Goal: Task Accomplishment & Management: Use online tool/utility

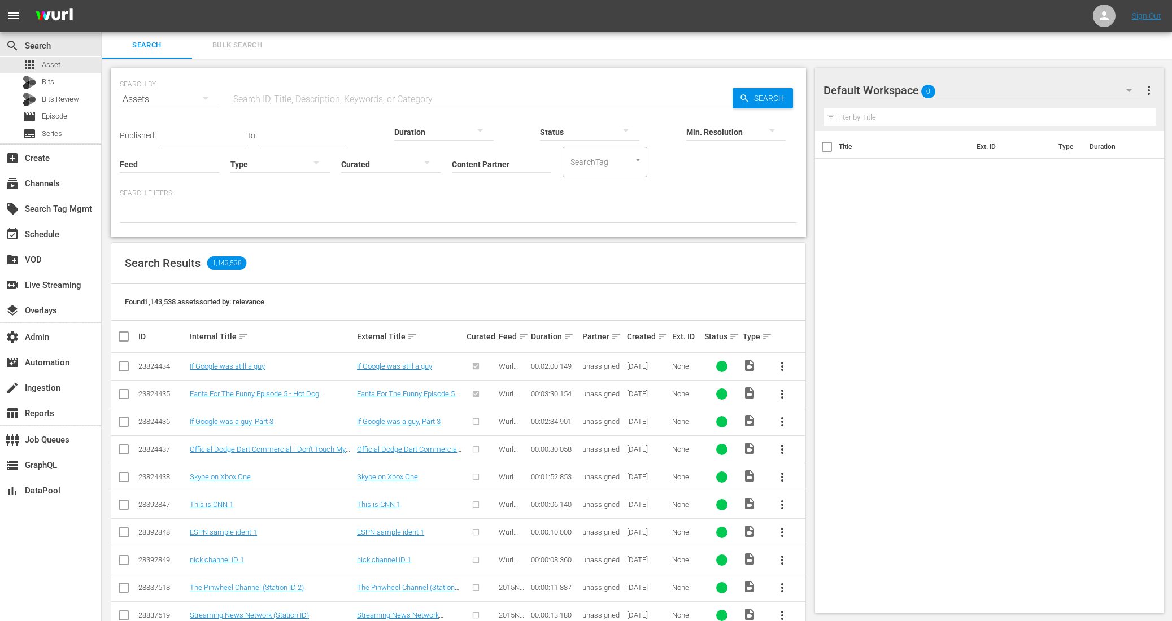
click at [452, 162] on input "Content Partner" at bounding box center [501, 165] width 99 height 41
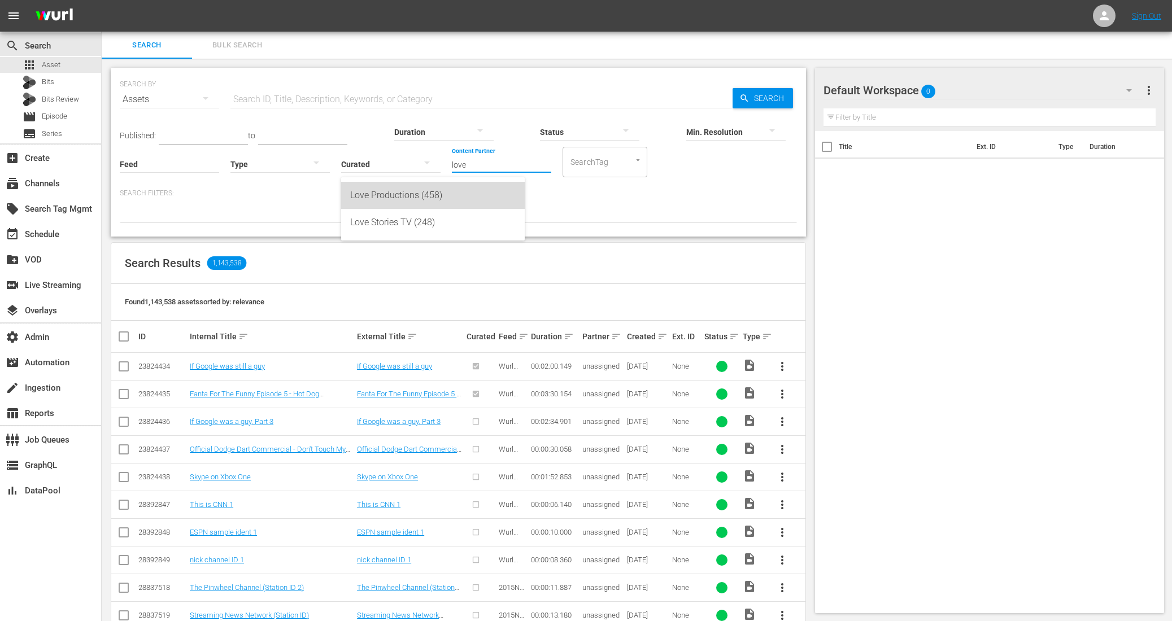
click at [395, 192] on div "Love Productions (458)" at bounding box center [433, 195] width 166 height 27
type input "Love Productions (458)"
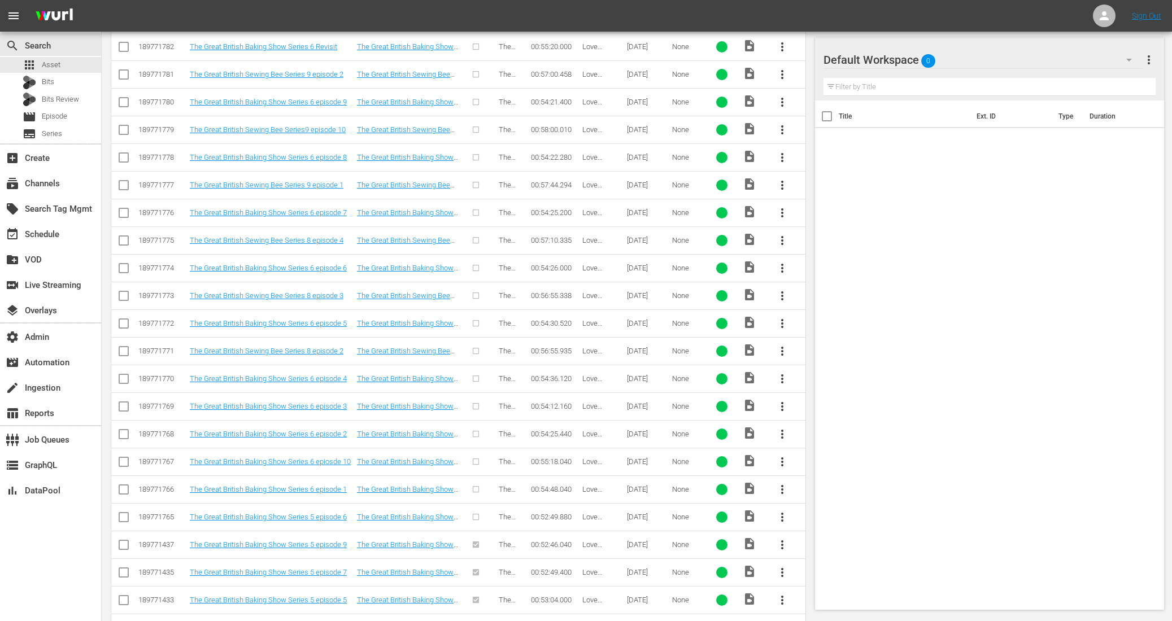
scroll to position [989, 0]
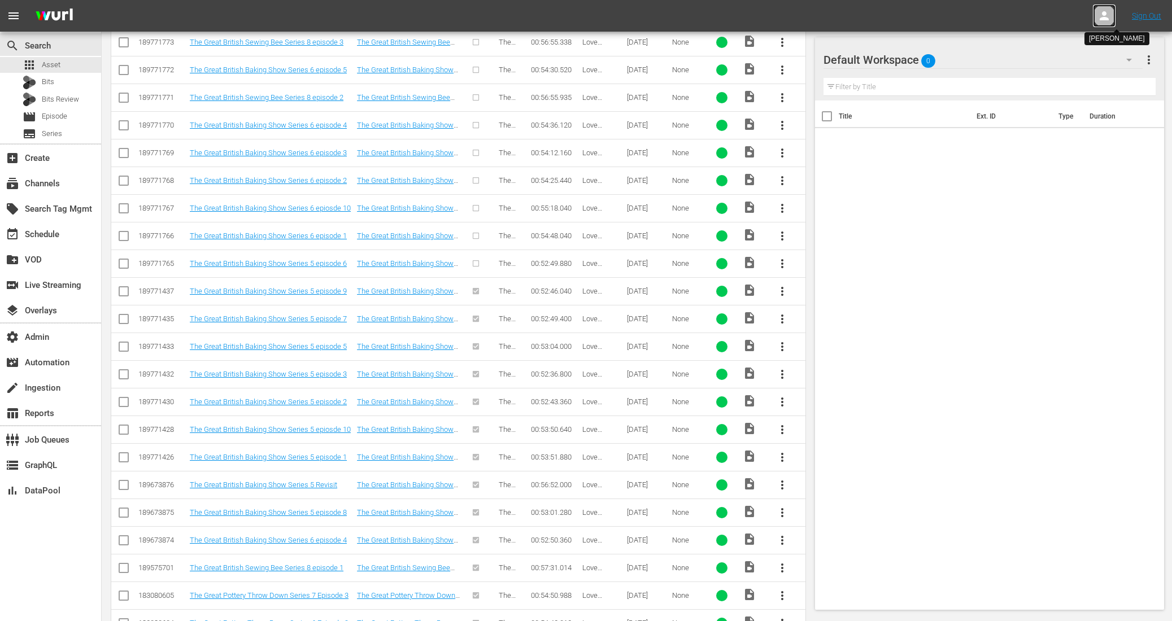
click at [1101, 19] on icon at bounding box center [1104, 15] width 9 height 9
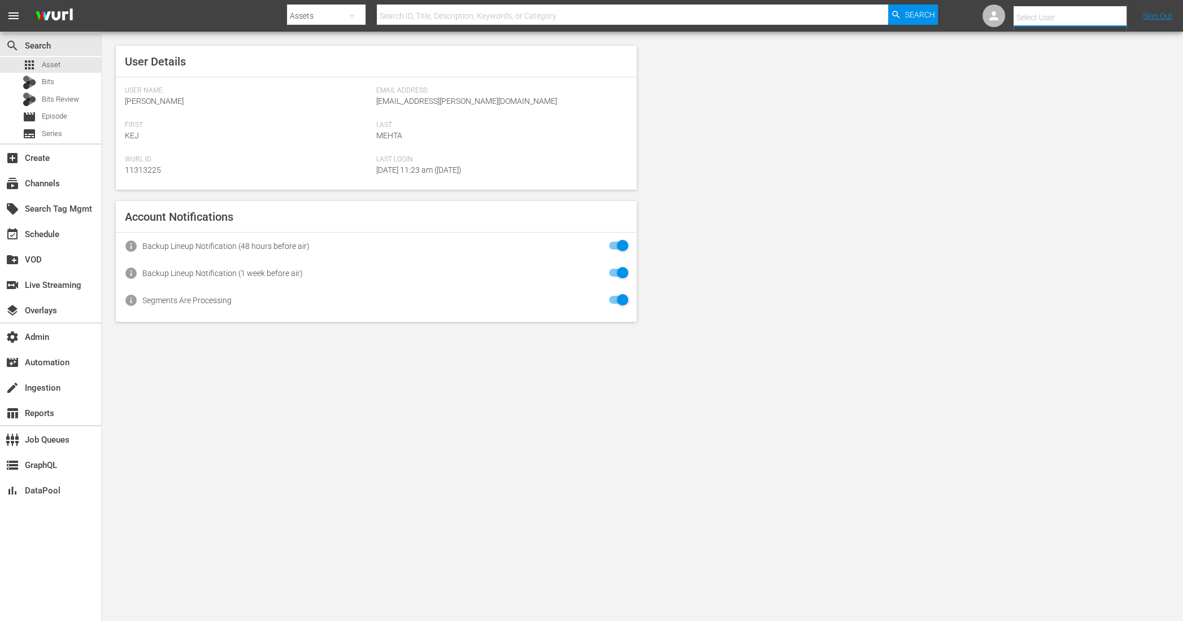
click at [1047, 23] on input "text" at bounding box center [1086, 17] width 145 height 27
type input "d"
click at [1029, 44] on div "Scheduling Love Productions <Scheduling-thegreatbritishcompetitionchannel@wurl.…" at bounding box center [1050, 48] width 176 height 27
type input "Scheduling Love Productions (11314820)"
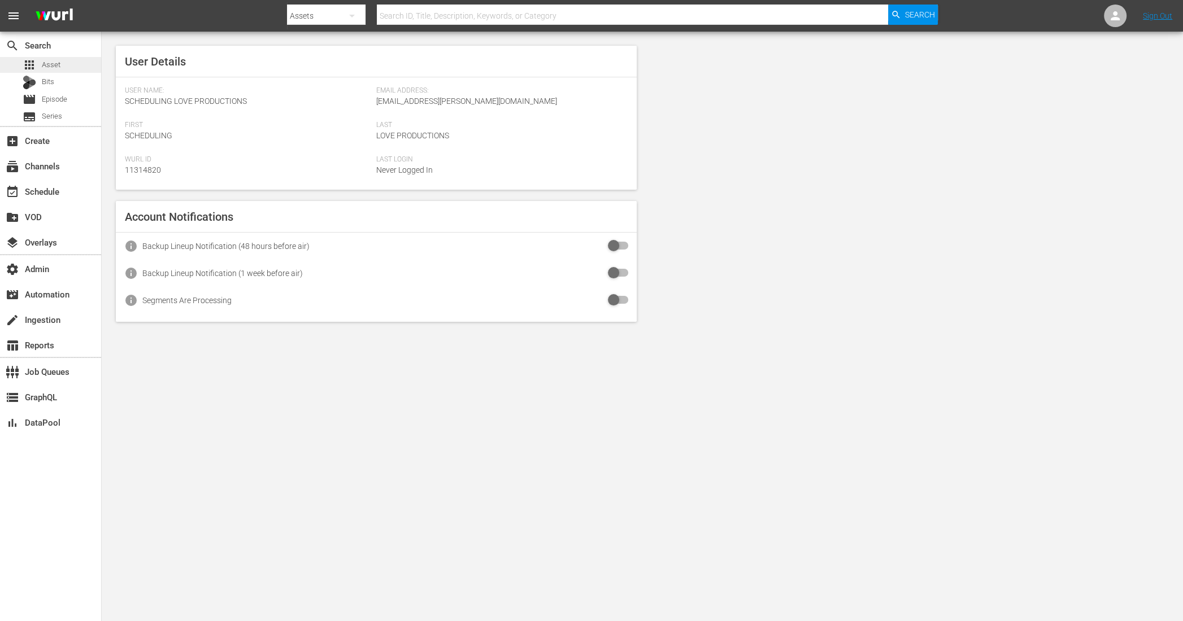
click at [68, 59] on div "apps Asset" at bounding box center [50, 65] width 101 height 16
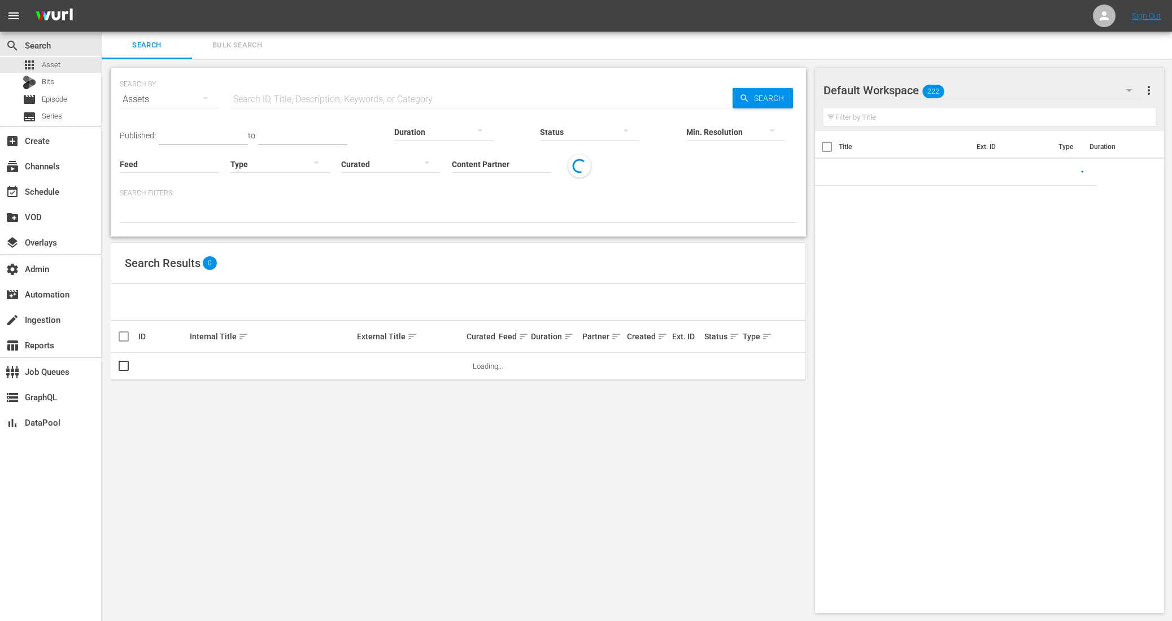
click at [452, 167] on input "Content Partner" at bounding box center [501, 165] width 99 height 41
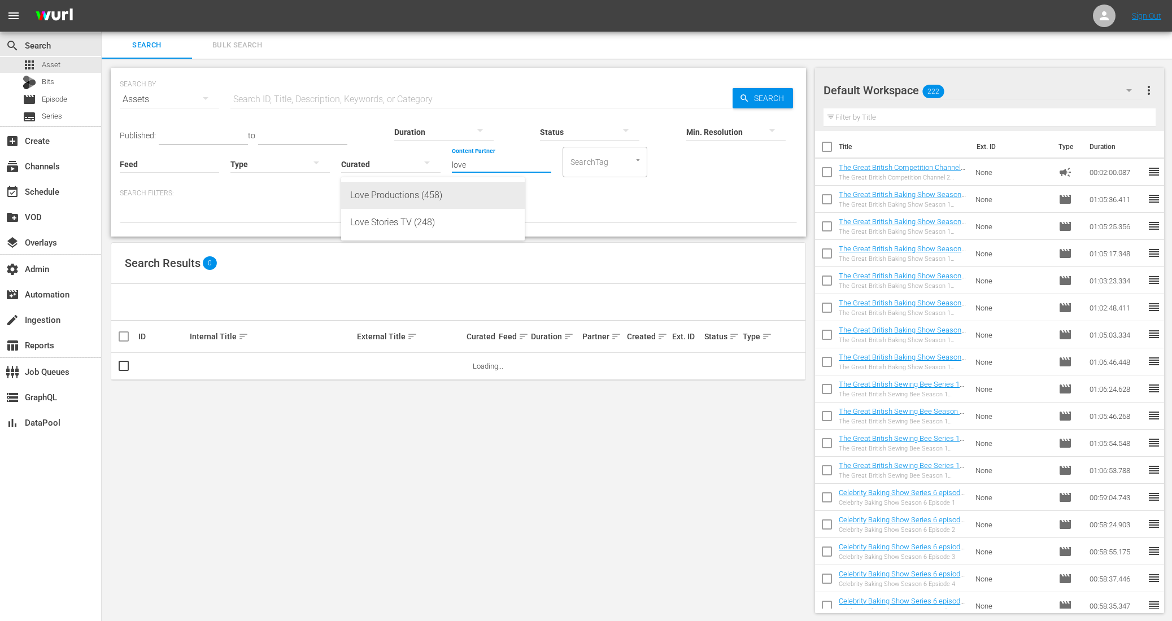
click at [412, 203] on div "Love Productions (458)" at bounding box center [433, 195] width 166 height 27
type input "Love Productions (458)"
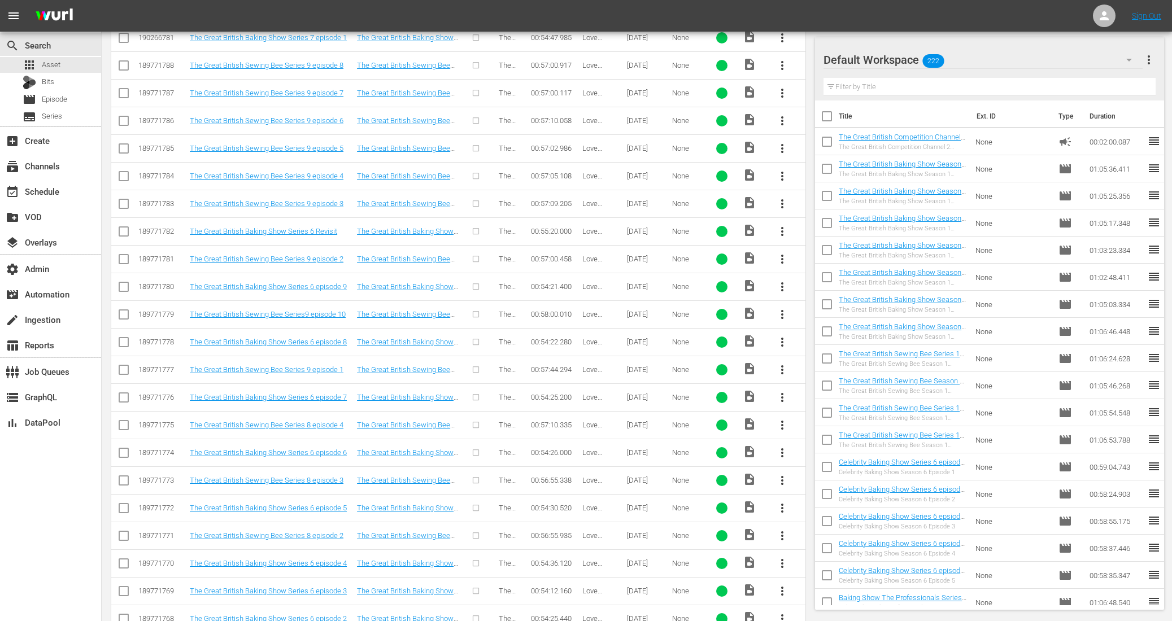
scroll to position [813, 0]
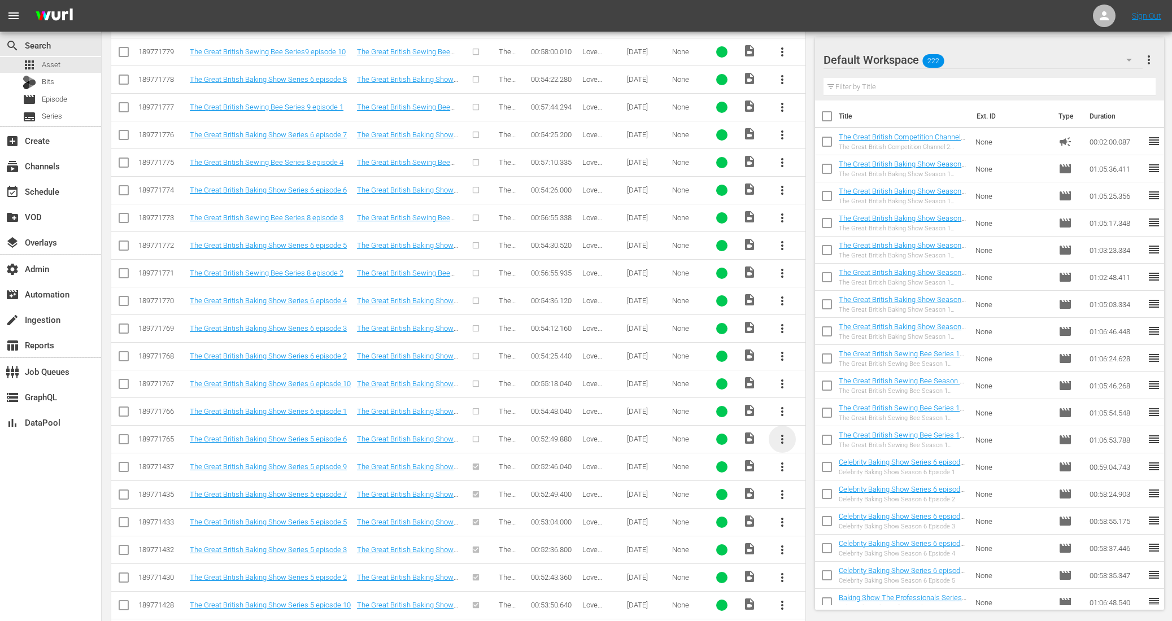
click at [785, 433] on span "more_vert" at bounding box center [783, 440] width 14 height 14
click at [811, 524] on div "Episode" at bounding box center [843, 517] width 77 height 27
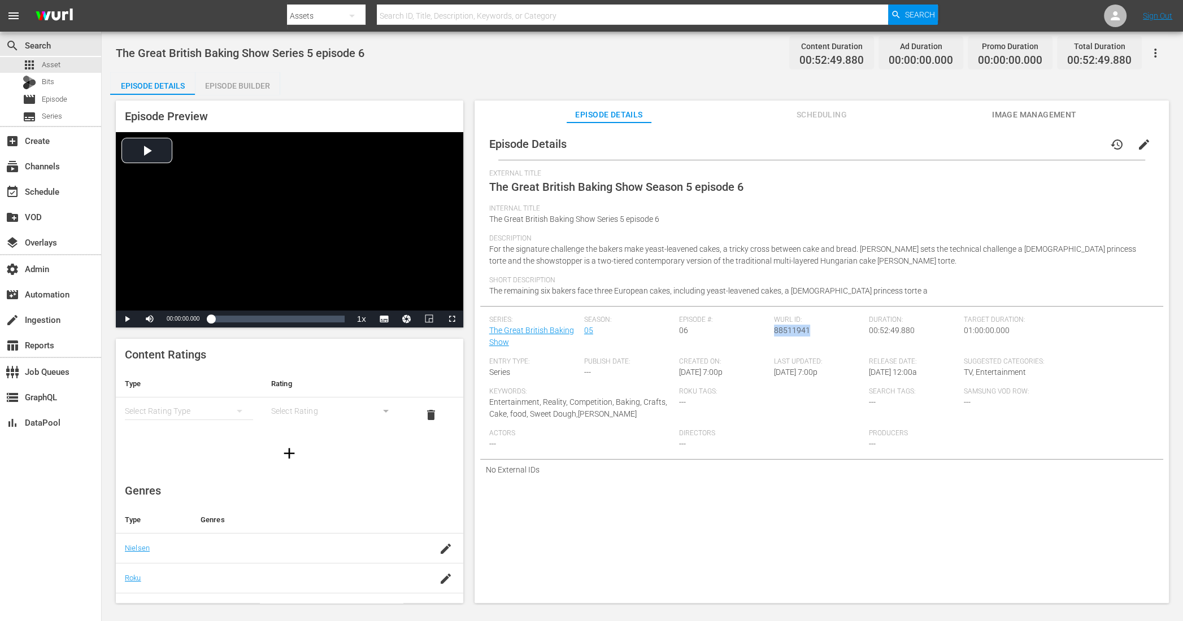
drag, startPoint x: 808, startPoint y: 333, endPoint x: 772, endPoint y: 330, distance: 35.8
click at [774, 330] on div "Wurl ID: 88511941" at bounding box center [821, 337] width 95 height 42
copy span "88511941"
click at [254, 86] on div "Episode Builder" at bounding box center [237, 85] width 85 height 27
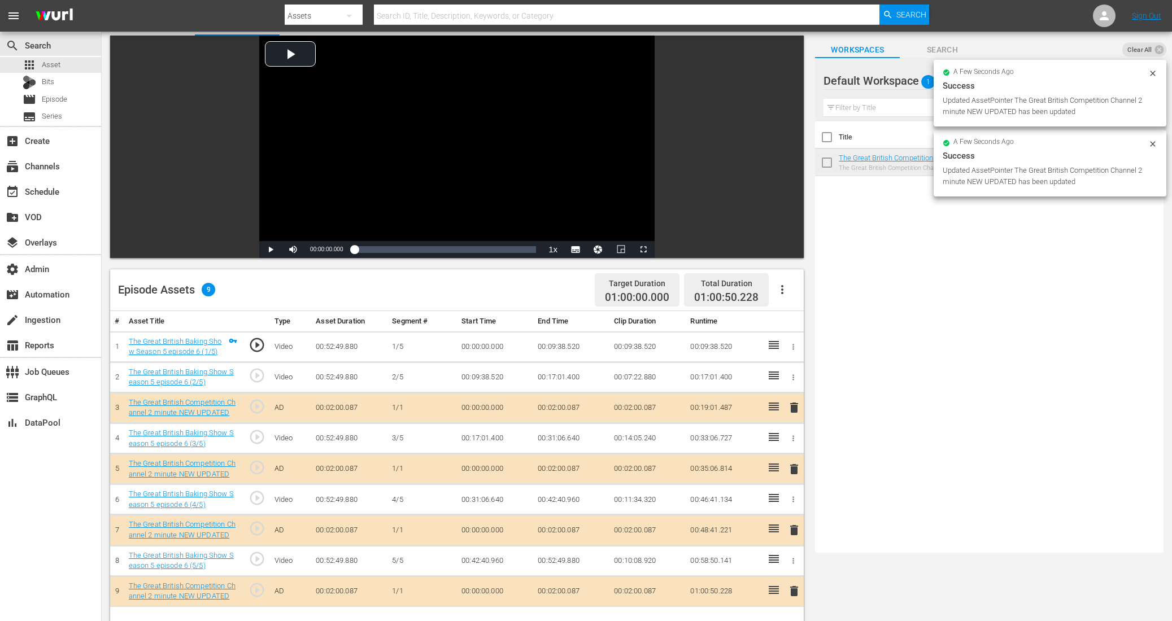
scroll to position [294, 0]
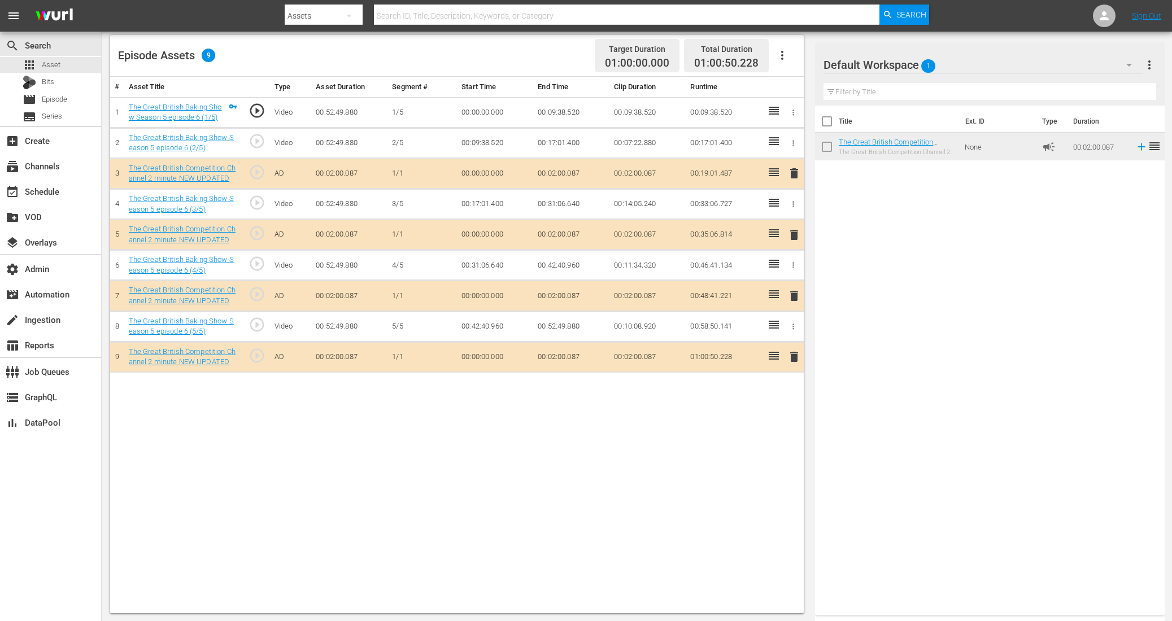
drag, startPoint x: 773, startPoint y: 395, endPoint x: 583, endPoint y: 1, distance: 437.4
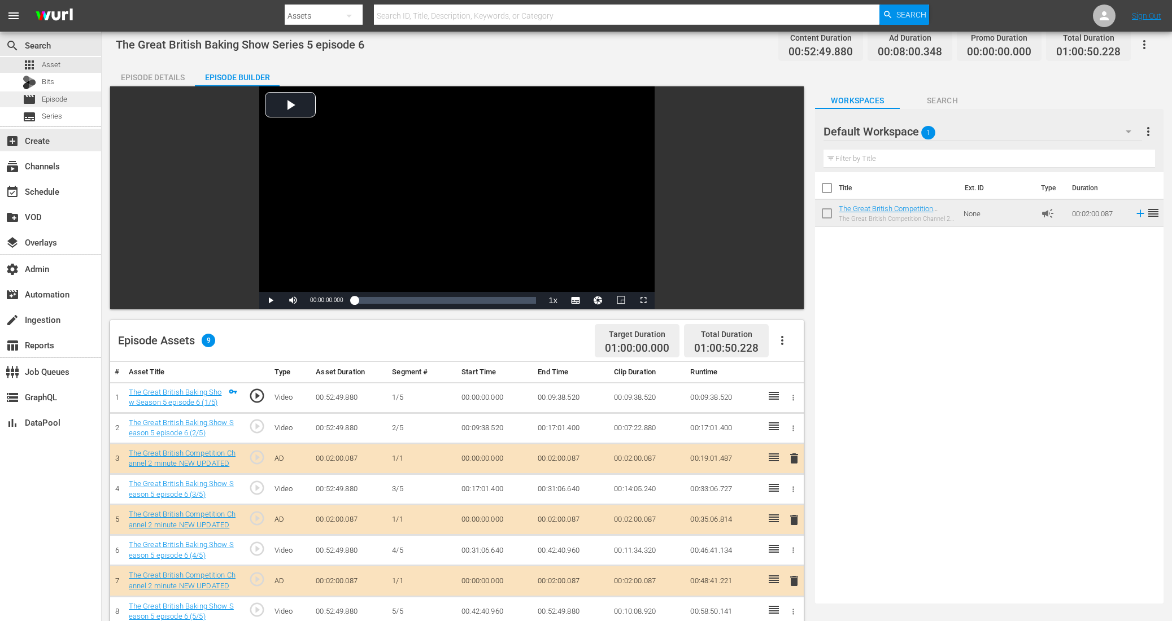
scroll to position [18, 0]
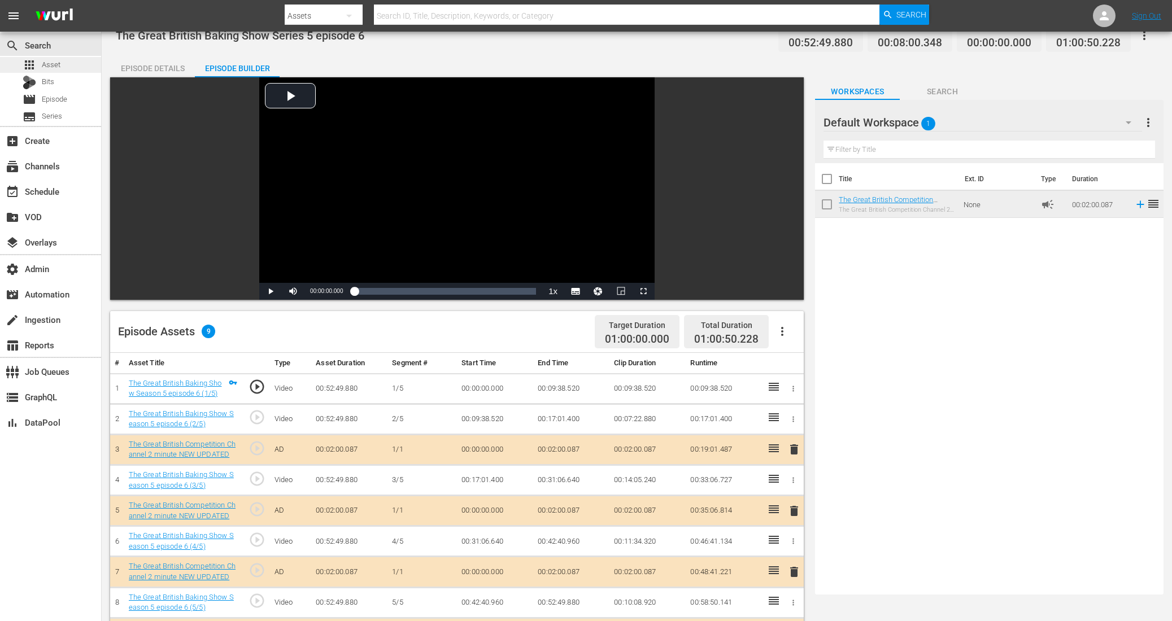
click at [70, 62] on div "apps Asset" at bounding box center [50, 65] width 101 height 16
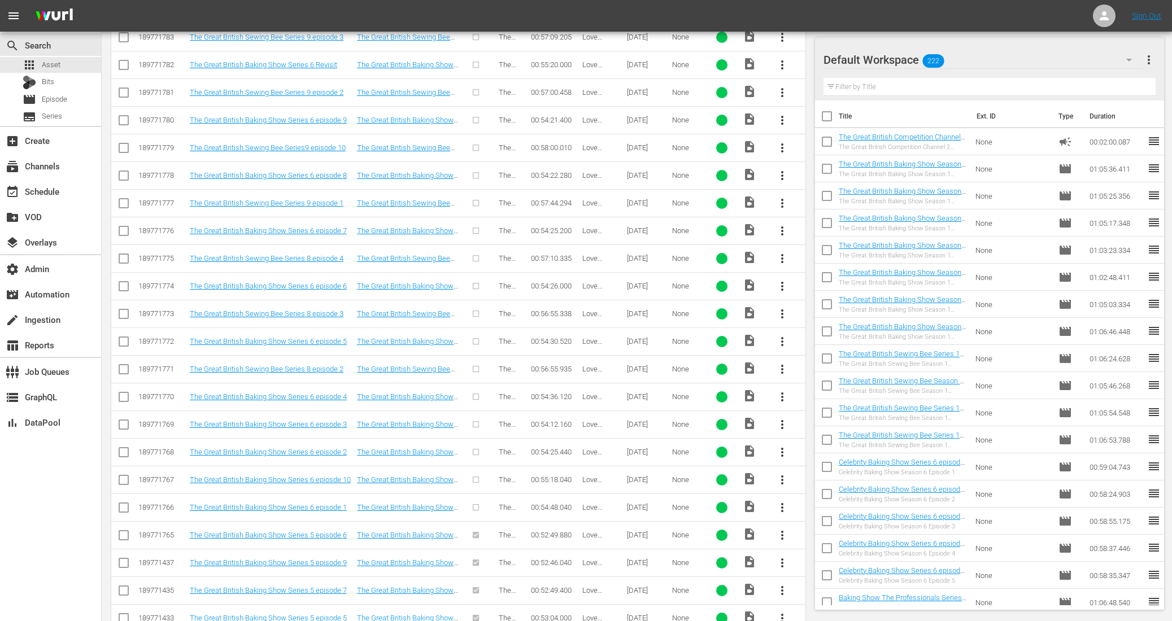
scroll to position [877, 0]
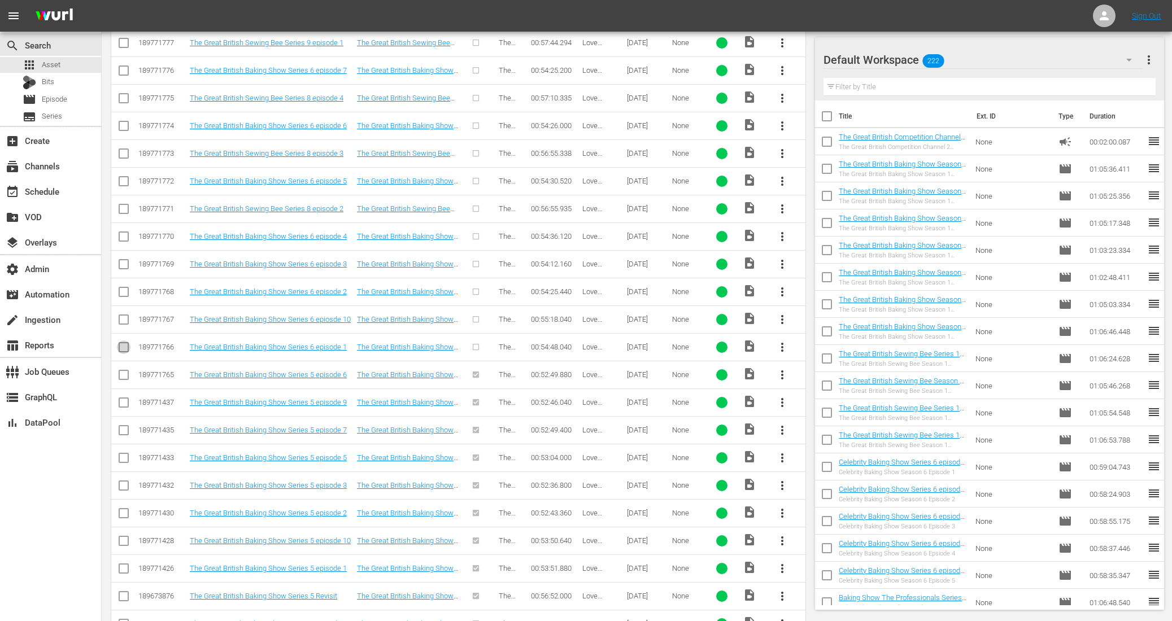
click at [121, 343] on input "checkbox" at bounding box center [124, 350] width 14 height 14
checkbox input "true"
click at [123, 315] on input "checkbox" at bounding box center [124, 322] width 14 height 14
checkbox input "true"
click at [125, 288] on input "checkbox" at bounding box center [124, 295] width 14 height 14
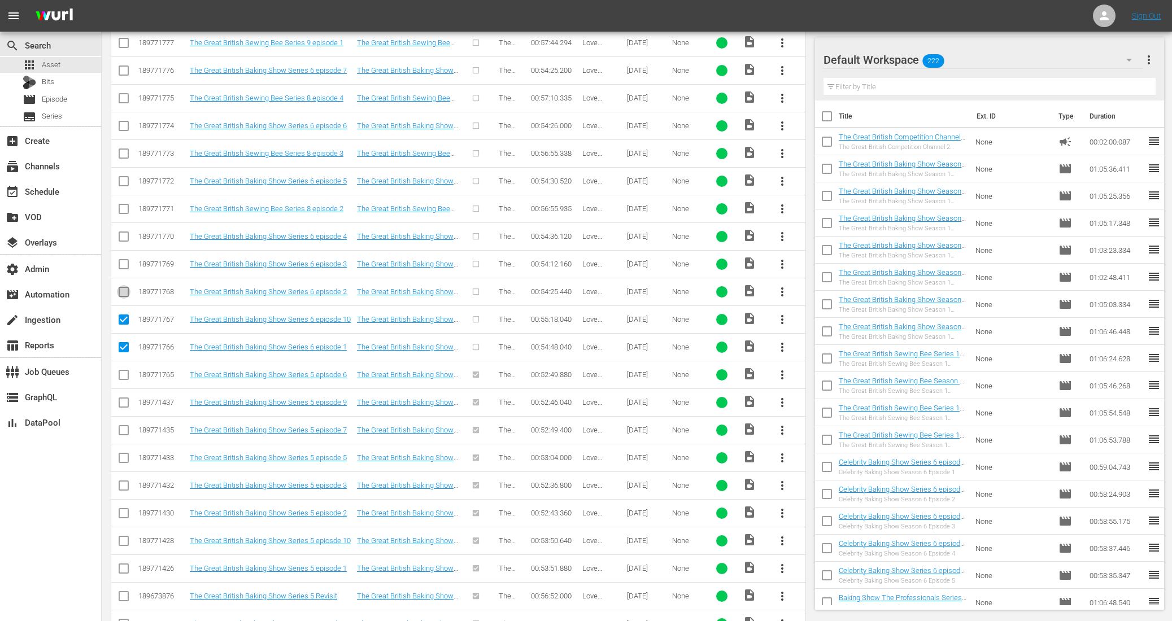
checkbox input "true"
click at [127, 260] on input "checkbox" at bounding box center [124, 267] width 14 height 14
checkbox input "true"
click at [123, 232] on input "checkbox" at bounding box center [124, 239] width 14 height 14
checkbox input "true"
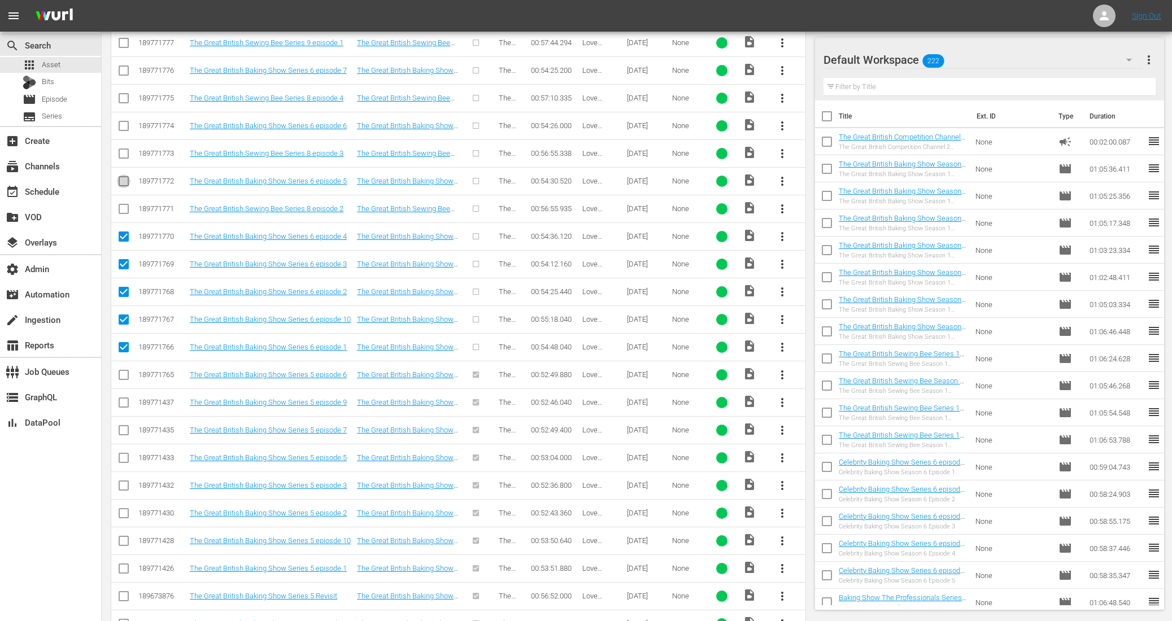
click at [122, 177] on input "checkbox" at bounding box center [124, 184] width 14 height 14
checkbox input "true"
click at [123, 121] on input "checkbox" at bounding box center [124, 128] width 14 height 14
checkbox input "true"
click at [123, 66] on input "checkbox" at bounding box center [124, 73] width 14 height 14
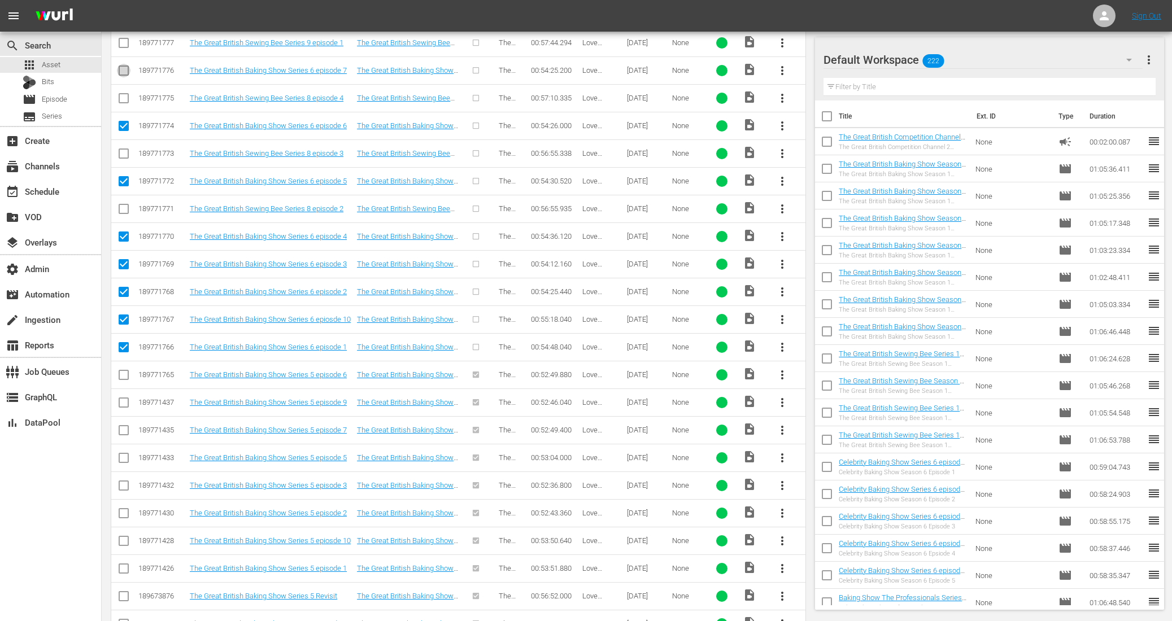
checkbox input "true"
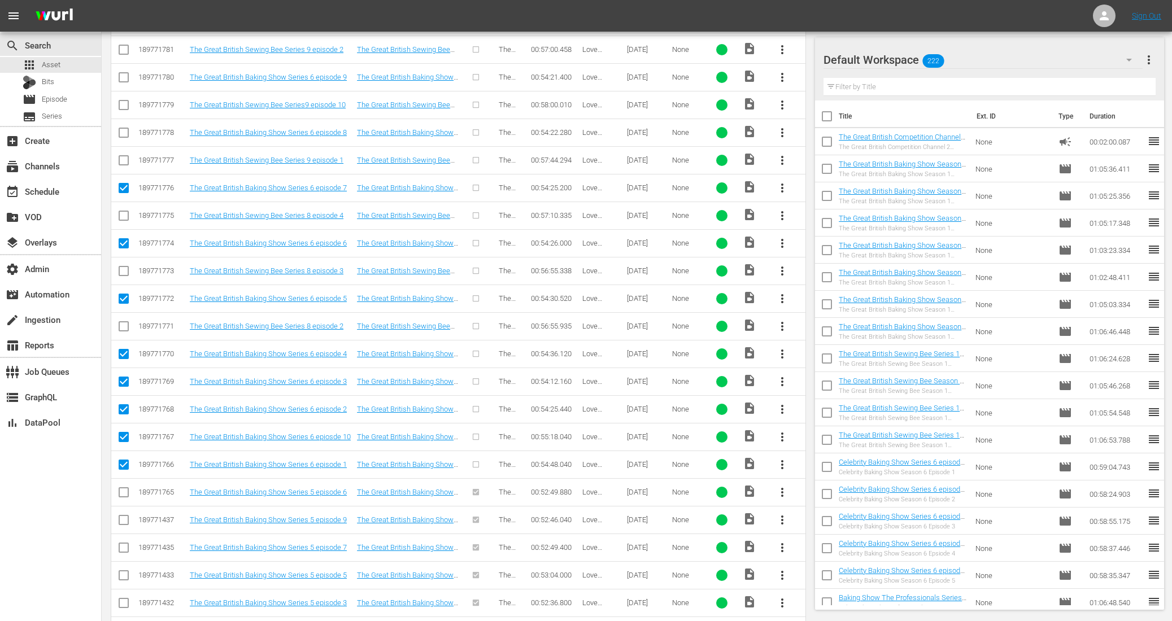
scroll to position [751, 0]
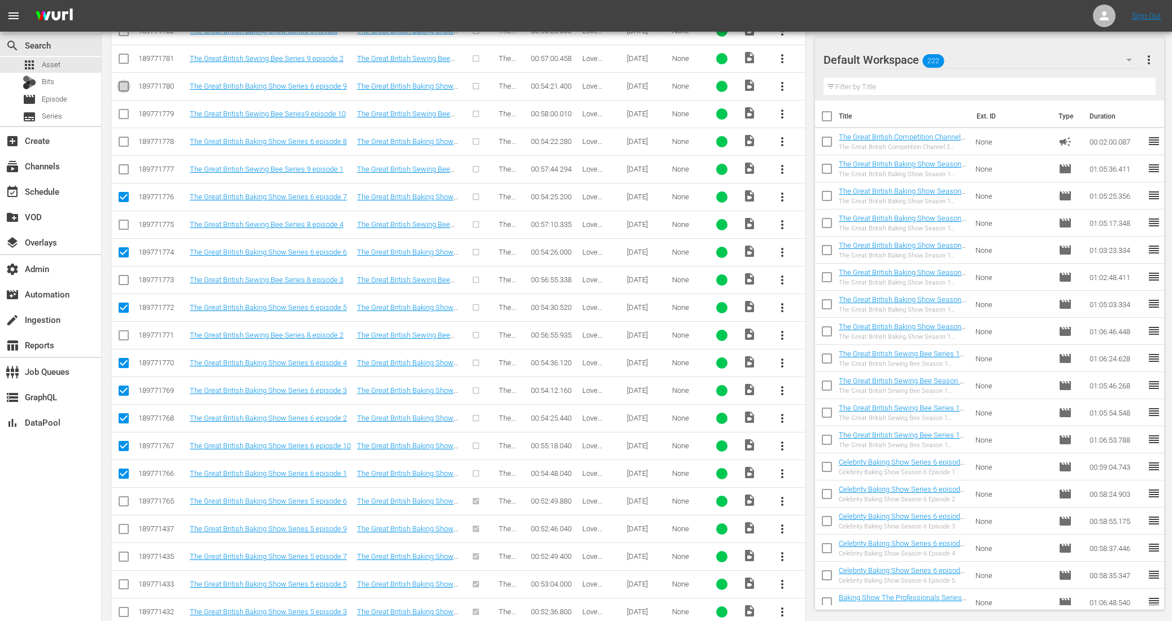
click at [121, 82] on input "checkbox" at bounding box center [124, 89] width 14 height 14
checkbox input "true"
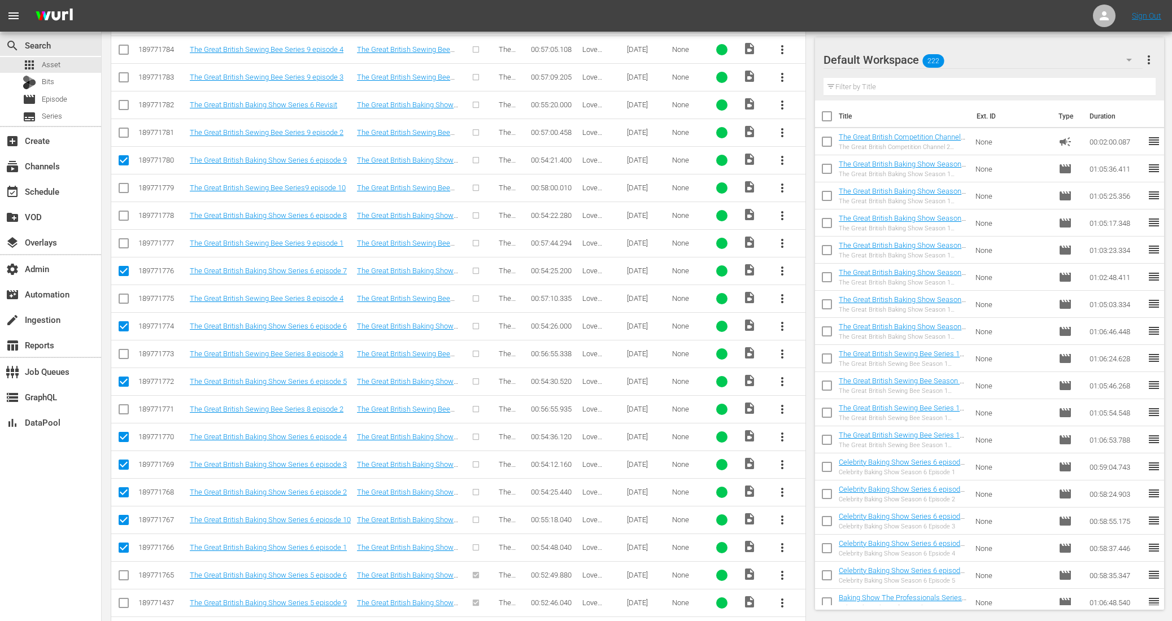
scroll to position [667, 0]
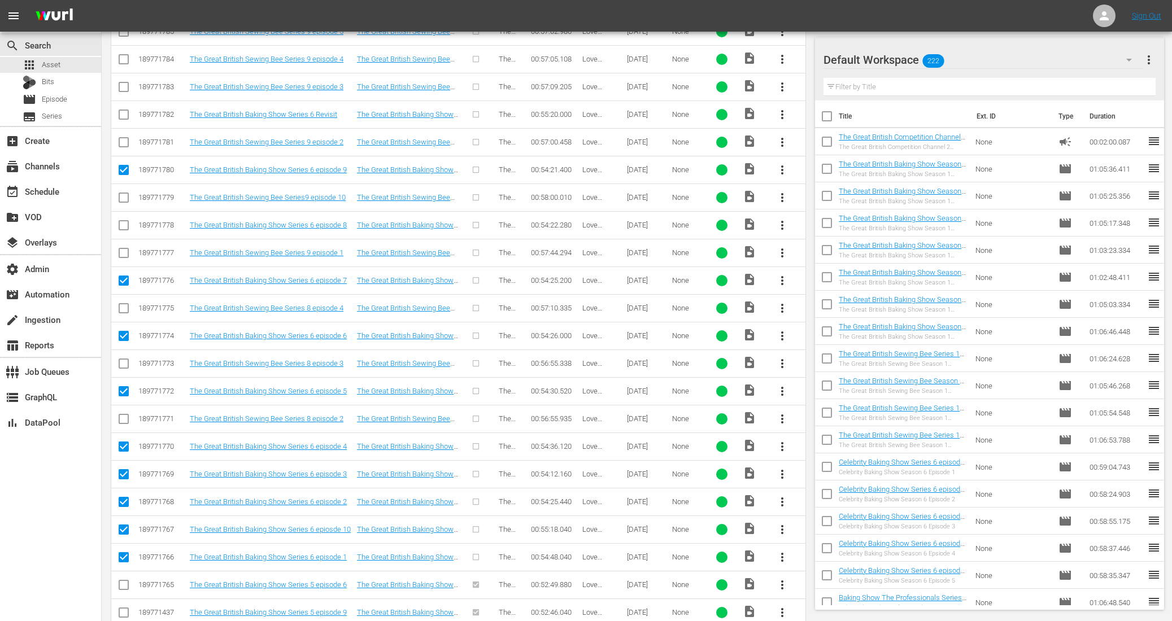
click at [123, 110] on input "checkbox" at bounding box center [124, 117] width 14 height 14
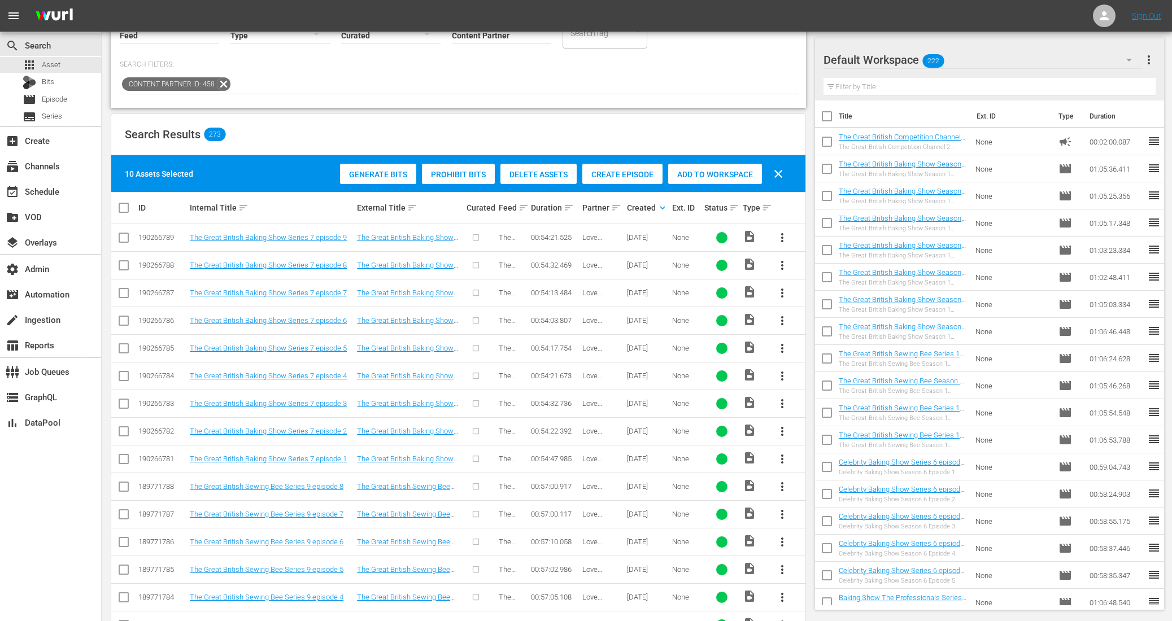
scroll to position [0, 0]
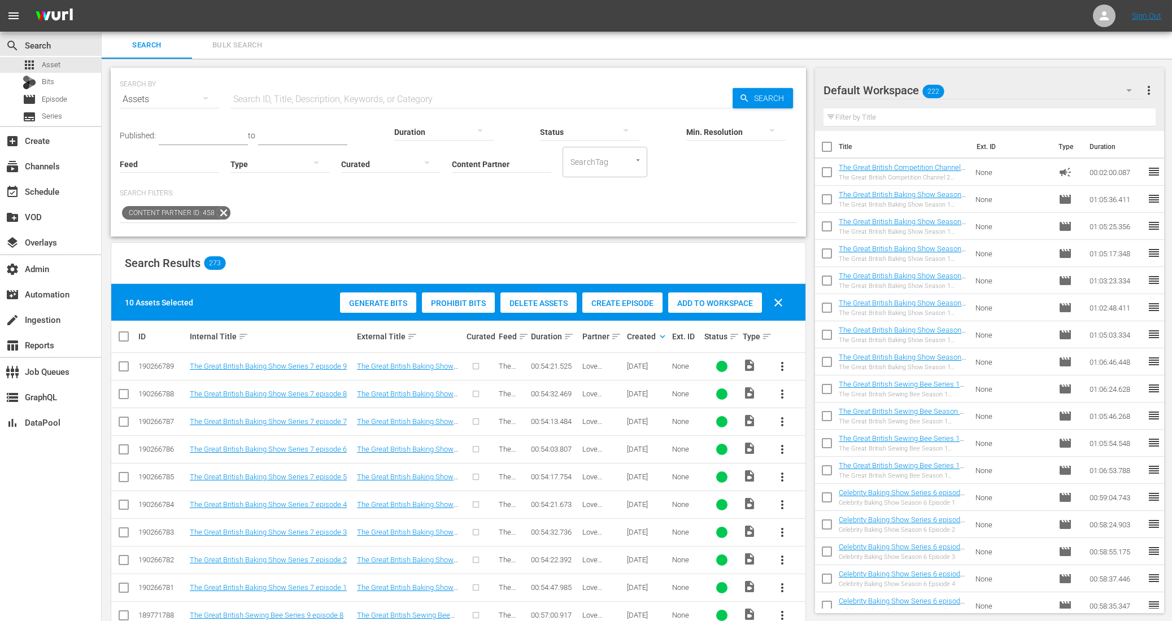
click at [618, 309] on div "Create Episode" at bounding box center [622, 303] width 80 height 21
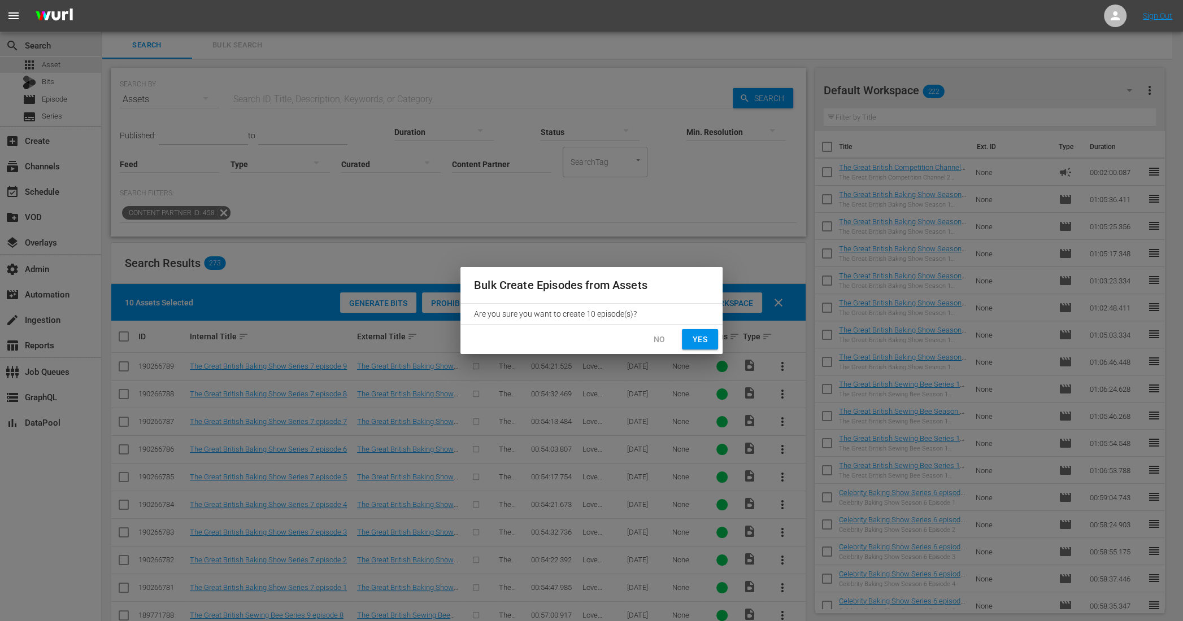
click at [703, 347] on button "Yes" at bounding box center [700, 339] width 36 height 21
checkbox input "false"
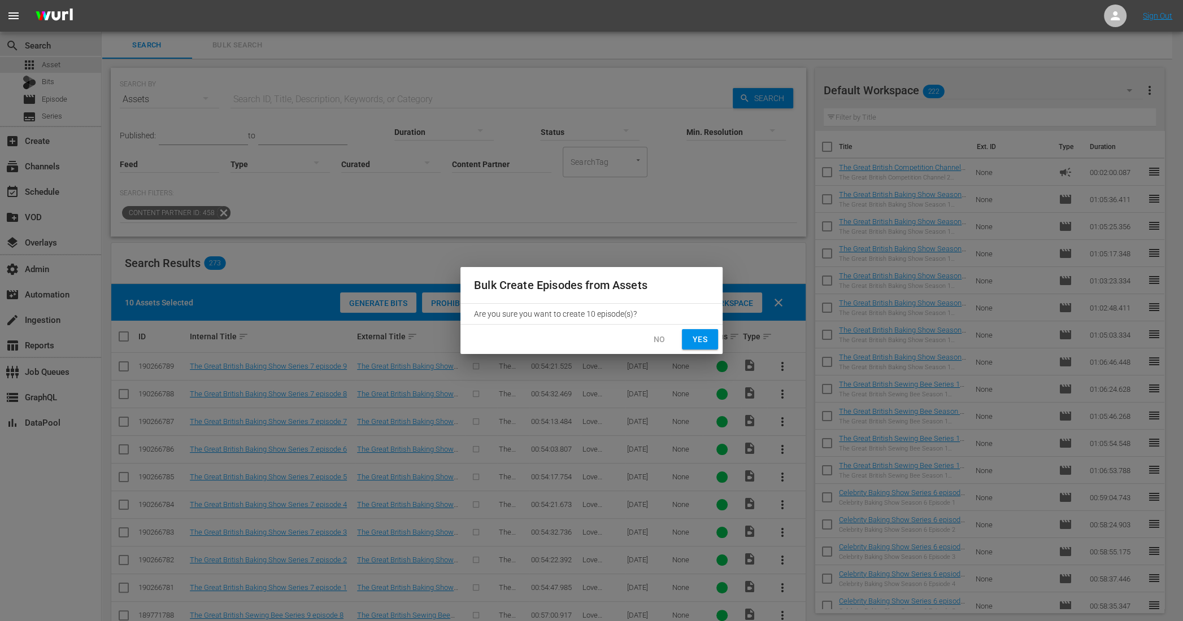
checkbox input "false"
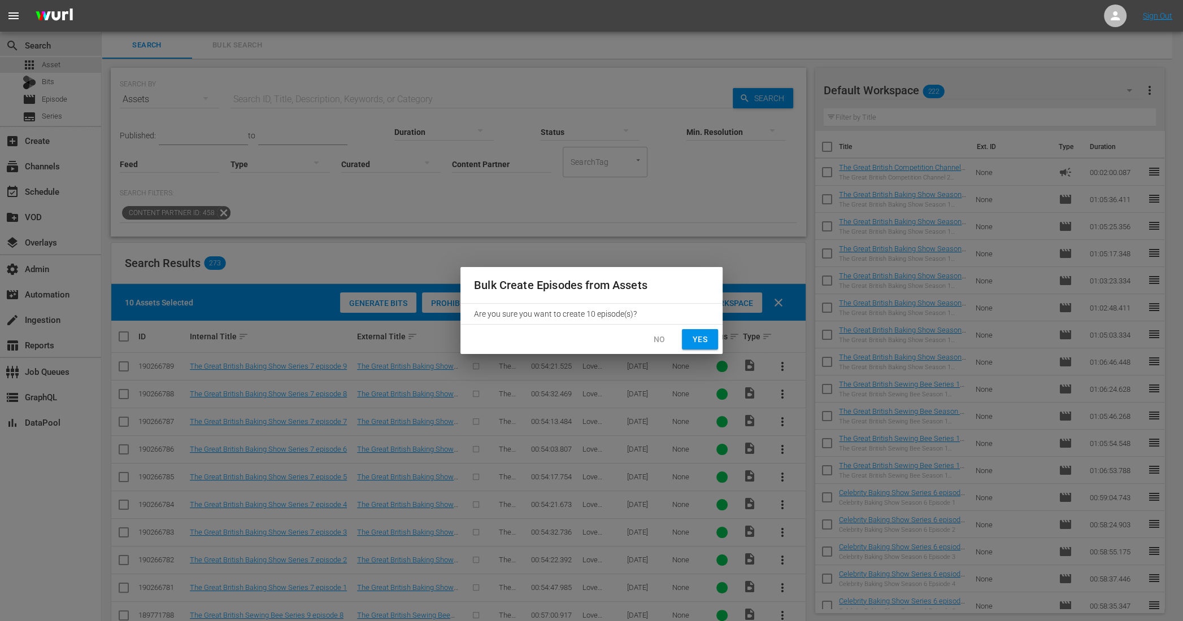
checkbox input "false"
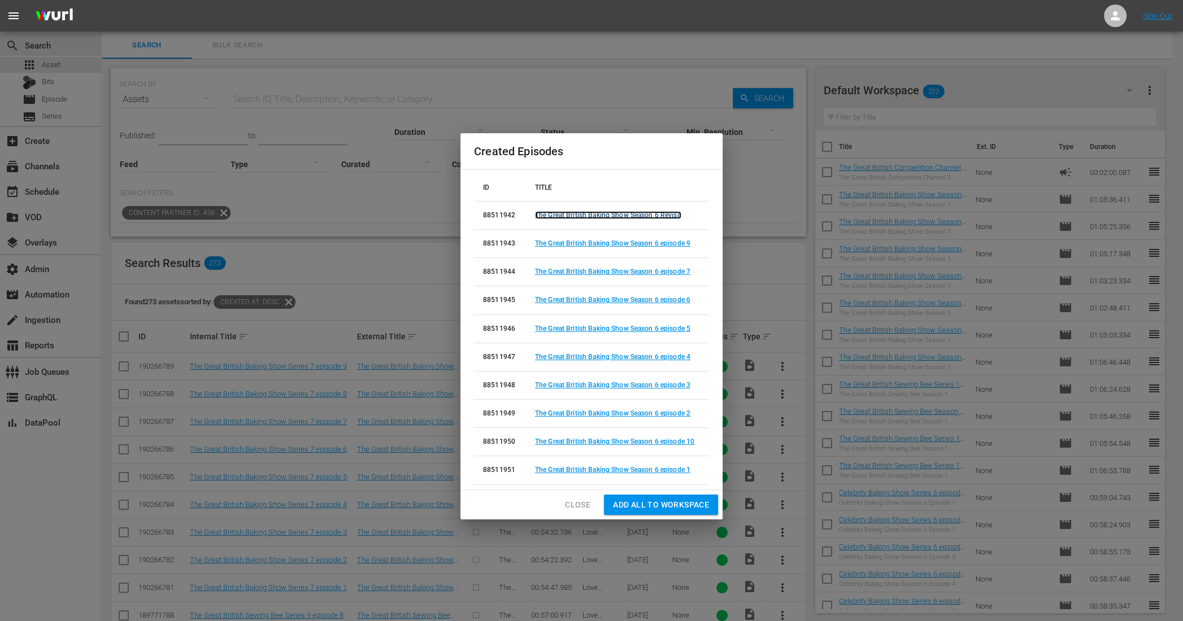
click at [649, 214] on link "The Great British Baking Show Season 6 Revisit" at bounding box center [608, 215] width 146 height 8
click at [644, 243] on link "The Great British Baking Show Season 6 episode 9" at bounding box center [612, 244] width 155 height 8
click at [646, 272] on link "The Great British Baking Show Season 6 episode 7" at bounding box center [612, 272] width 155 height 8
click at [645, 303] on link "The Great British Baking Show Season 6 episode 6" at bounding box center [612, 300] width 155 height 8
click at [645, 329] on link "The Great British Baking Show Season 6 episode 5" at bounding box center [612, 329] width 155 height 8
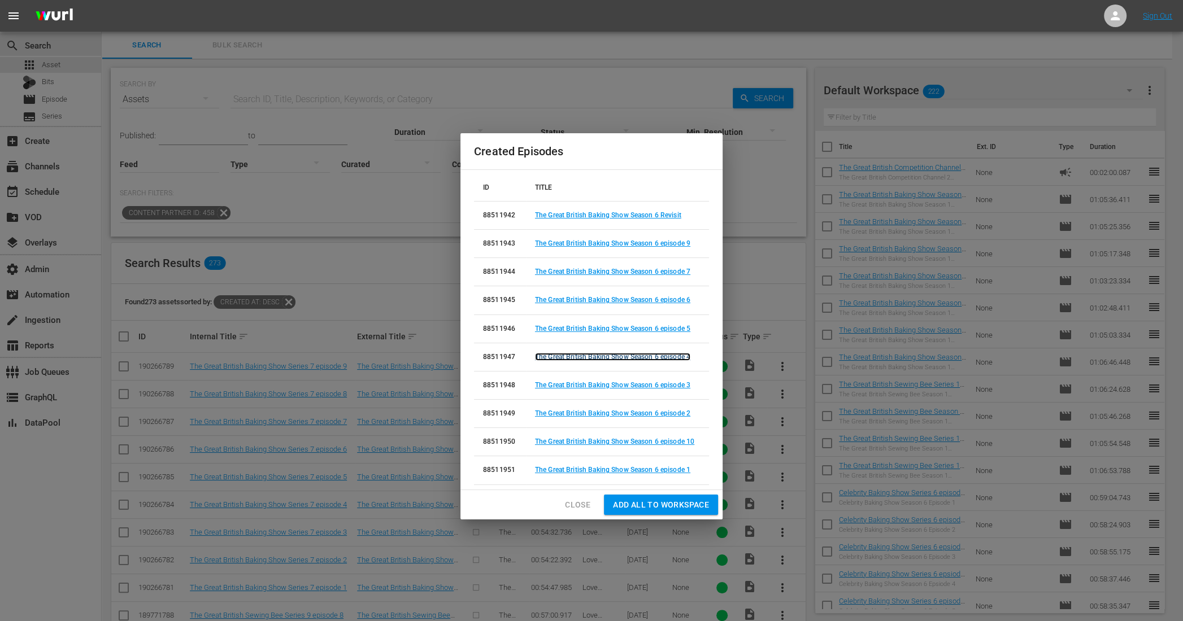
click at [641, 358] on link "The Great British Baking Show Season 6 episode 4" at bounding box center [612, 357] width 155 height 8
click at [643, 386] on link "The Great British Baking Show Season 6 episode 3" at bounding box center [612, 385] width 155 height 8
click at [638, 414] on link "The Great British Baking Show Season 6 episode 2" at bounding box center [612, 414] width 155 height 8
click at [636, 441] on link "The Great British Baking Show Season 6 episode 10" at bounding box center [614, 442] width 159 height 8
click at [630, 467] on link "The Great British Baking Show Season 6 episode 1" at bounding box center [612, 470] width 155 height 8
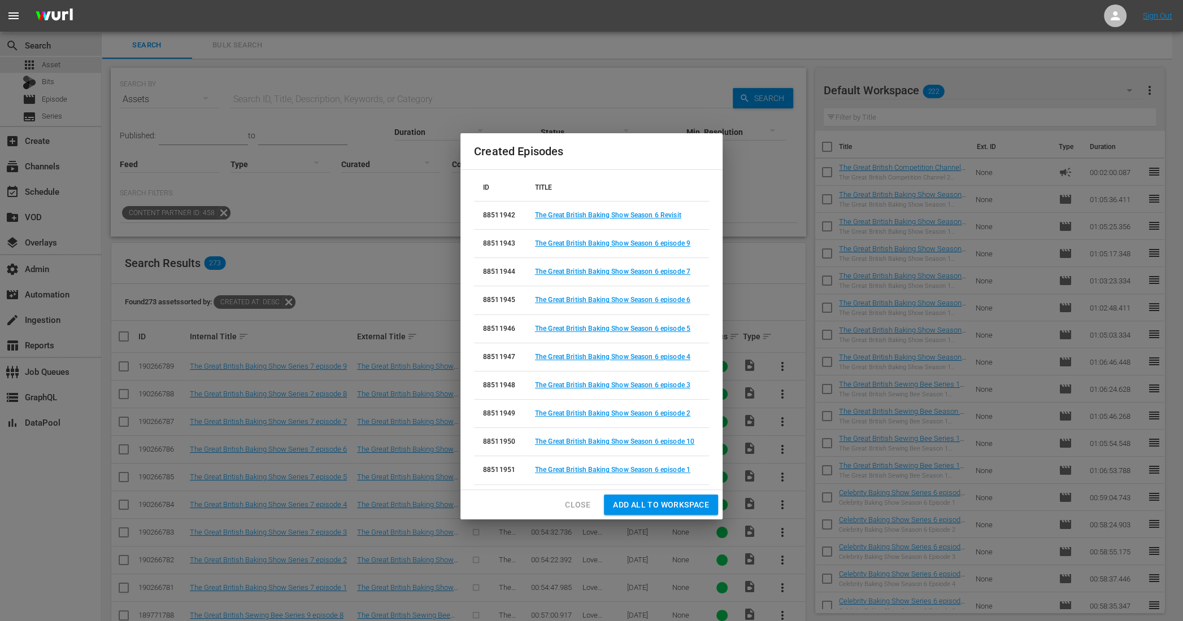
click at [577, 501] on span "Close" at bounding box center [577, 505] width 25 height 14
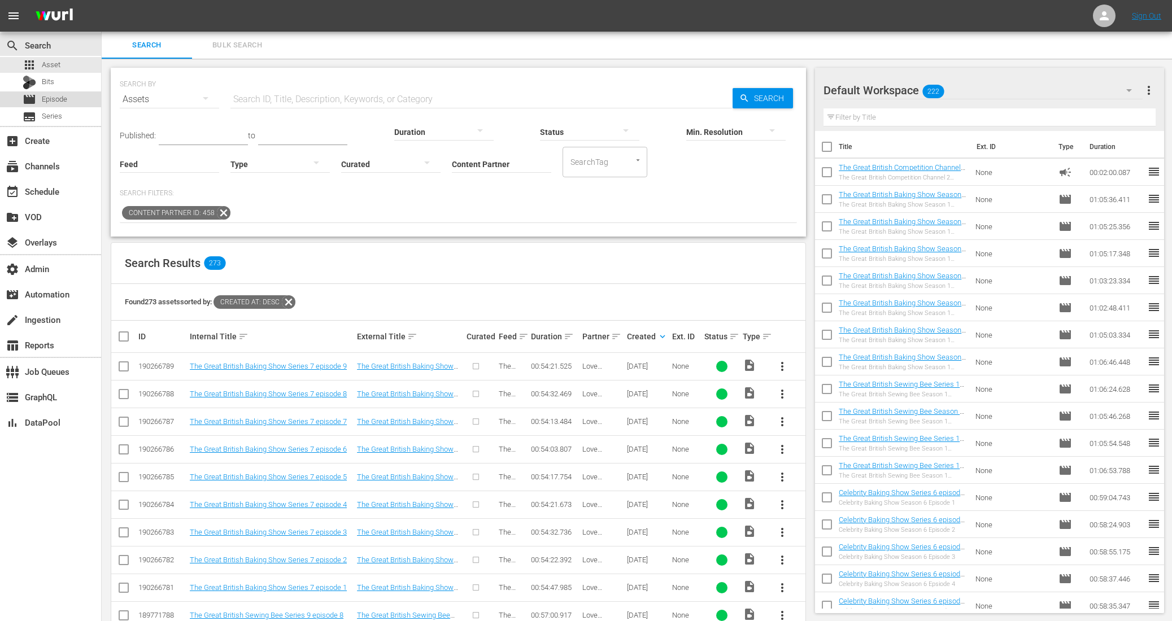
click at [60, 103] on span "Episode" at bounding box center [54, 99] width 25 height 11
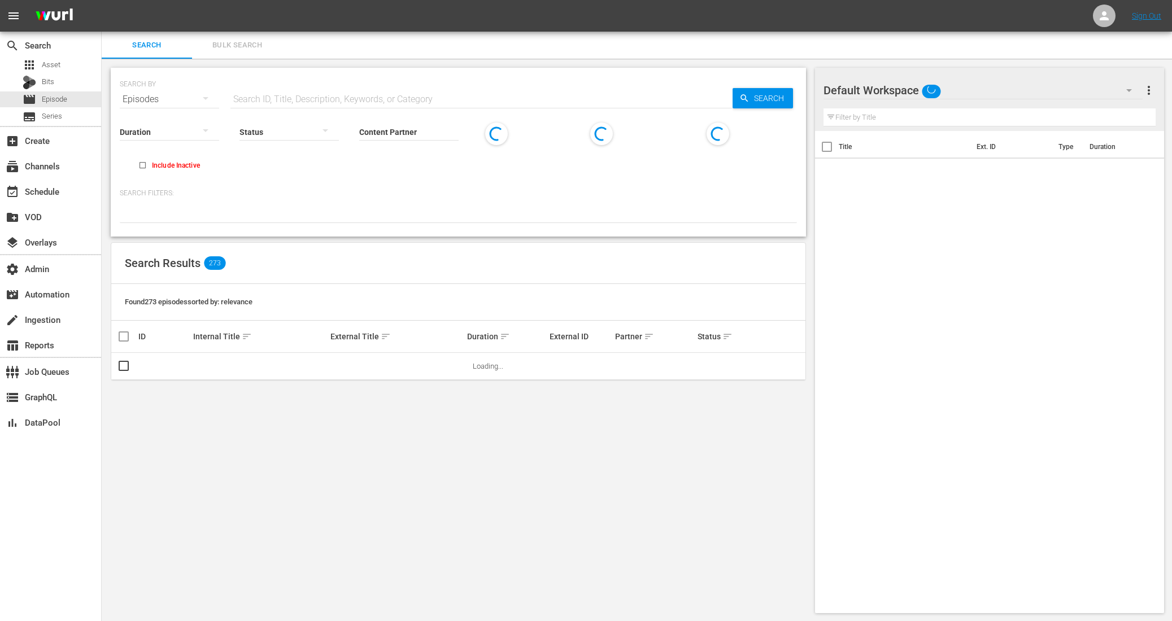
click at [239, 37] on button "Bulk Search" at bounding box center [237, 45] width 90 height 27
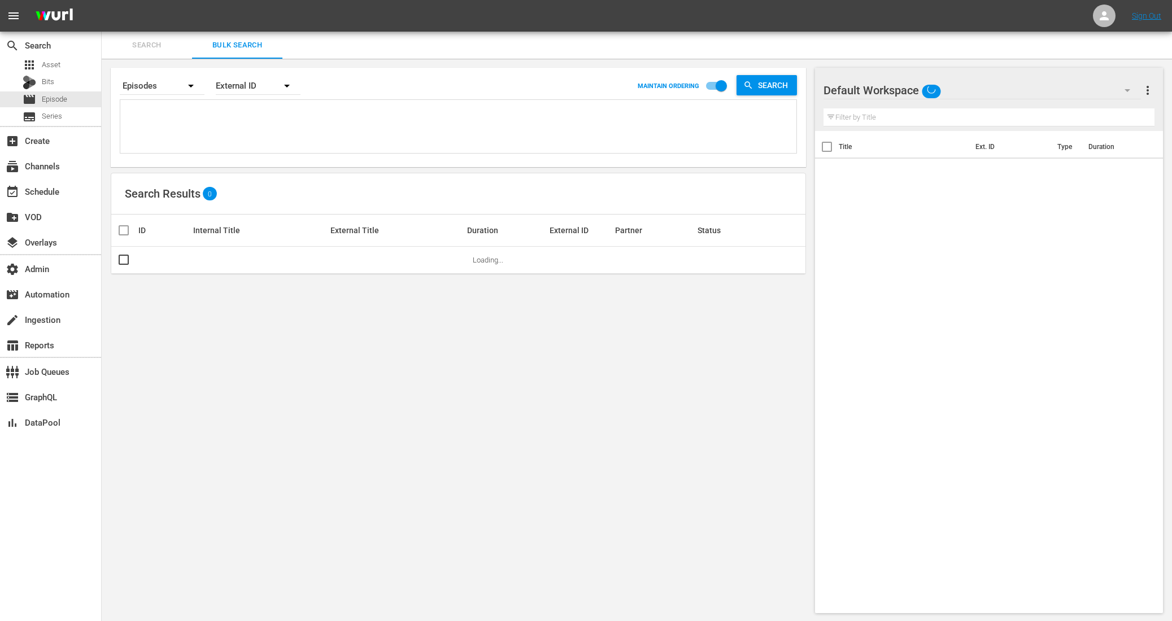
click at [204, 114] on textarea at bounding box center [459, 128] width 673 height 51
paste textarea "88511951 88511949 88511948 88511947 88511946 88511945 88511944 88511943 88511950"
type textarea "88511951 88511949 88511948 88511947 88511946 88511945 88511944 88511943 88511950"
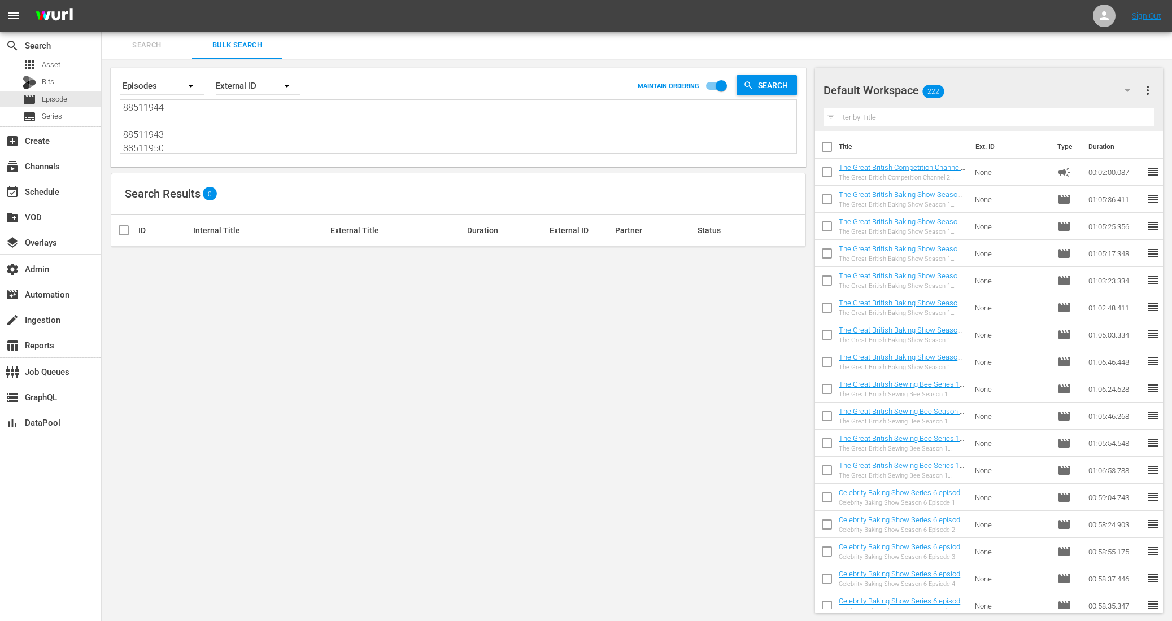
type textarea "88511951 88511949 88511948 88511947 88511946 88511945 88511944 88511943 88511950"
click at [232, 84] on div "External ID" at bounding box center [258, 86] width 85 height 32
click at [241, 140] on div "Wurl ID" at bounding box center [251, 136] width 45 height 18
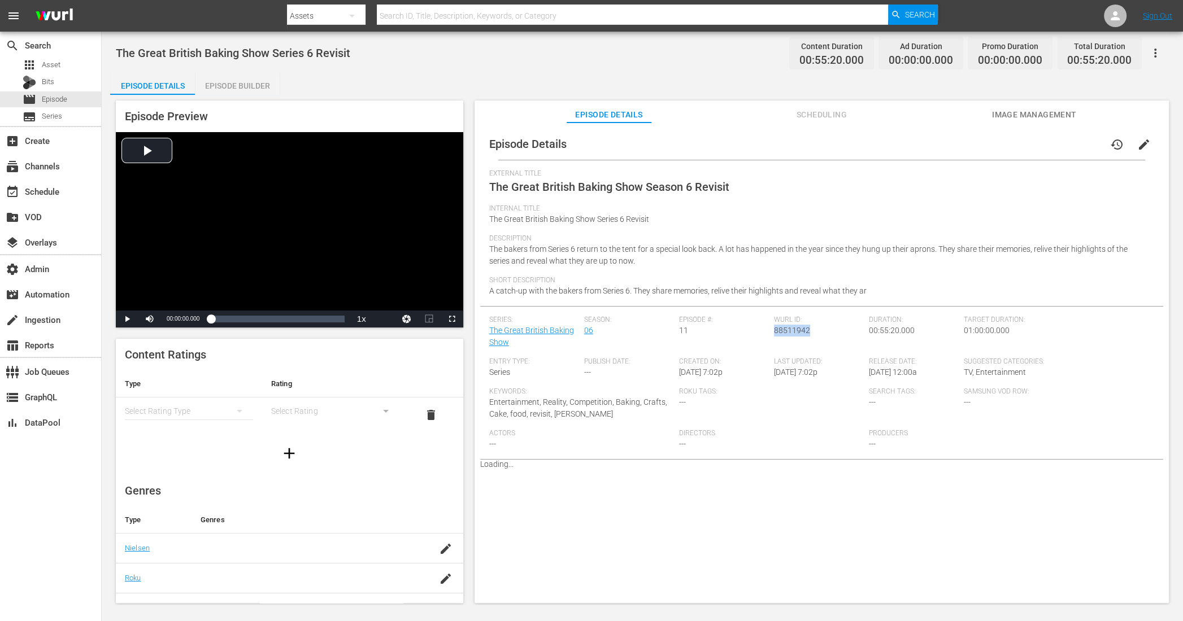
drag, startPoint x: 806, startPoint y: 332, endPoint x: 772, endPoint y: 333, distance: 34.5
click at [774, 333] on div "Wurl ID: 88511942" at bounding box center [821, 337] width 95 height 42
copy span "88511942"
click at [244, 91] on div "Episode Builder" at bounding box center [237, 85] width 85 height 27
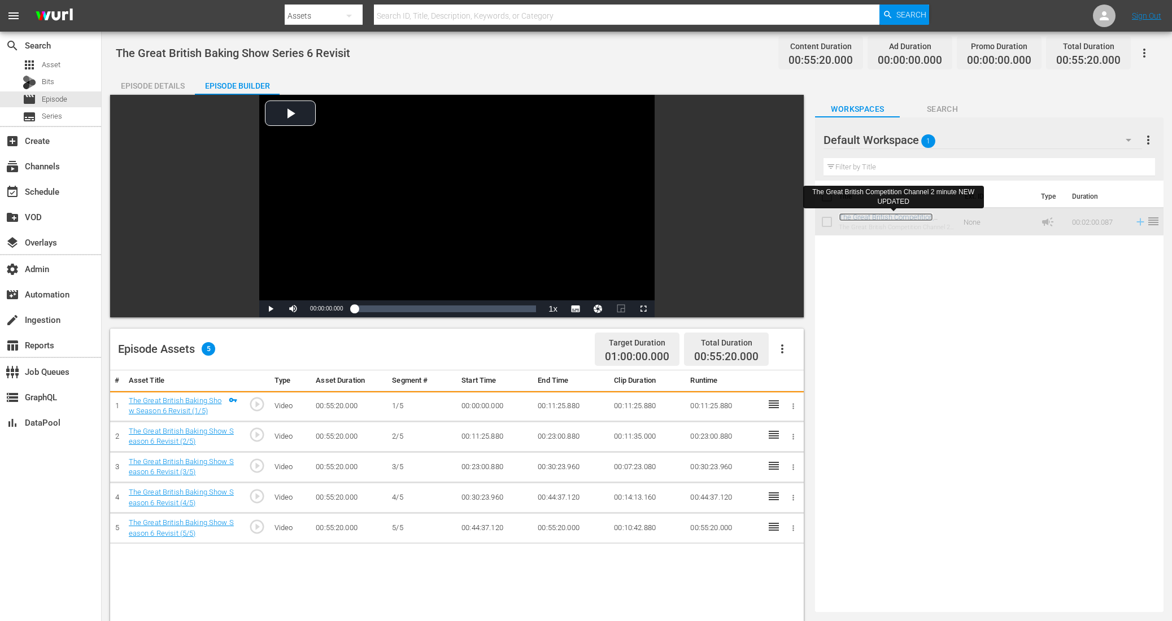
scroll to position [109, 0]
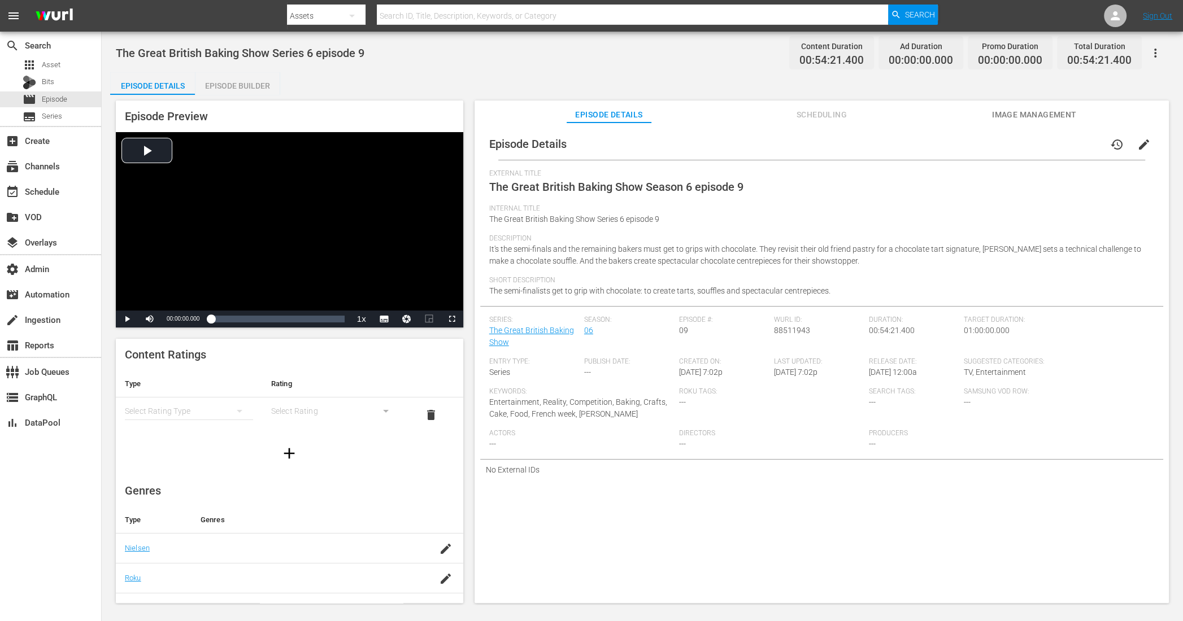
click at [248, 86] on div "Episode Builder" at bounding box center [237, 85] width 85 height 27
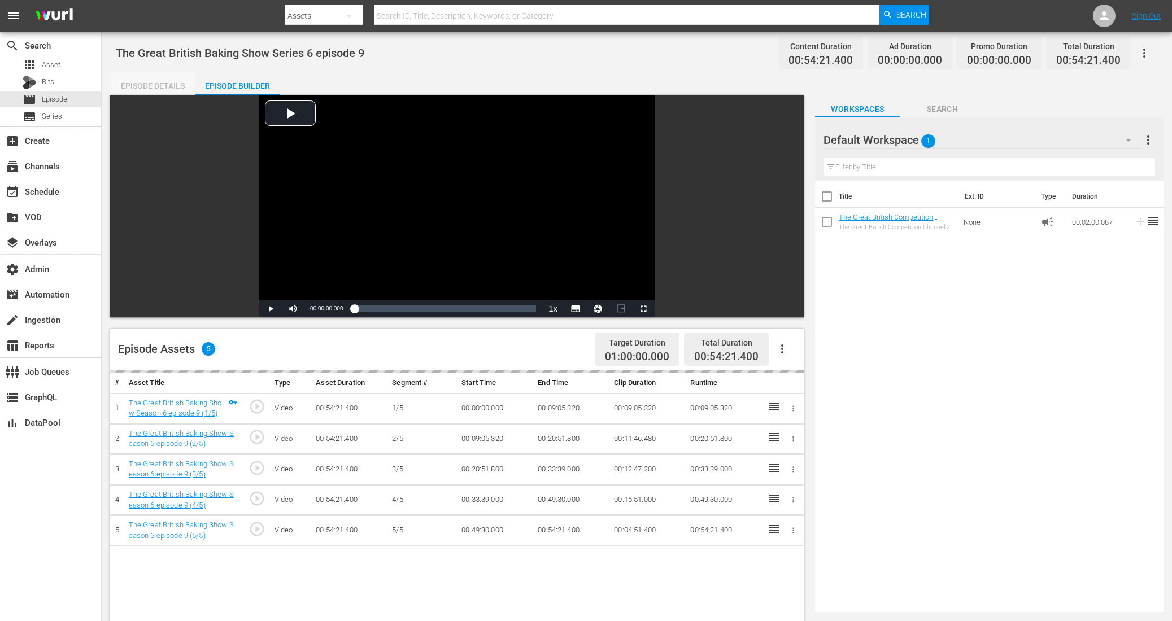
click at [143, 80] on div "Episode Details" at bounding box center [152, 85] width 85 height 27
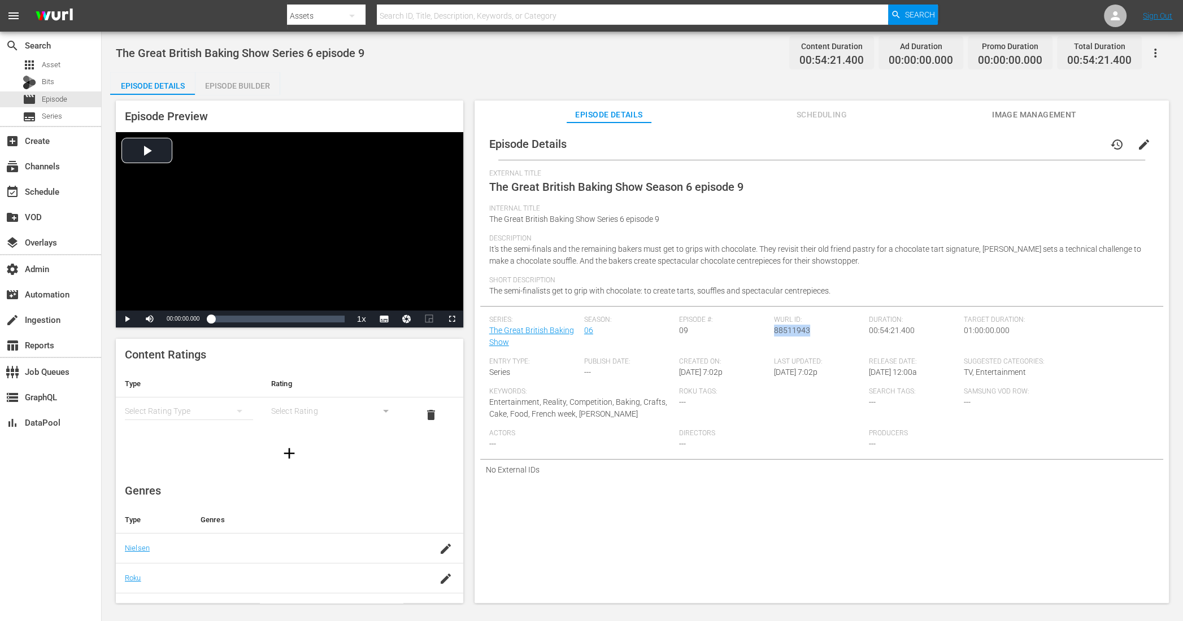
drag, startPoint x: 808, startPoint y: 333, endPoint x: 771, endPoint y: 332, distance: 37.3
click at [774, 332] on div "Wurl ID: 88511943" at bounding box center [821, 337] width 95 height 42
copy span "88511943"
drag, startPoint x: 807, startPoint y: 329, endPoint x: 772, endPoint y: 330, distance: 35.0
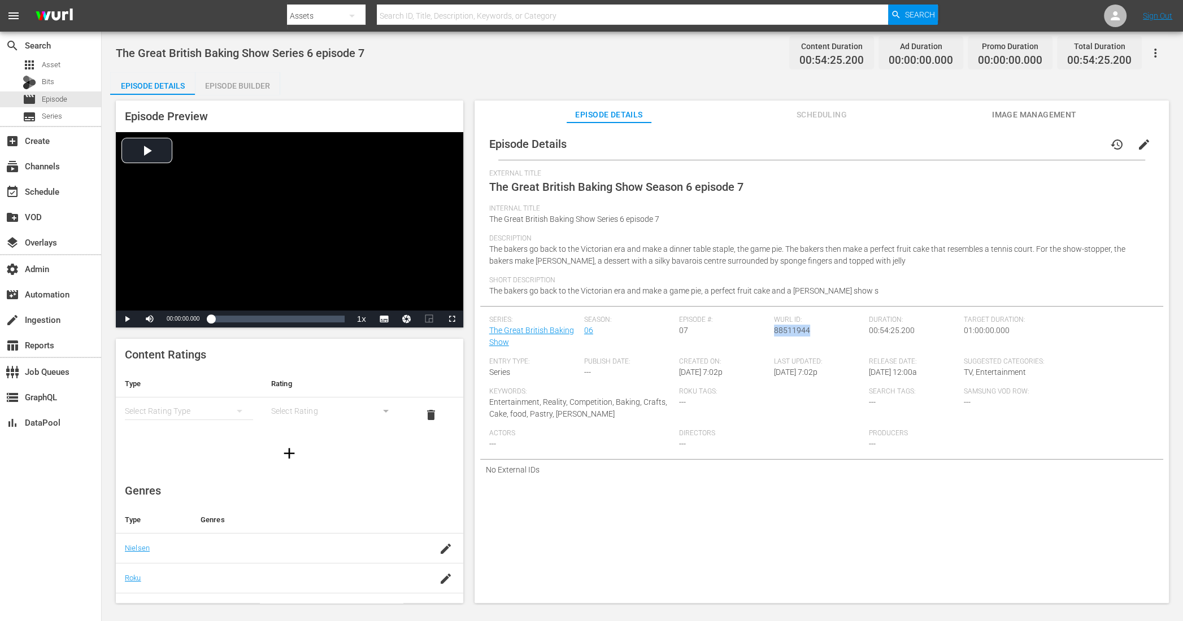
click at [774, 330] on div "Wurl ID: 88511944" at bounding box center [821, 337] width 95 height 42
copy span "88511944"
click at [260, 81] on div "Episode Builder" at bounding box center [237, 85] width 85 height 27
drag, startPoint x: 807, startPoint y: 332, endPoint x: 772, endPoint y: 332, distance: 35.0
click at [774, 332] on div "[PERSON_NAME] ID: 88511945" at bounding box center [821, 337] width 95 height 42
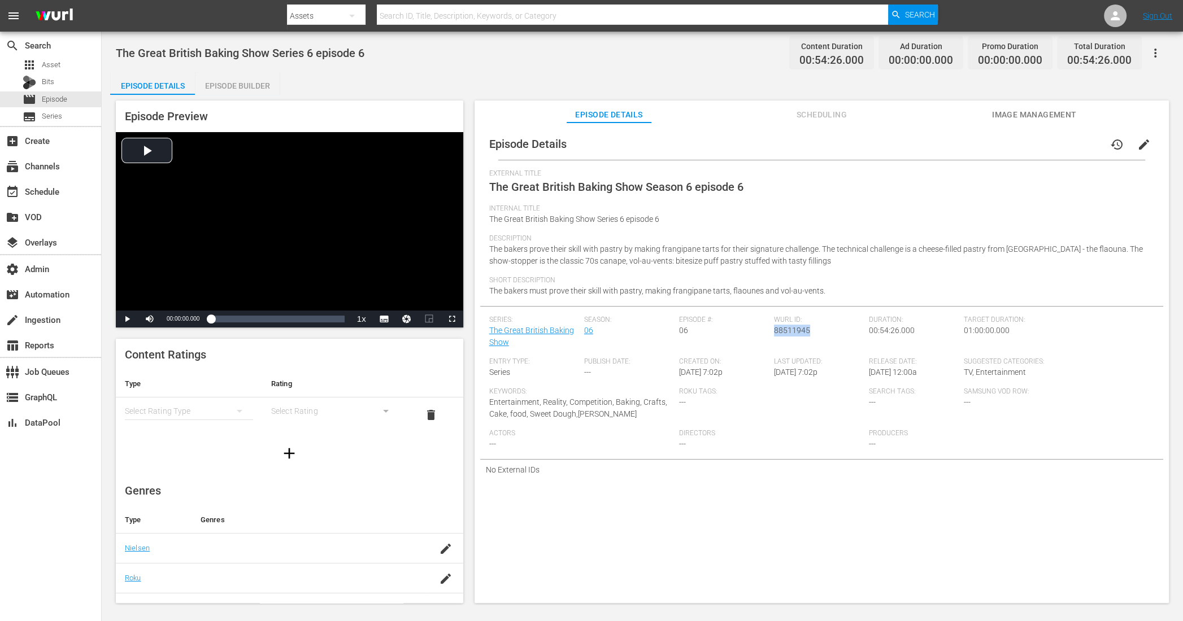
copy span "88511945"
drag, startPoint x: 808, startPoint y: 328, endPoint x: 773, endPoint y: 328, distance: 35.0
click at [774, 328] on div "Wurl ID: 88511947" at bounding box center [821, 337] width 95 height 42
copy span "88511947"
drag, startPoint x: 806, startPoint y: 332, endPoint x: 772, endPoint y: 332, distance: 33.3
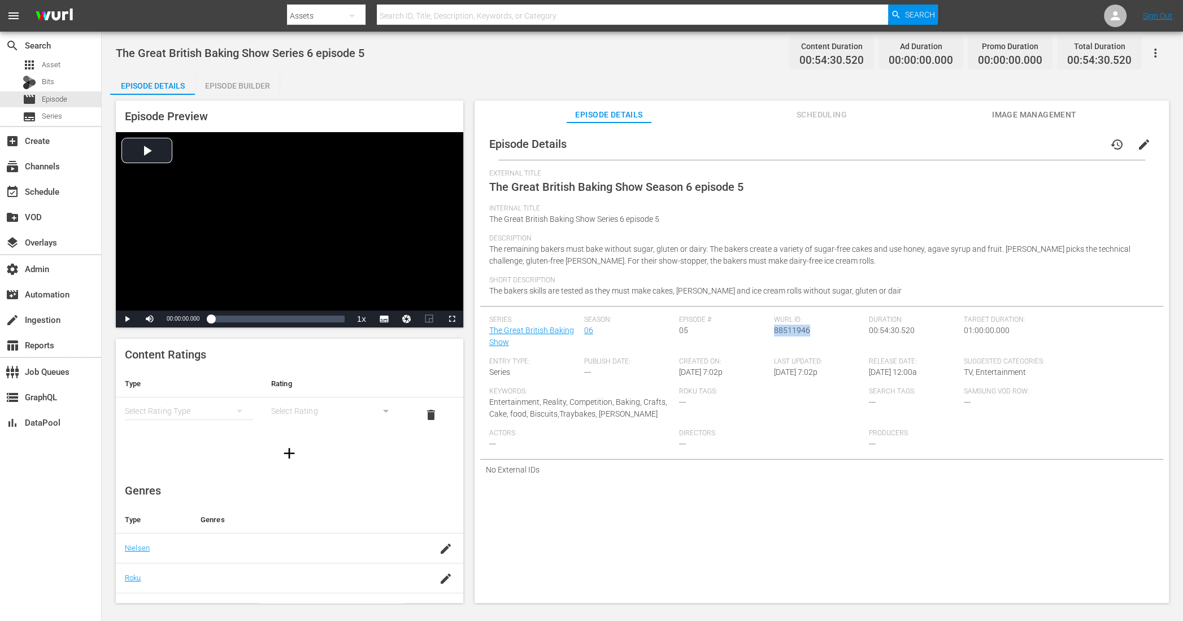
click at [774, 332] on span "88511946" at bounding box center [792, 330] width 36 height 9
copy span "88511946"
drag, startPoint x: 806, startPoint y: 334, endPoint x: 772, endPoint y: 333, distance: 33.3
click at [774, 333] on span "88511948" at bounding box center [792, 330] width 36 height 9
copy span "88511948"
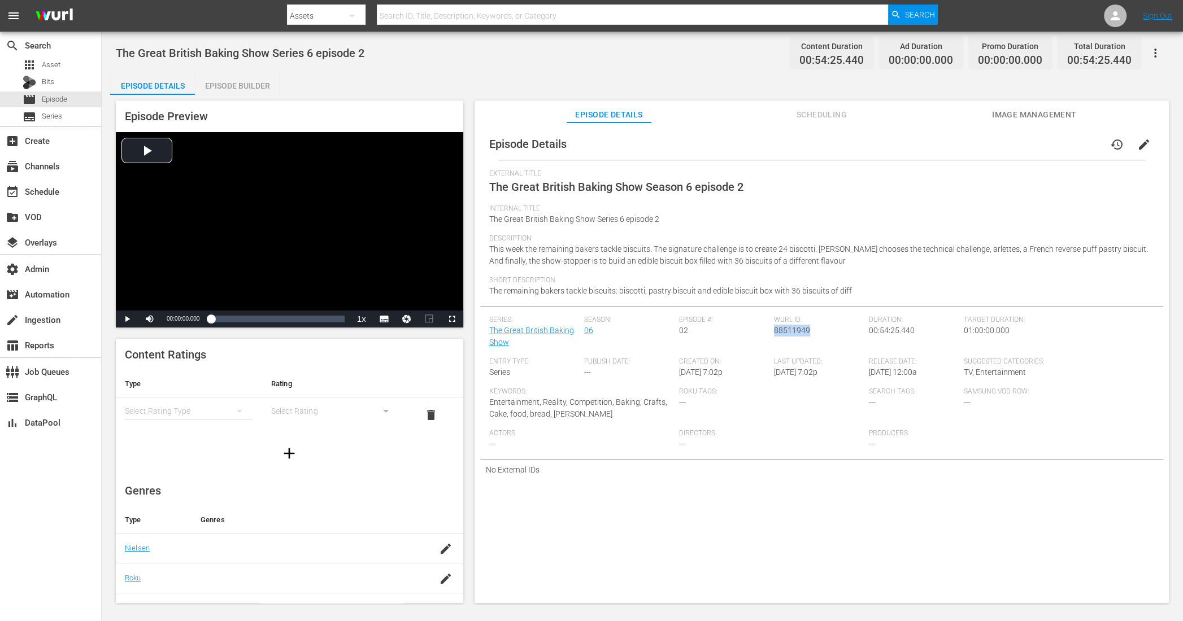
drag, startPoint x: 806, startPoint y: 331, endPoint x: 771, endPoint y: 331, distance: 35.0
click at [774, 331] on div "Wurl ID: 88511949" at bounding box center [821, 337] width 95 height 42
click at [799, 332] on span "88511949" at bounding box center [792, 330] width 36 height 9
drag, startPoint x: 810, startPoint y: 332, endPoint x: 773, endPoint y: 332, distance: 36.7
click at [774, 332] on div "Wurl ID: 88511949" at bounding box center [821, 337] width 95 height 42
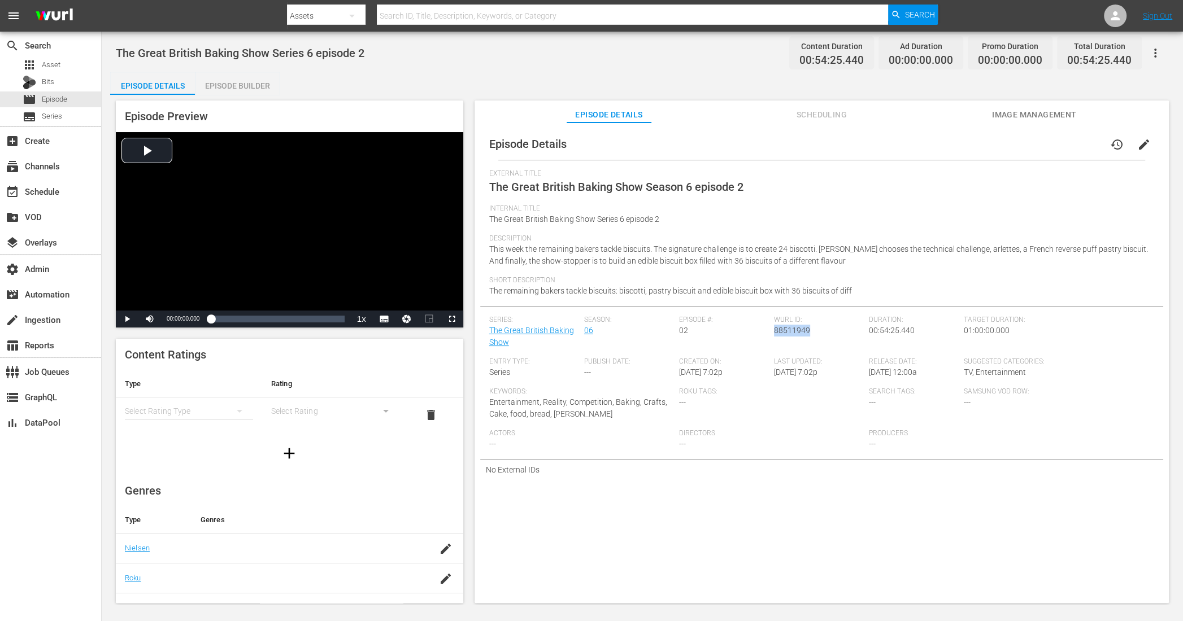
copy span "88511949"
drag, startPoint x: 806, startPoint y: 332, endPoint x: 772, endPoint y: 332, distance: 33.9
click at [774, 332] on span "88511950" at bounding box center [792, 330] width 36 height 9
copy span "88511950"
drag, startPoint x: 807, startPoint y: 332, endPoint x: 771, endPoint y: 332, distance: 35.6
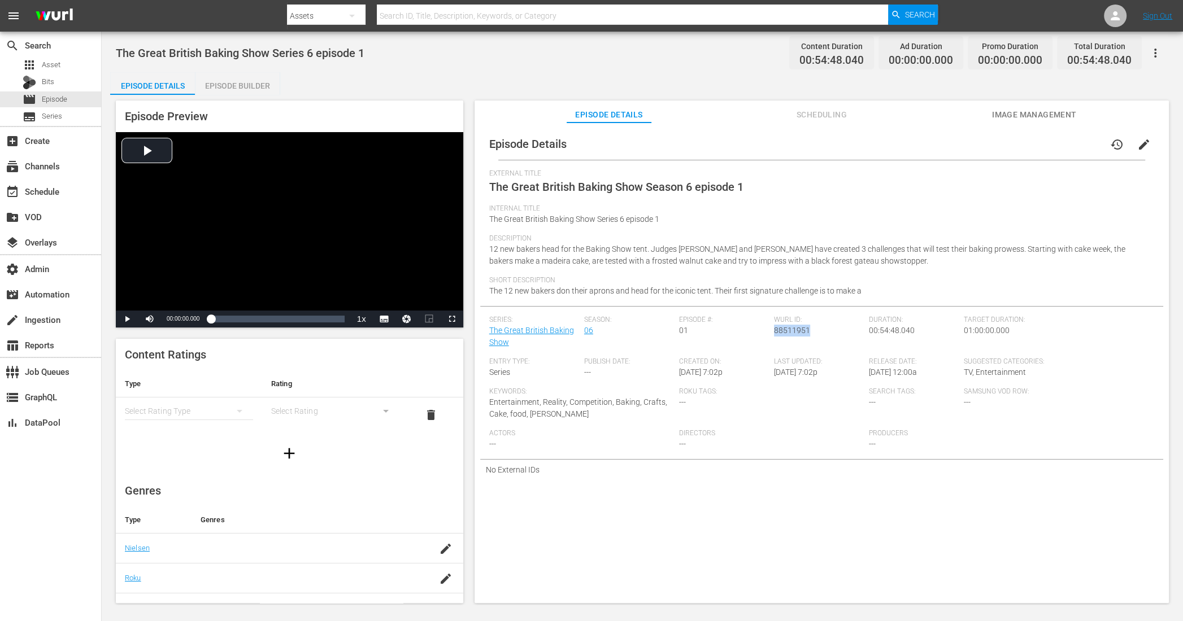
click at [774, 332] on div "Wurl ID: 88511951" at bounding box center [821, 337] width 95 height 42
copy span "88511951"
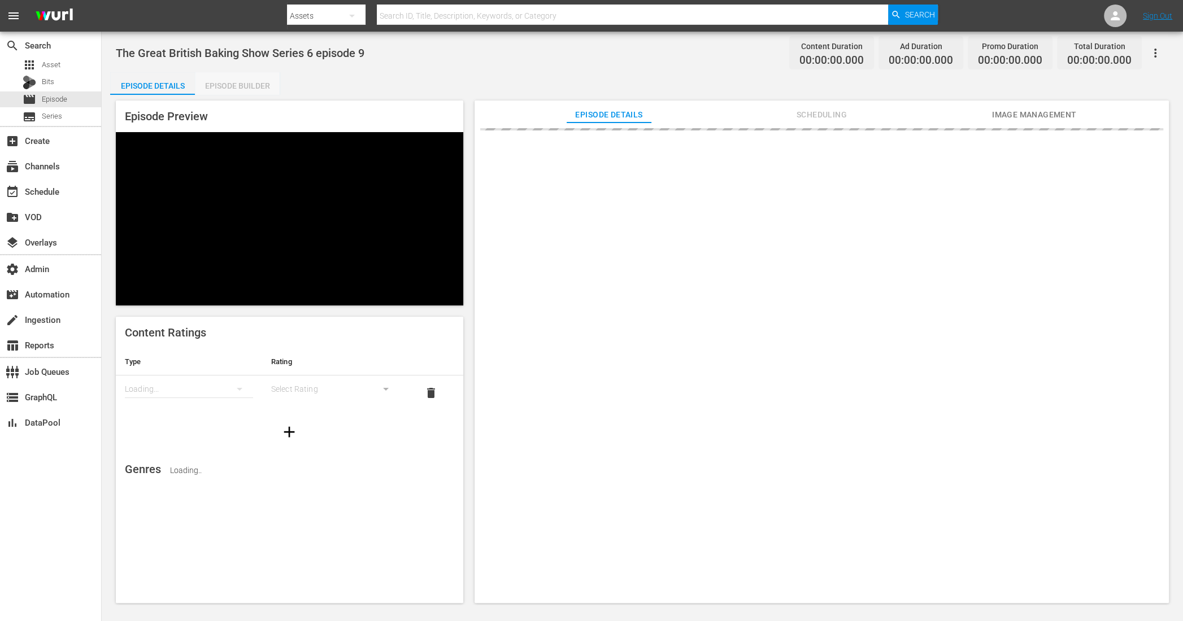
click at [253, 89] on div "Episode Builder" at bounding box center [237, 85] width 85 height 27
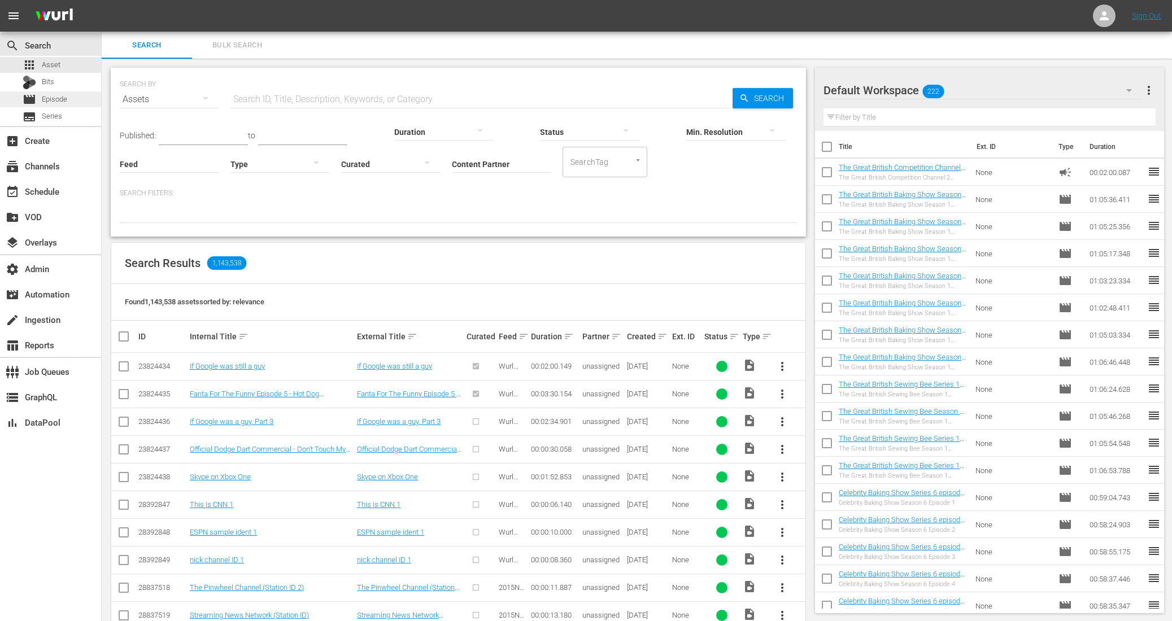
click at [55, 99] on span "Episode" at bounding box center [54, 99] width 25 height 11
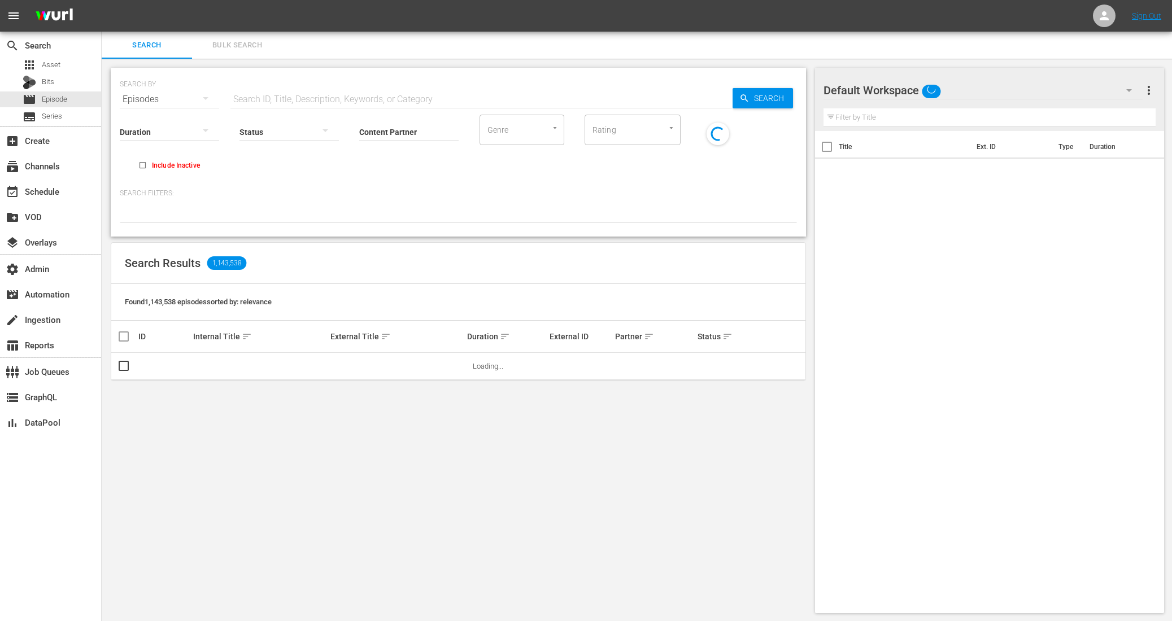
click at [254, 41] on span "Bulk Search" at bounding box center [237, 45] width 77 height 13
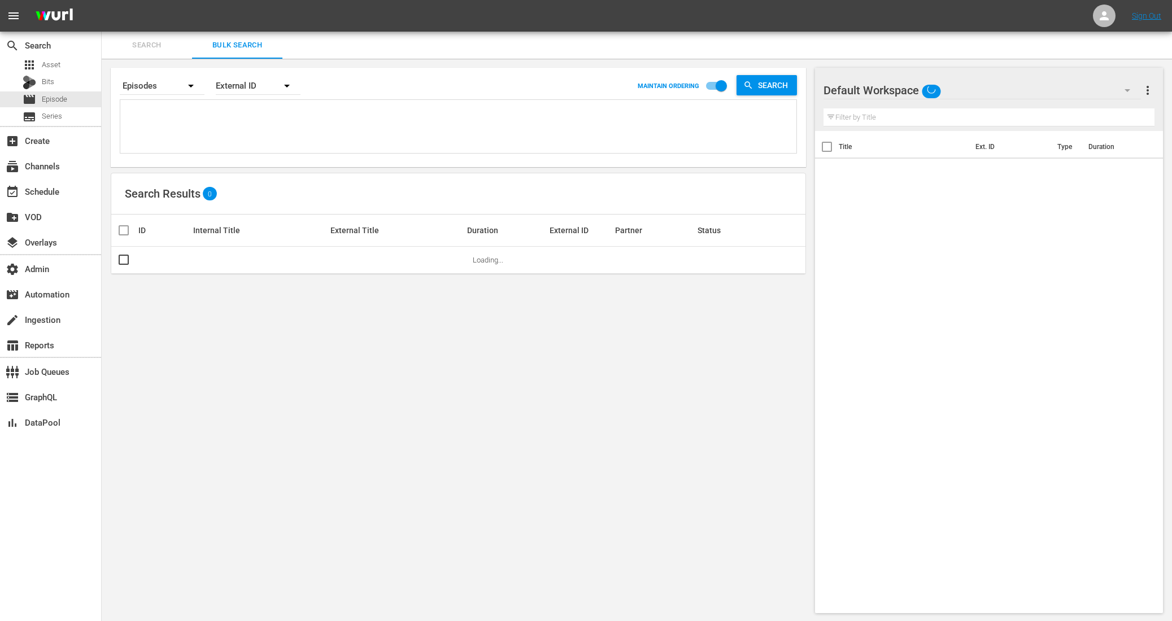
click at [231, 102] on div at bounding box center [458, 126] width 676 height 53
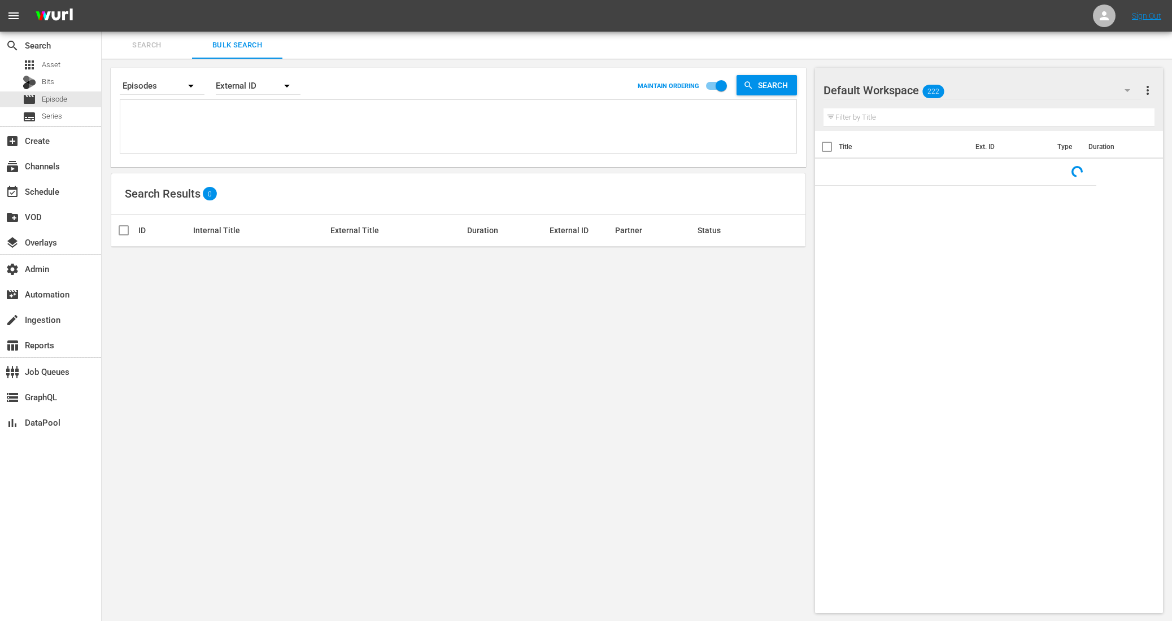
click at [219, 121] on textarea at bounding box center [459, 128] width 673 height 51
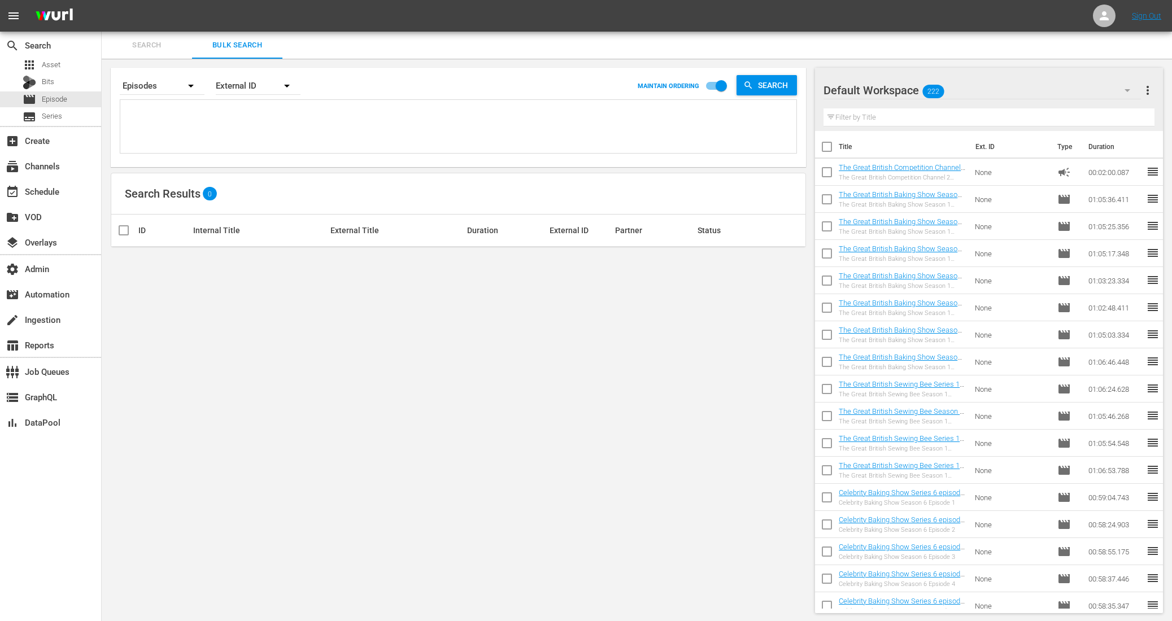
paste textarea "88511951 88511949 88511948 88511947 88511946 88511945 88511944 88511943 88511950"
type textarea "88511951 88511949 88511948 88511947 88511946 88511945 88511944 88511943 88511950"
click at [265, 85] on div "External ID" at bounding box center [258, 86] width 85 height 32
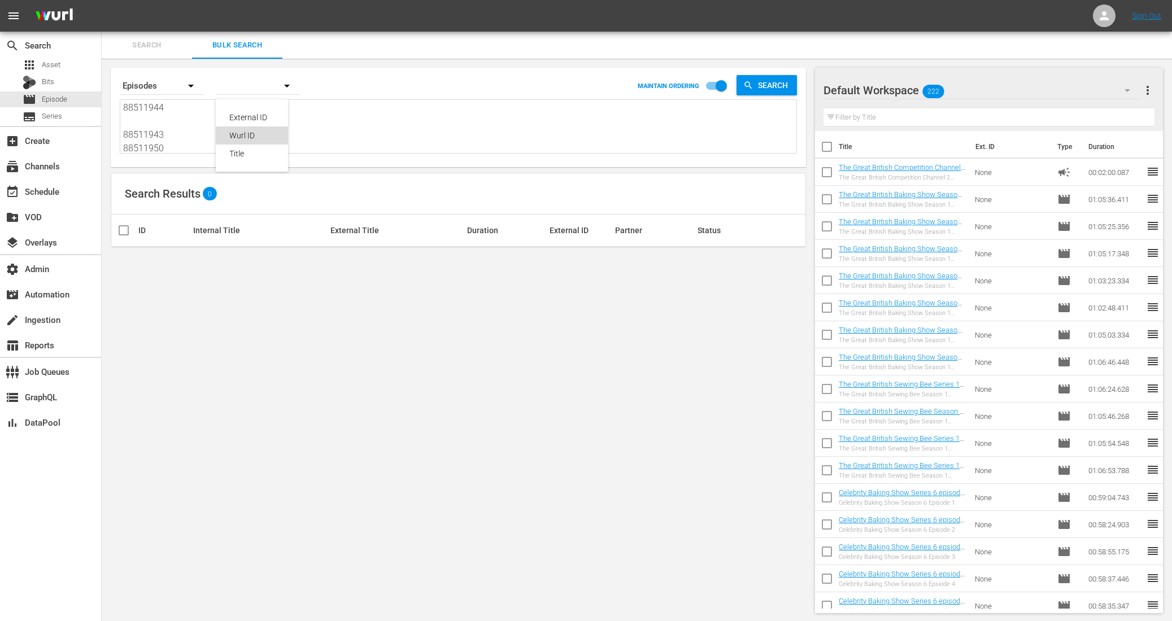
click at [254, 141] on div "Wurl ID" at bounding box center [251, 136] width 45 height 18
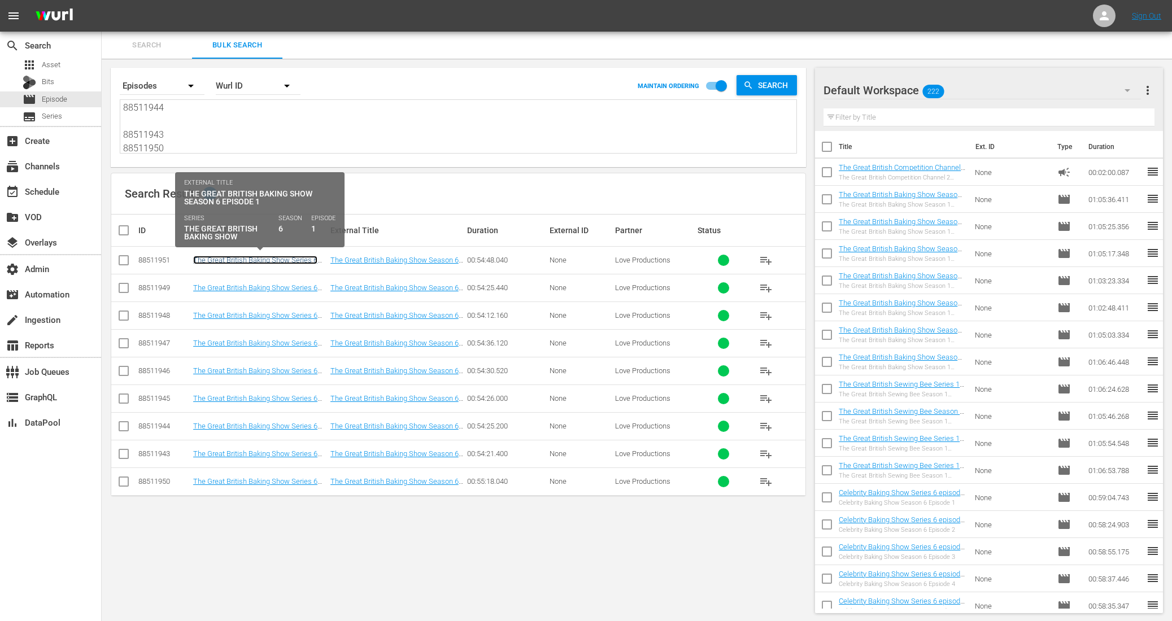
click at [267, 256] on link "The Great British Baking Show Series 6 episode 1" at bounding box center [255, 264] width 124 height 17
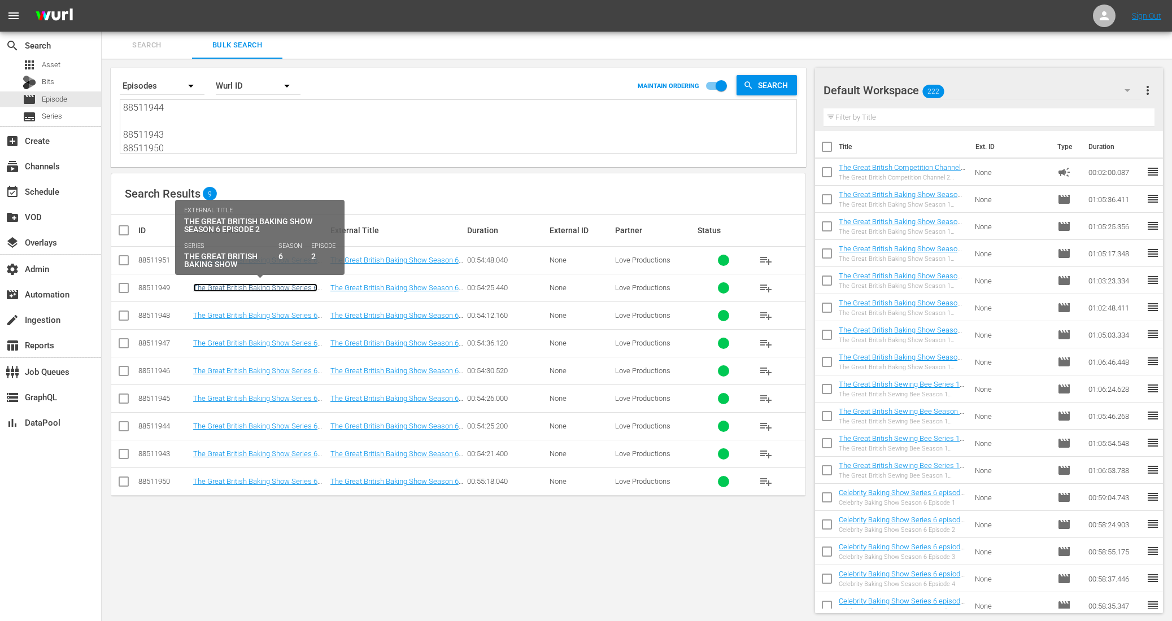
click at [266, 286] on link "The Great British Baking Show Series 6 episode 2" at bounding box center [255, 292] width 124 height 17
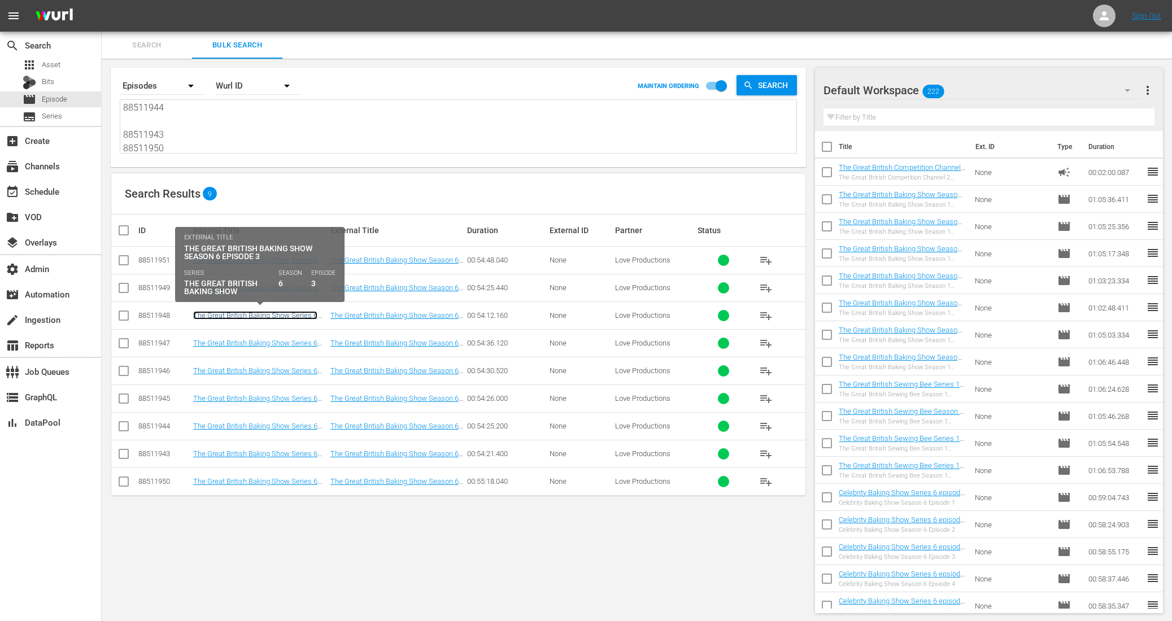
click at [243, 314] on link "The Great British Baking Show Series 6 episode 3" at bounding box center [255, 319] width 124 height 17
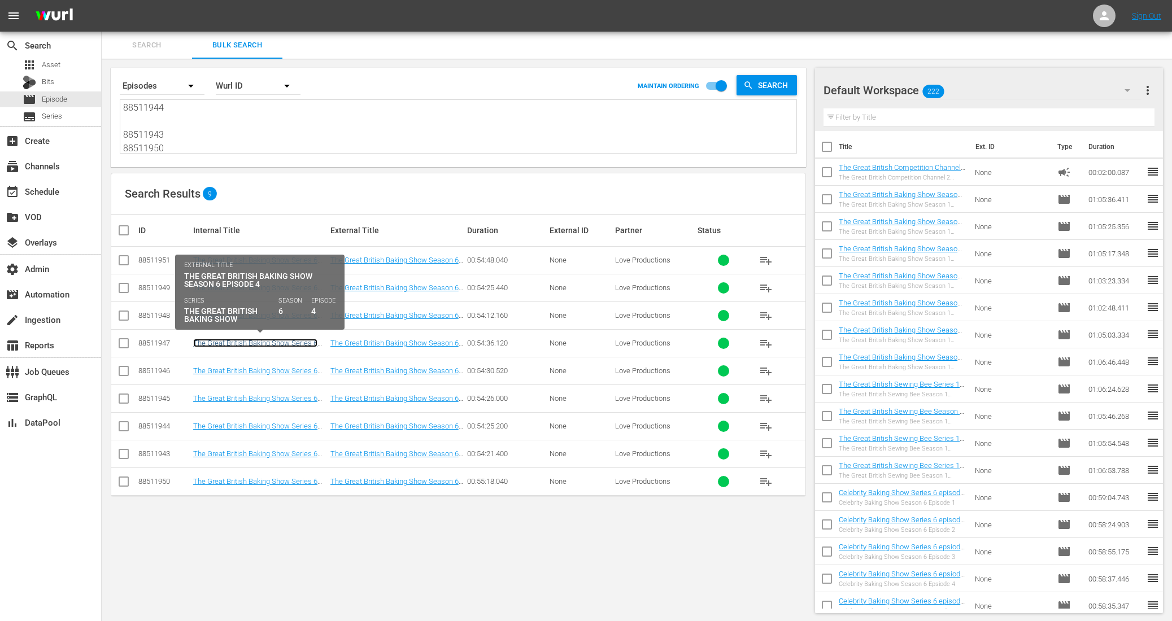
click at [241, 340] on link "The Great British Baking Show Series 6 episode 4" at bounding box center [255, 347] width 124 height 17
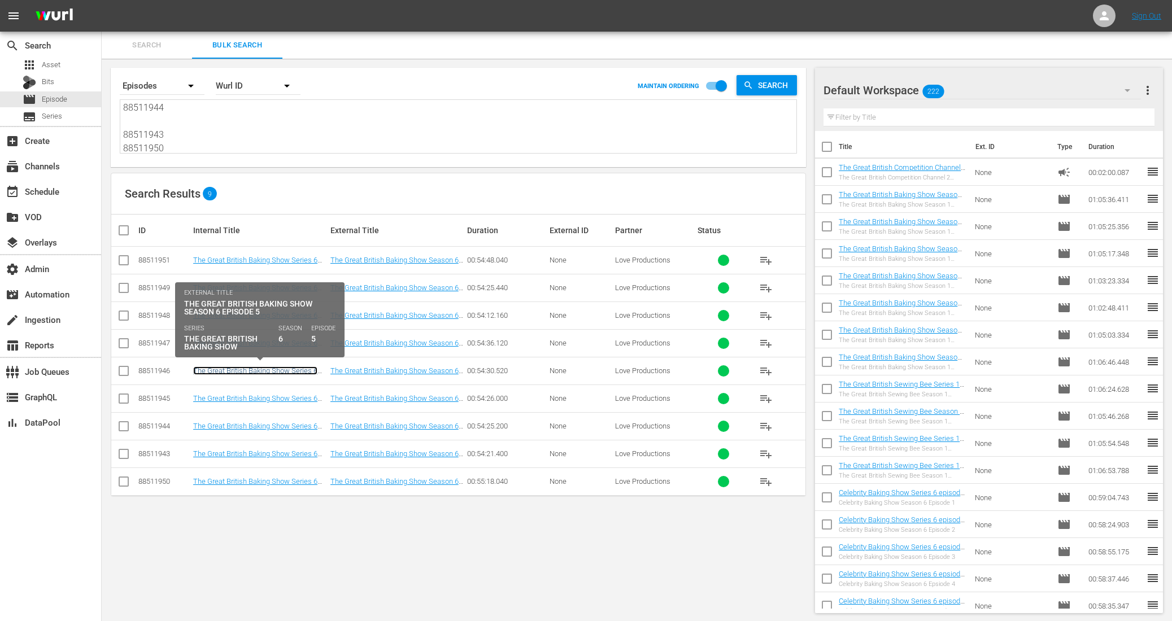
click at [236, 367] on link "The Great British Baking Show Series 6 episode 5" at bounding box center [255, 375] width 124 height 17
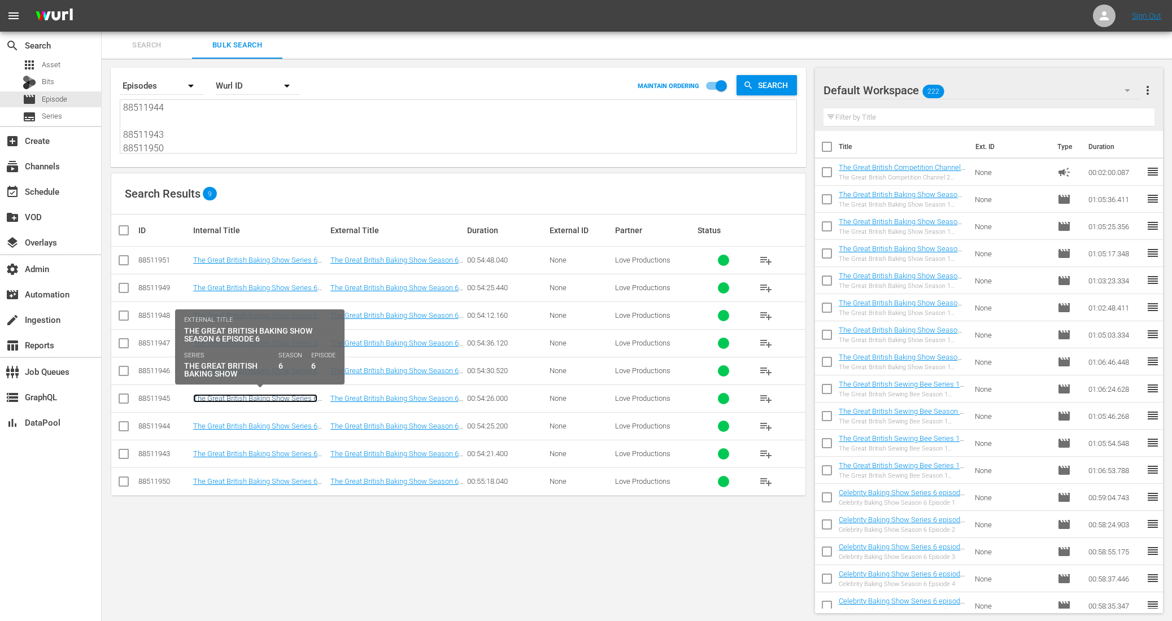
click at [236, 398] on link "The Great British Baking Show Series 6 episode 6" at bounding box center [255, 402] width 124 height 17
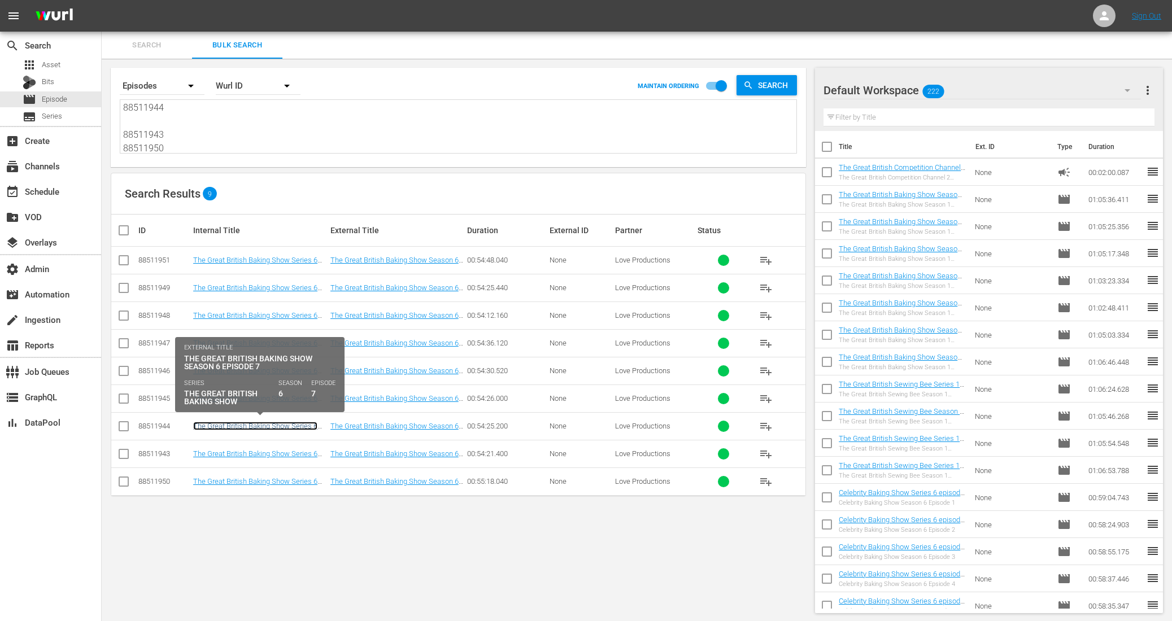
click at [237, 424] on link "The Great British Baking Show Series 6 episode 7" at bounding box center [255, 430] width 124 height 17
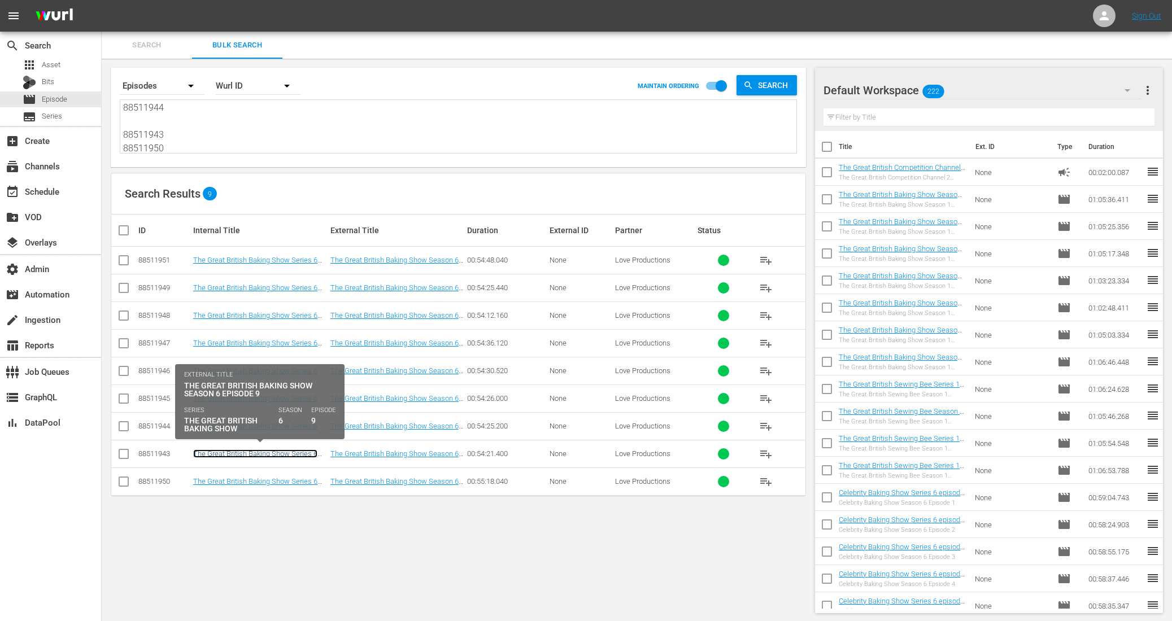
click at [237, 454] on link "The Great British Baking Show Series 6 episode 9" at bounding box center [255, 458] width 124 height 17
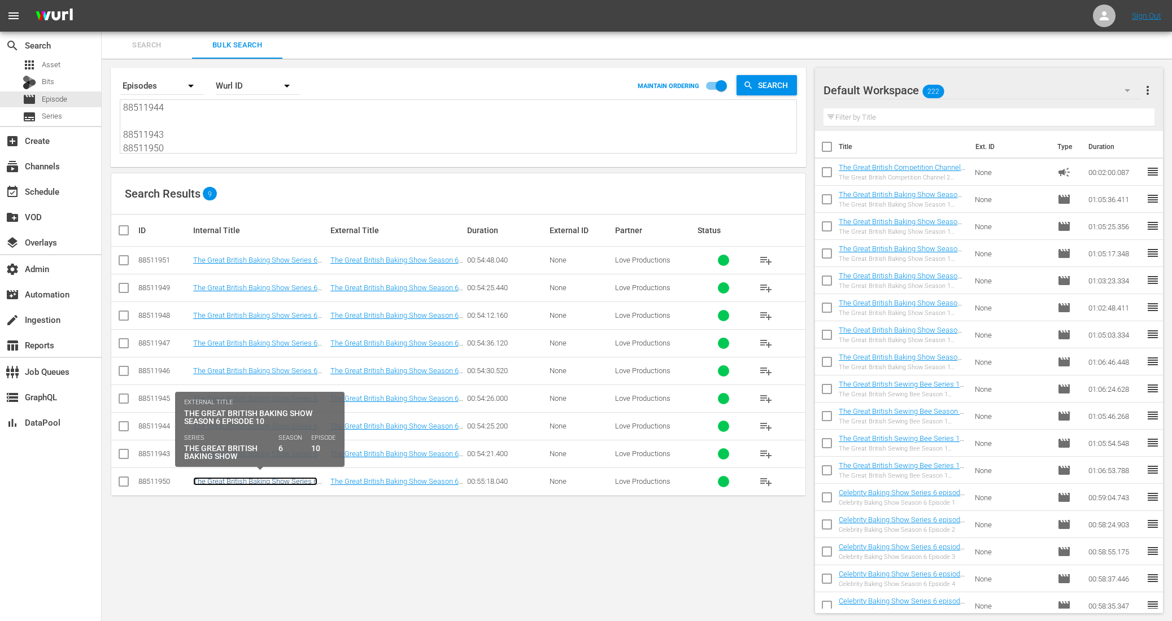
click at [229, 480] on link "The Great British Baking Show Series 6 epiosde 10" at bounding box center [255, 485] width 124 height 17
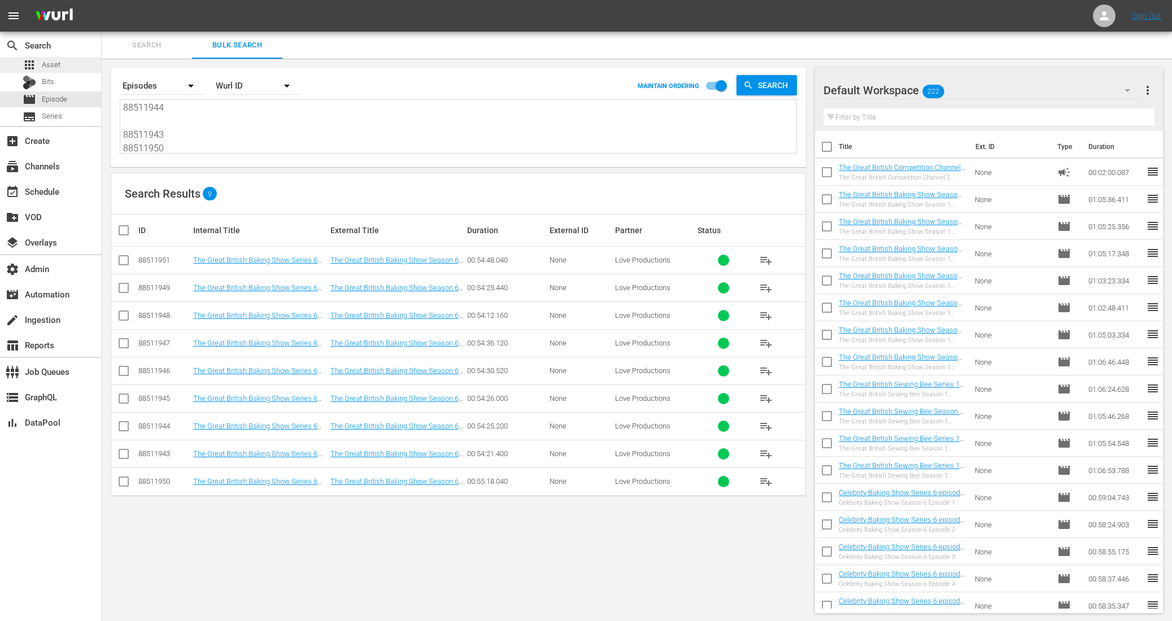
click at [64, 64] on div "apps Asset" at bounding box center [50, 65] width 101 height 16
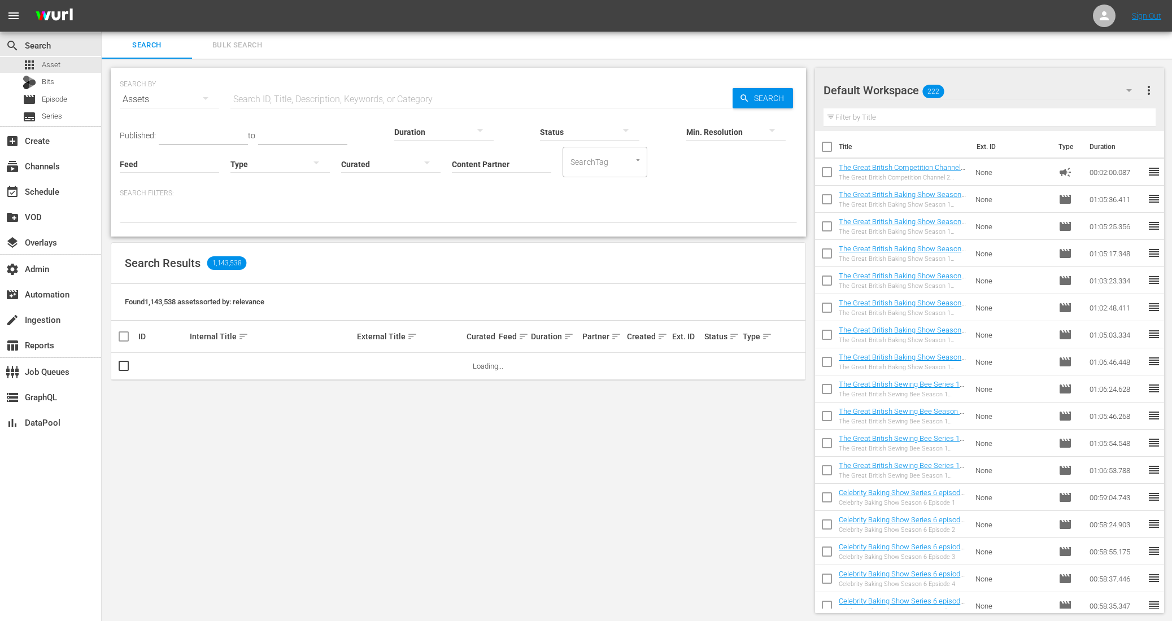
click at [452, 163] on input "Content Partner" at bounding box center [501, 165] width 99 height 41
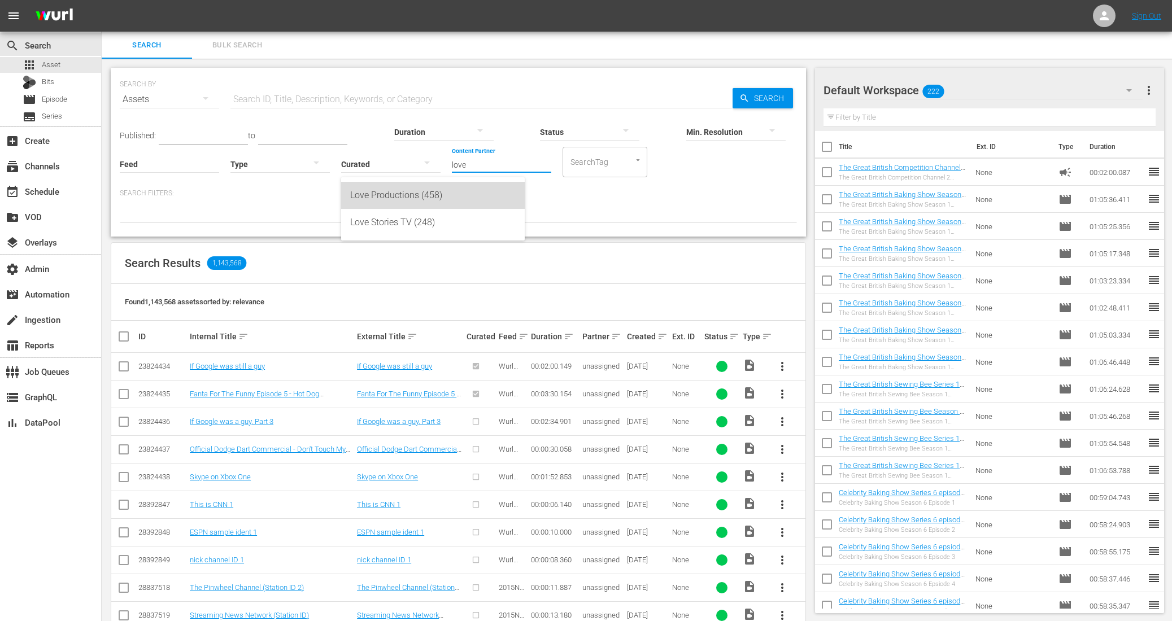
click at [394, 204] on div "Love Productions (458)" at bounding box center [433, 195] width 166 height 27
type input "Love Productions (458)"
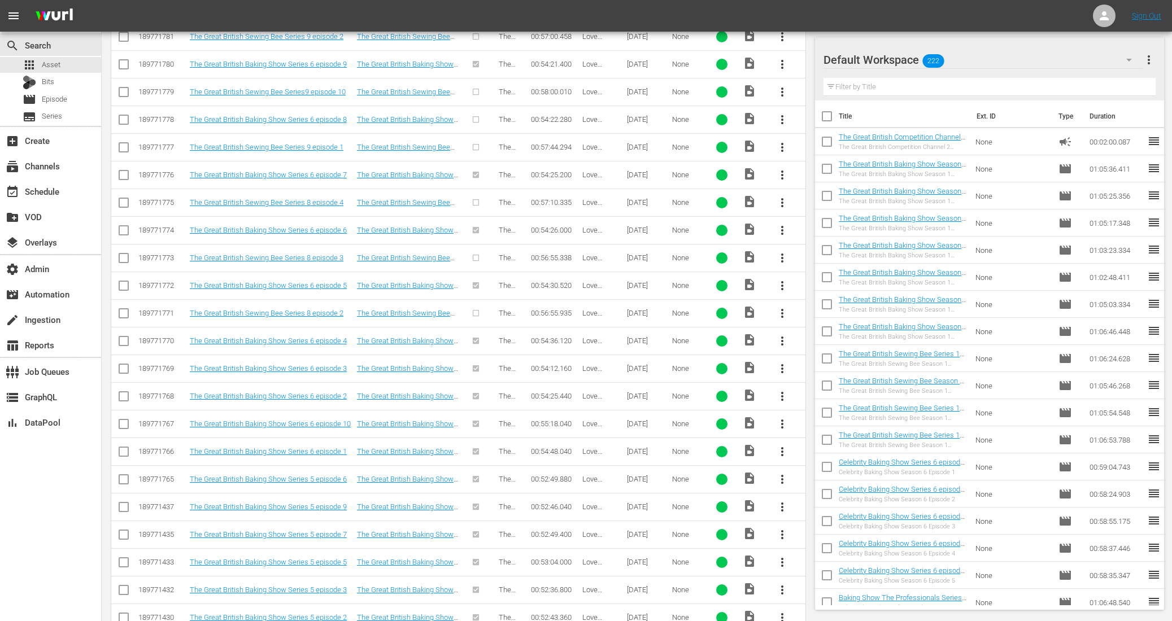
scroll to position [782, 0]
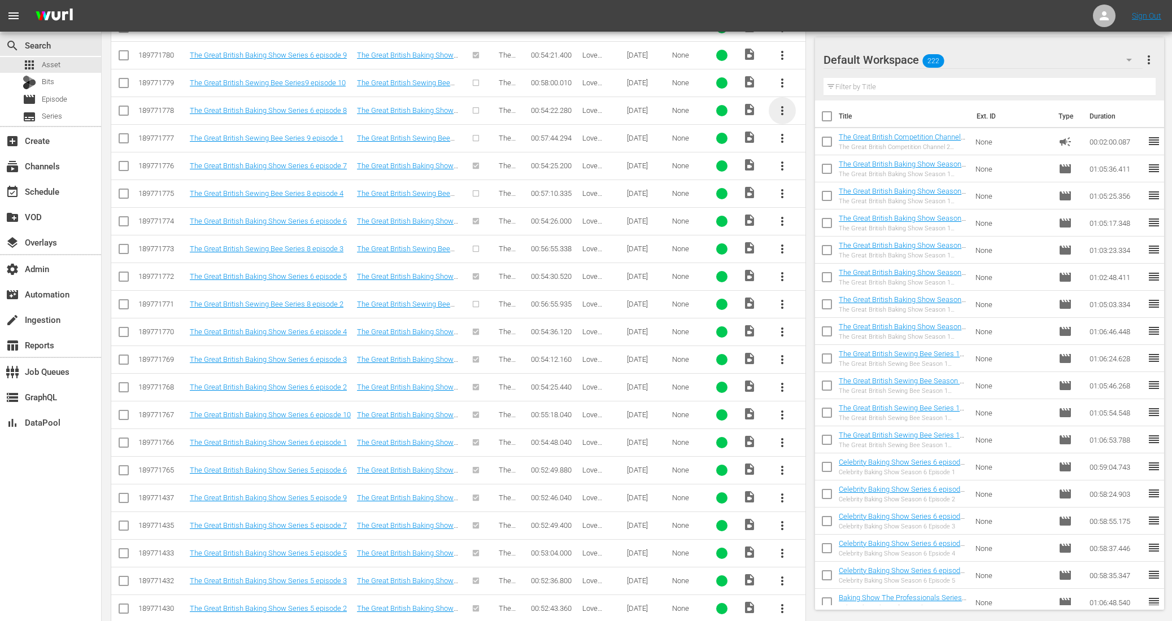
click at [784, 104] on span "more_vert" at bounding box center [783, 111] width 14 height 14
click at [835, 192] on div "Episode" at bounding box center [843, 191] width 77 height 27
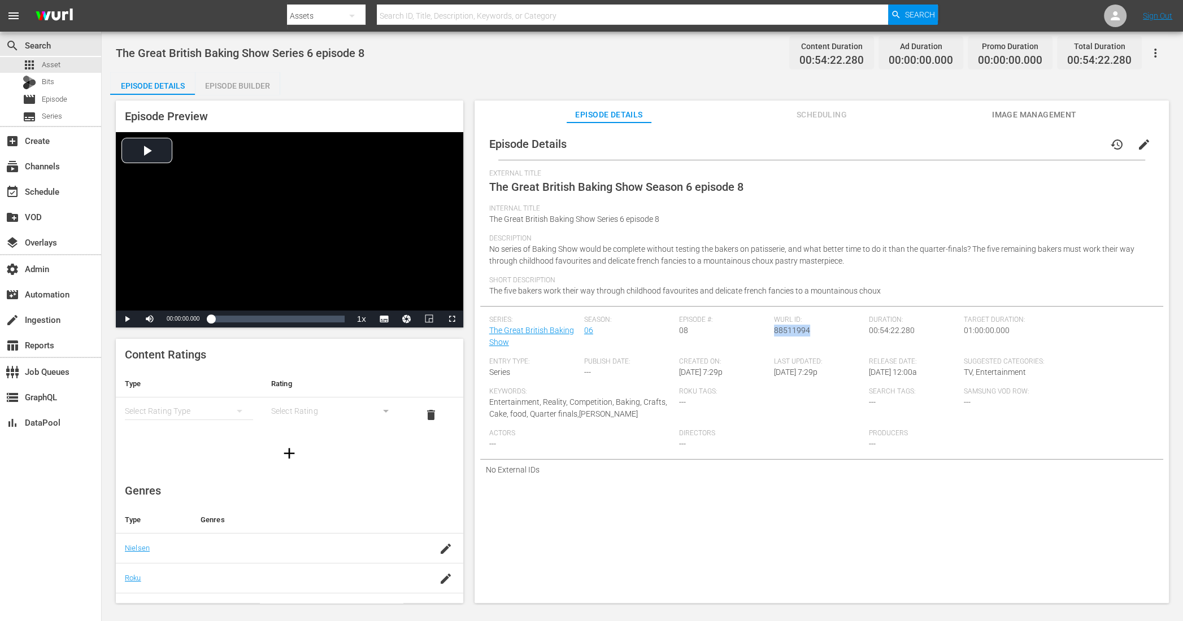
drag, startPoint x: 806, startPoint y: 330, endPoint x: 771, endPoint y: 332, distance: 35.1
click at [774, 332] on div "Wurl ID: 88511994" at bounding box center [821, 337] width 95 height 42
copy span "88511994"
click at [246, 85] on div "Episode Builder" at bounding box center [237, 85] width 85 height 27
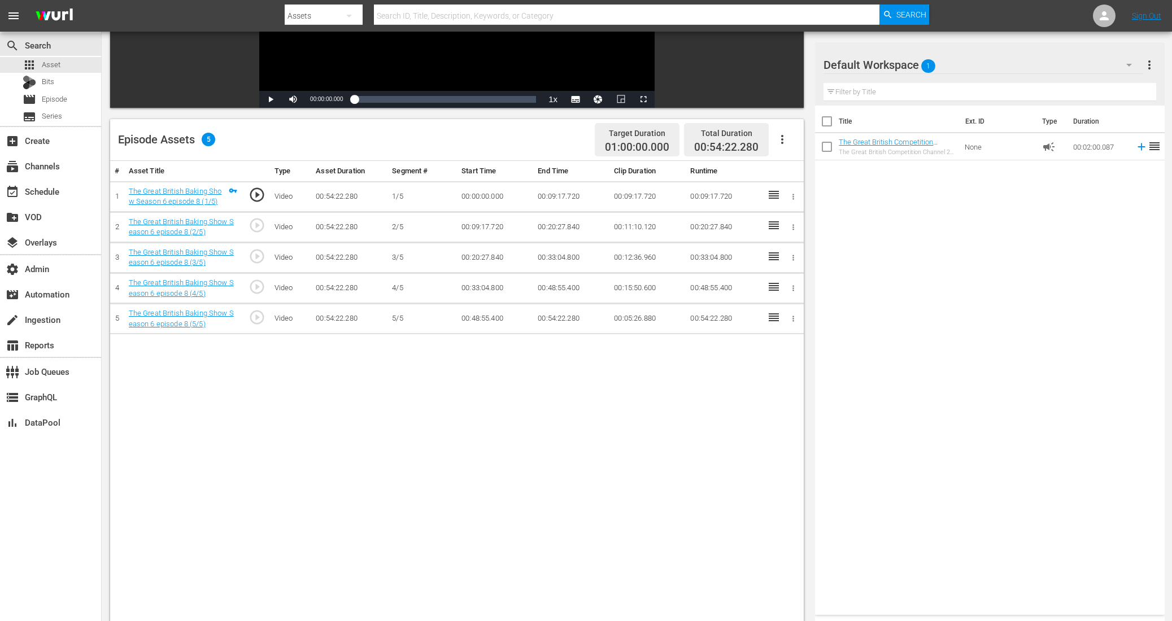
scroll to position [192, 0]
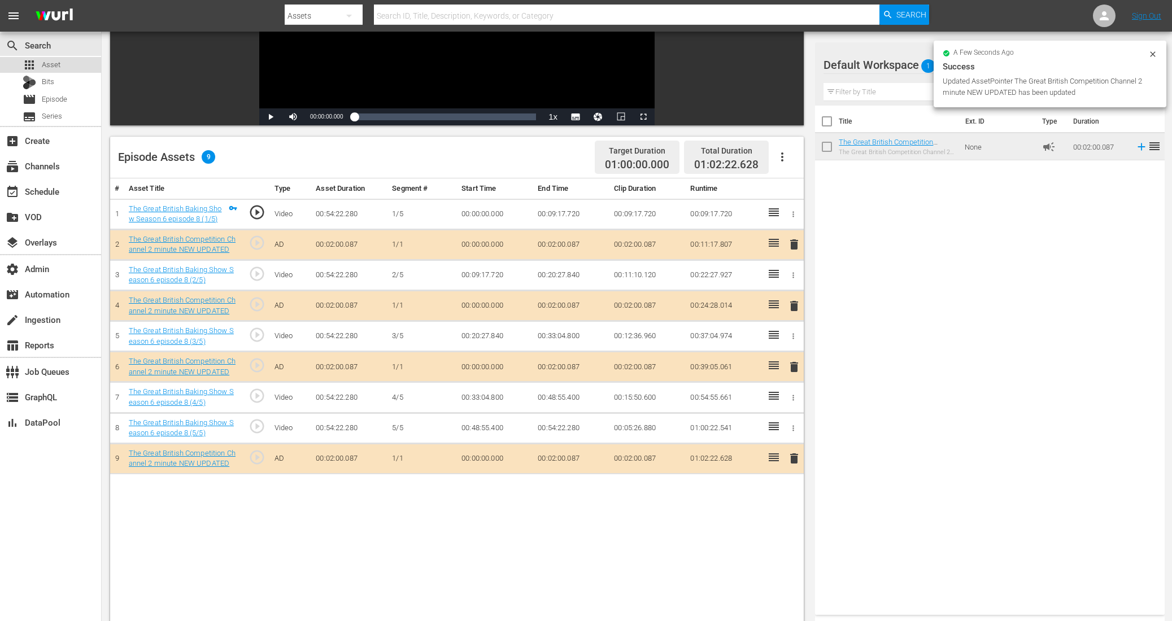
click at [66, 65] on div "apps Asset" at bounding box center [50, 65] width 101 height 16
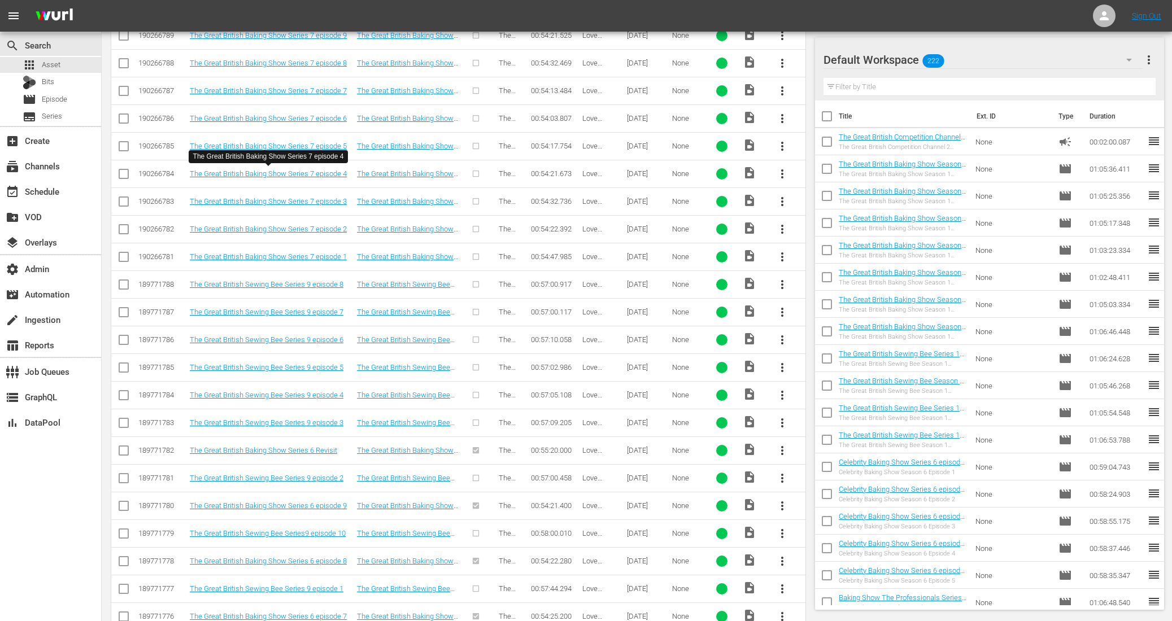
scroll to position [251, 0]
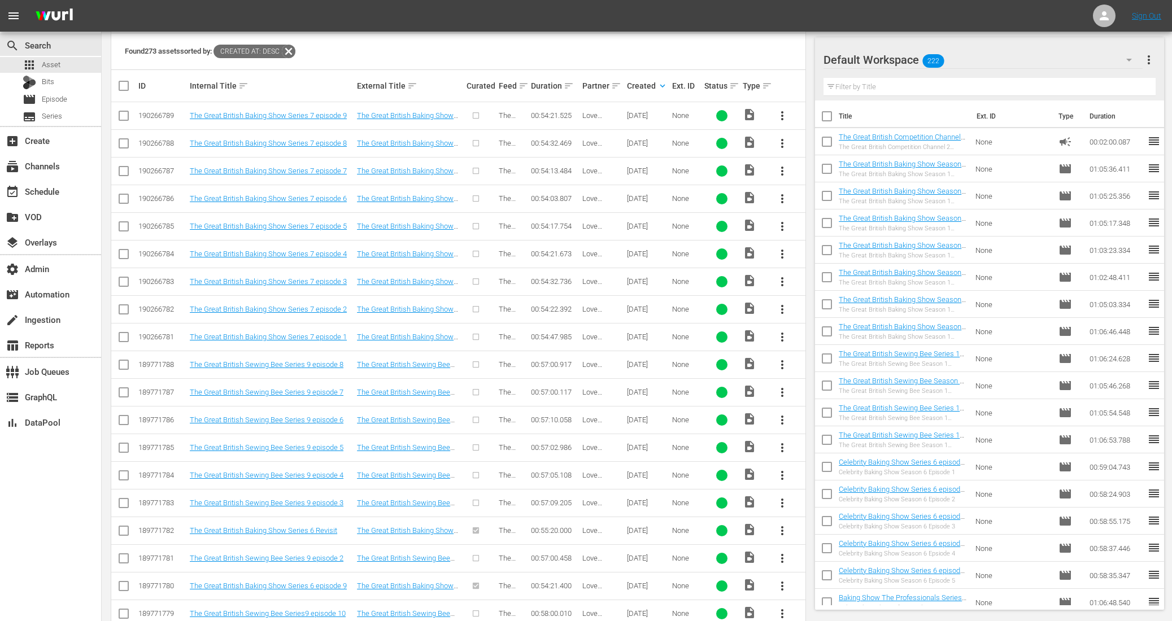
click at [124, 115] on input "checkbox" at bounding box center [124, 118] width 14 height 14
checkbox input "true"
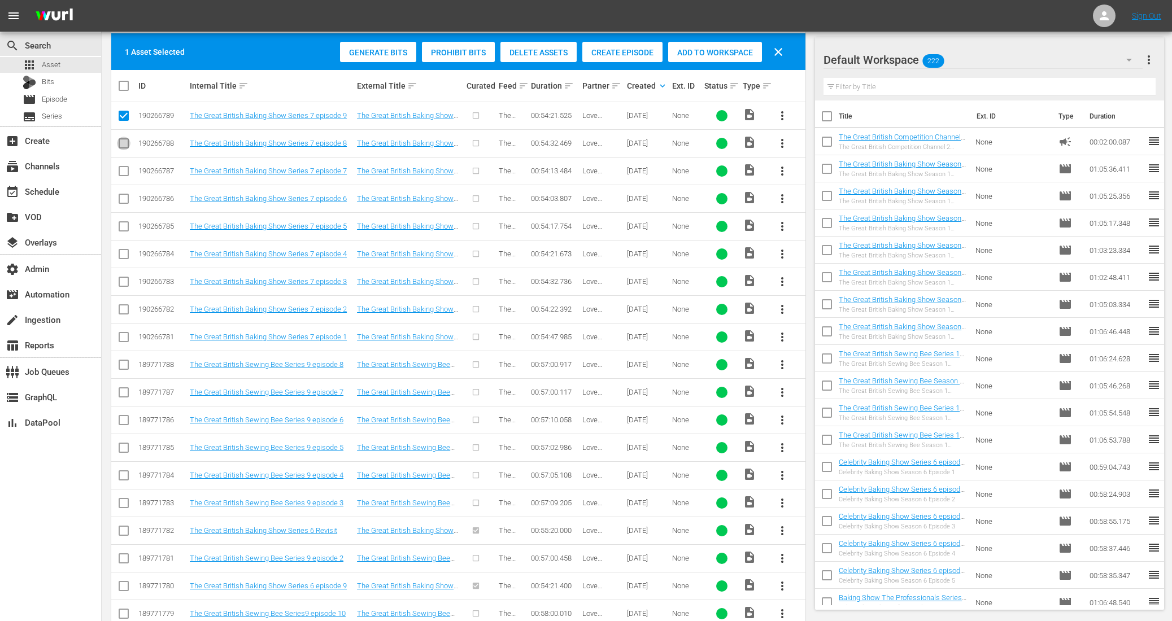
click at [125, 144] on input "checkbox" at bounding box center [124, 146] width 14 height 14
checkbox input "true"
click at [124, 176] on input "checkbox" at bounding box center [124, 174] width 14 height 14
checkbox input "true"
click at [124, 201] on input "checkbox" at bounding box center [124, 201] width 14 height 14
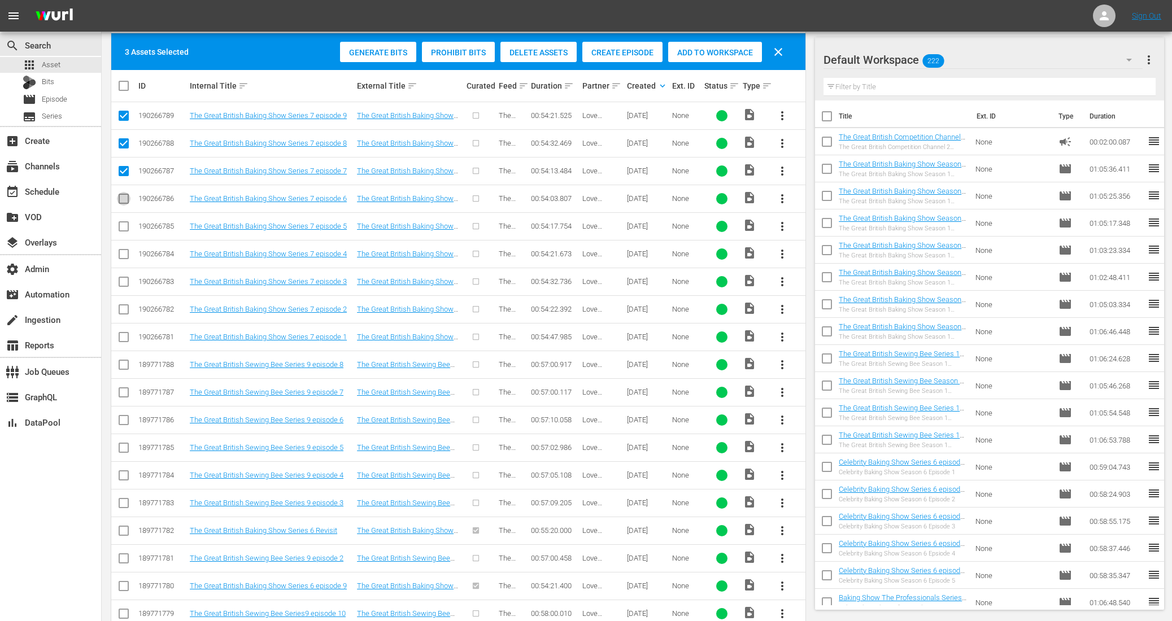
checkbox input "true"
click at [123, 232] on input "checkbox" at bounding box center [124, 229] width 14 height 14
checkbox input "true"
click at [127, 256] on input "checkbox" at bounding box center [124, 257] width 14 height 14
checkbox input "true"
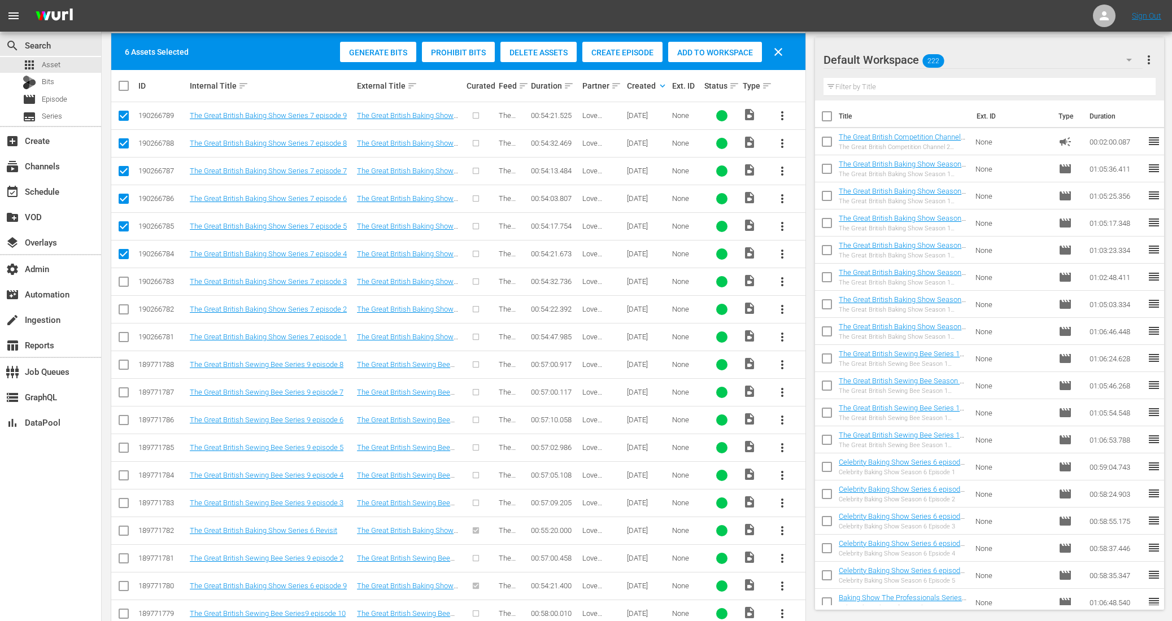
click at [123, 281] on input "checkbox" at bounding box center [124, 284] width 14 height 14
checkbox input "true"
click at [124, 307] on input "checkbox" at bounding box center [124, 312] width 14 height 14
checkbox input "true"
click at [124, 340] on input "checkbox" at bounding box center [124, 340] width 14 height 14
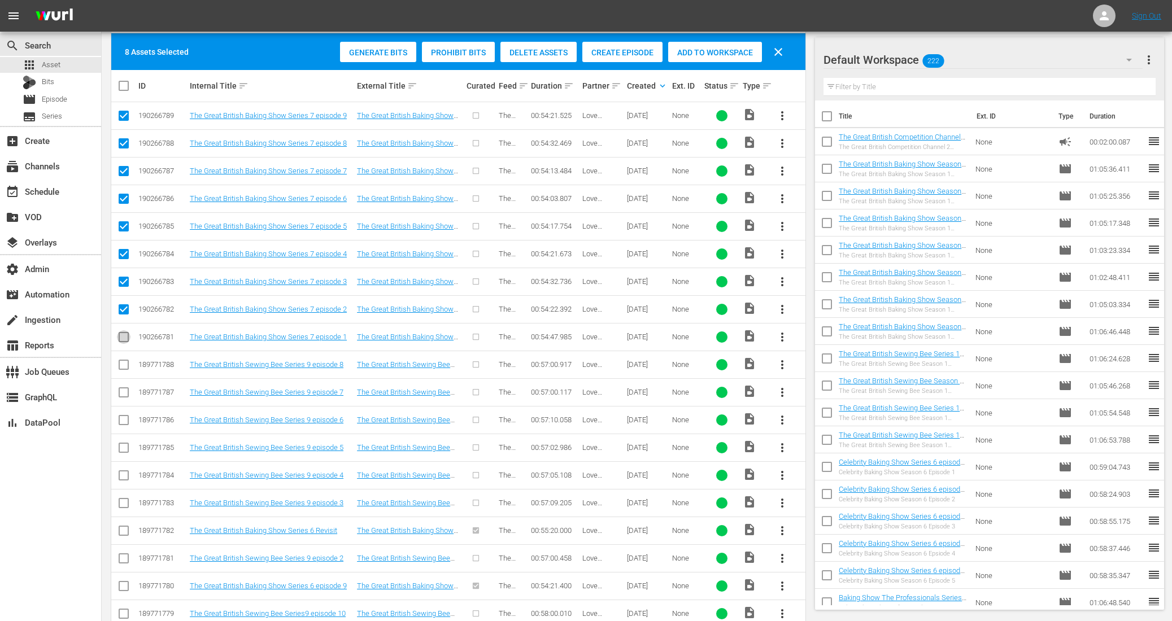
checkbox input "true"
click at [619, 53] on span "Create Episode" at bounding box center [622, 52] width 80 height 9
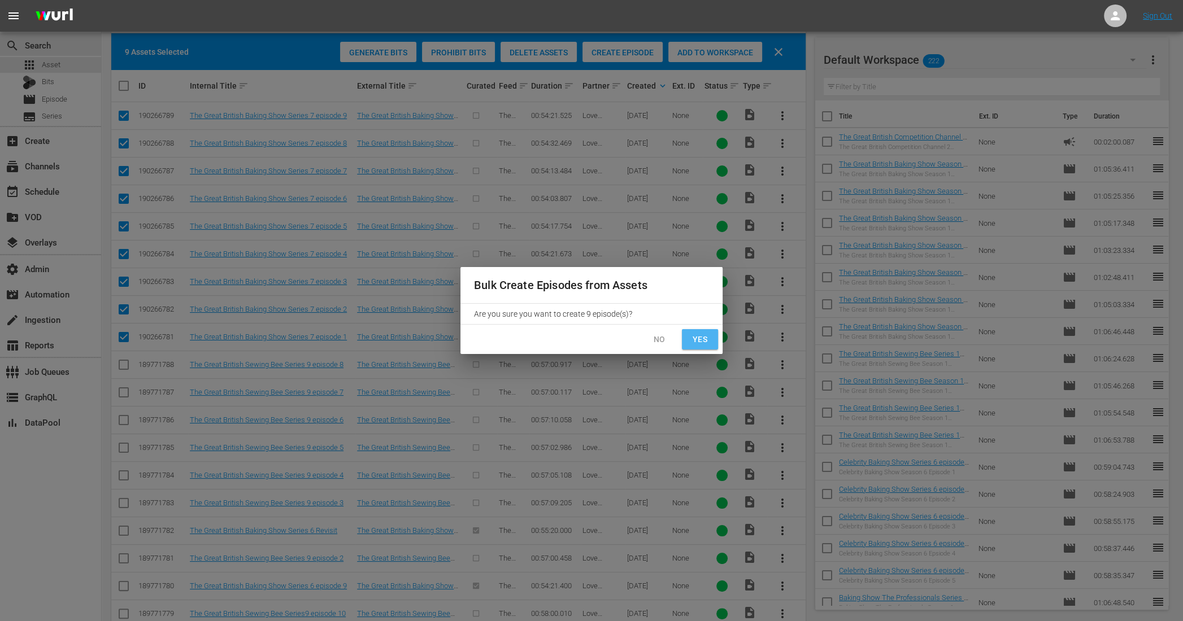
click at [696, 341] on span "Yes" at bounding box center [700, 340] width 18 height 14
checkbox input "false"
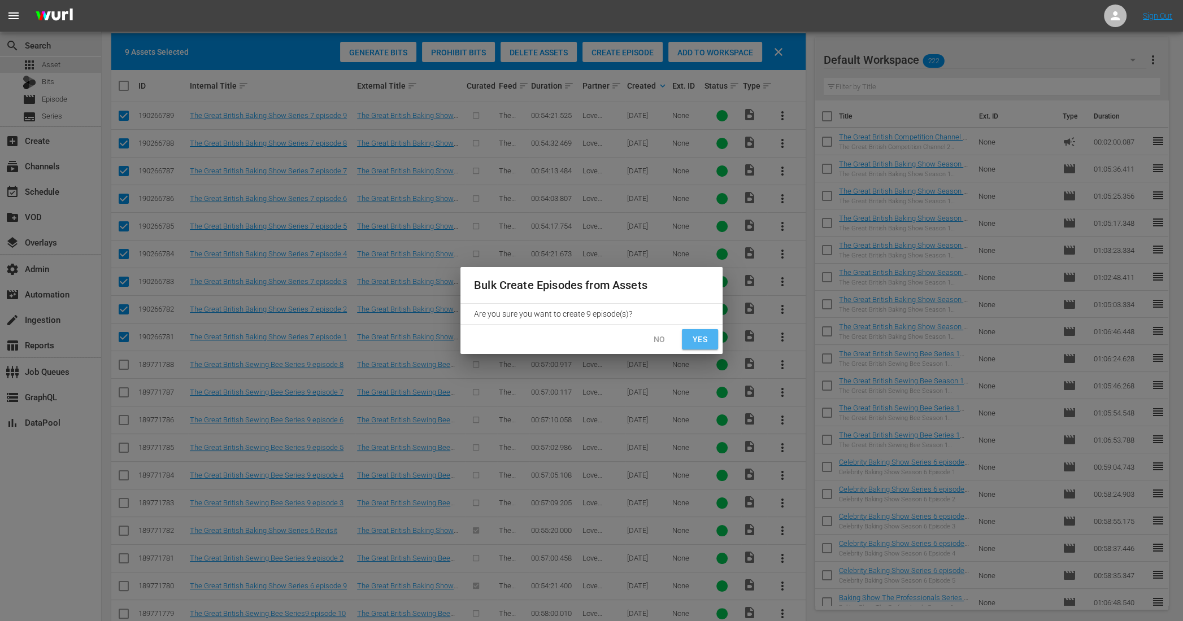
checkbox input "false"
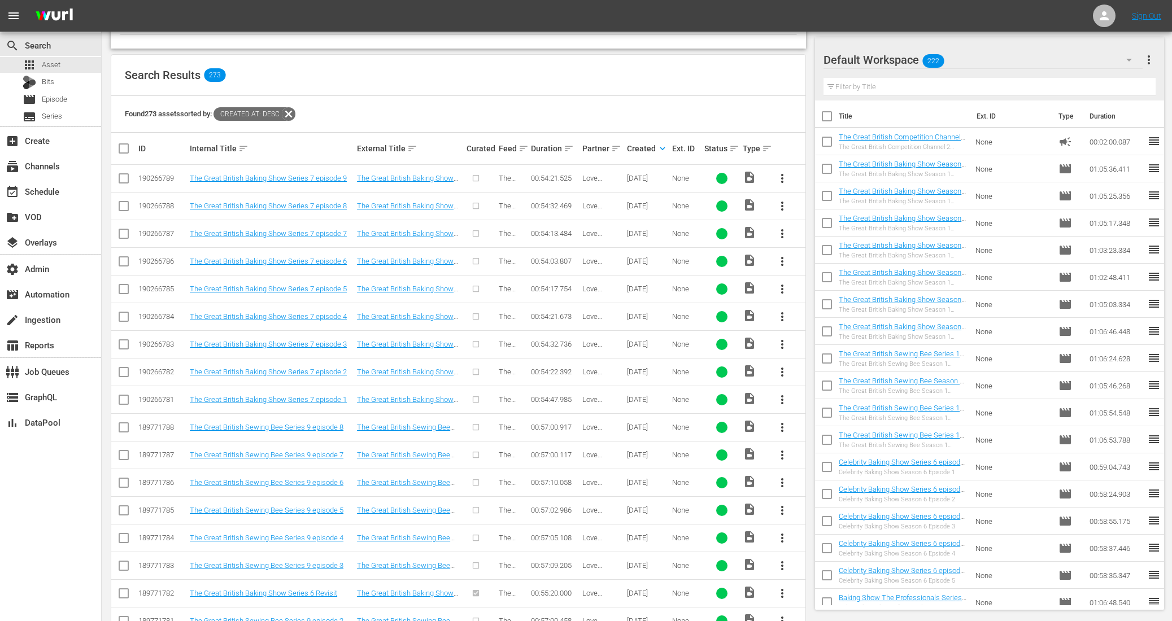
scroll to position [179, 0]
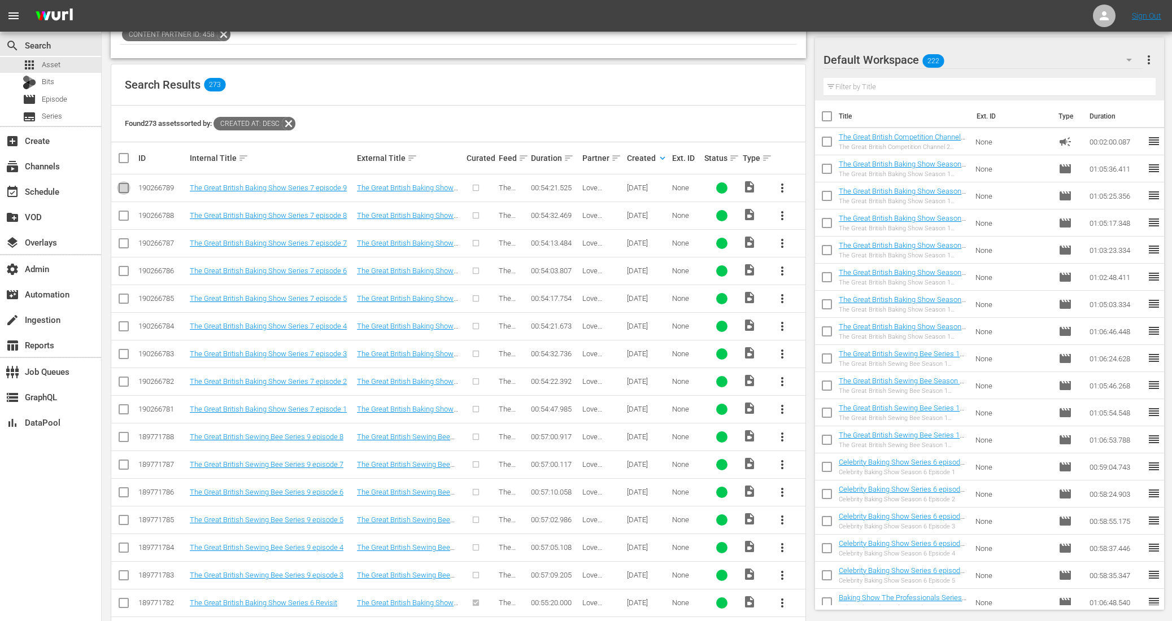
click at [122, 186] on input "checkbox" at bounding box center [124, 191] width 14 height 14
checkbox input "true"
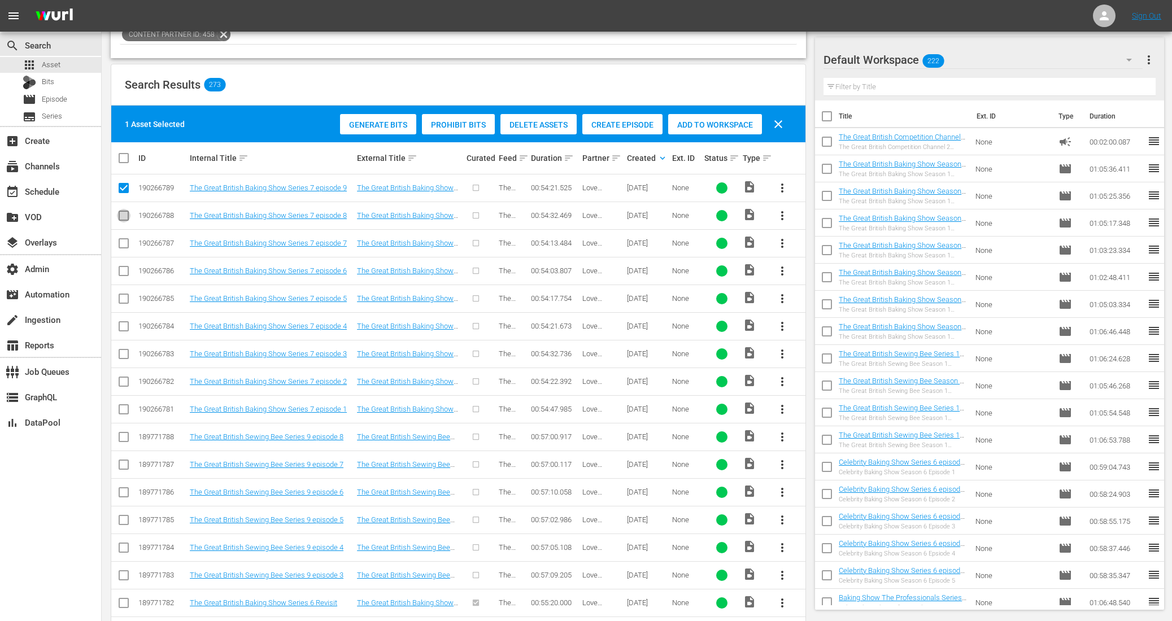
click at [126, 218] on input "checkbox" at bounding box center [124, 218] width 14 height 14
checkbox input "true"
click at [127, 244] on input "checkbox" at bounding box center [124, 246] width 14 height 14
checkbox input "true"
click at [124, 276] on input "checkbox" at bounding box center [124, 274] width 14 height 14
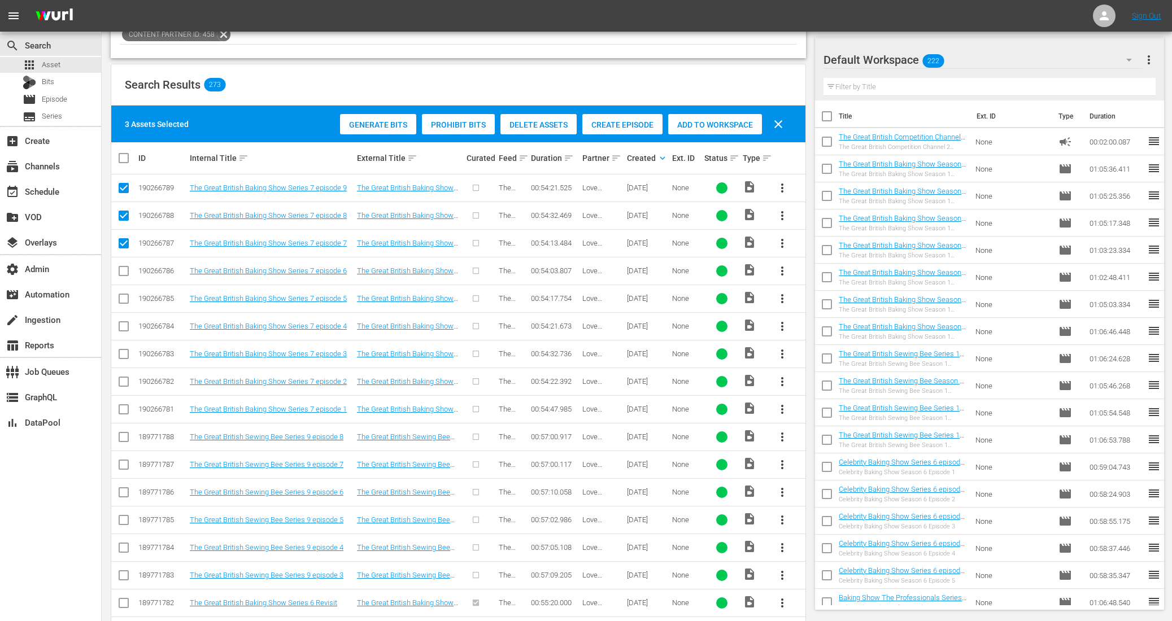
checkbox input "true"
click at [125, 297] on input "checkbox" at bounding box center [124, 301] width 14 height 14
checkbox input "true"
click at [120, 327] on input "checkbox" at bounding box center [124, 329] width 14 height 14
checkbox input "true"
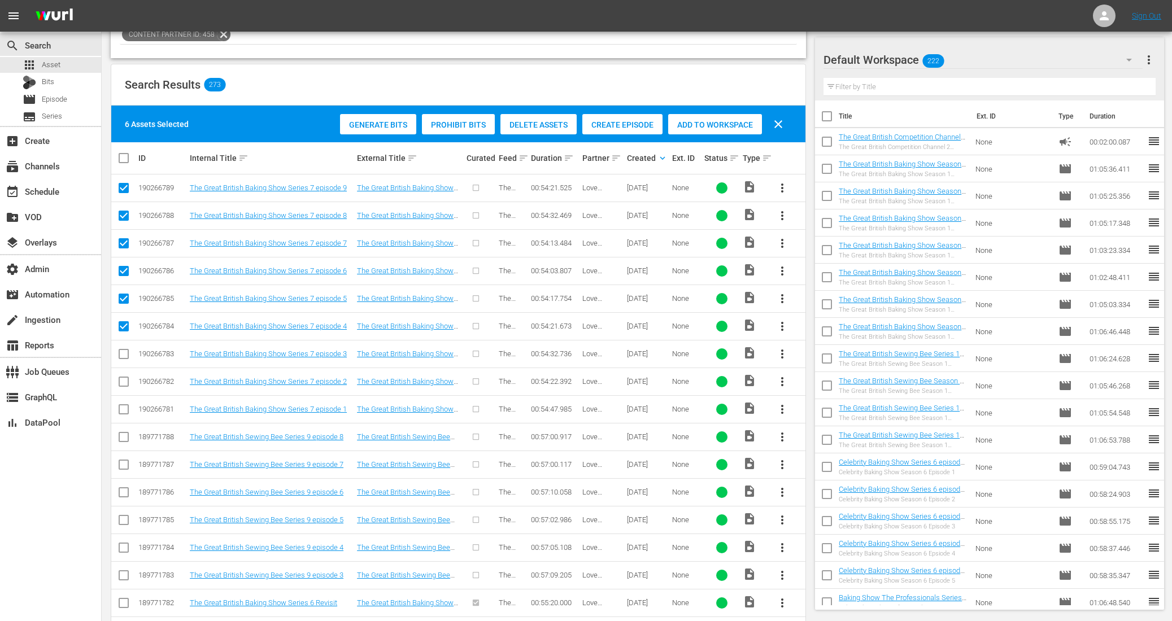
click at [123, 357] on input "checkbox" at bounding box center [124, 357] width 14 height 14
checkbox input "true"
click at [120, 382] on input "checkbox" at bounding box center [124, 384] width 14 height 14
checkbox input "true"
click at [124, 411] on input "checkbox" at bounding box center [124, 412] width 14 height 14
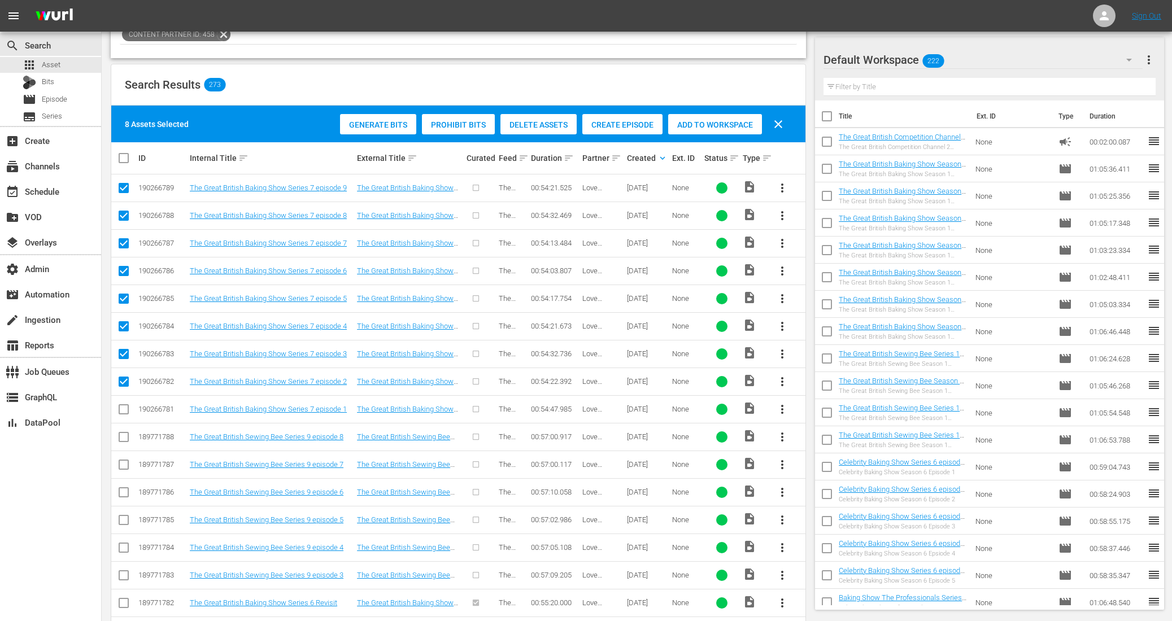
checkbox input "true"
click at [623, 125] on span "Create Episode" at bounding box center [622, 124] width 80 height 9
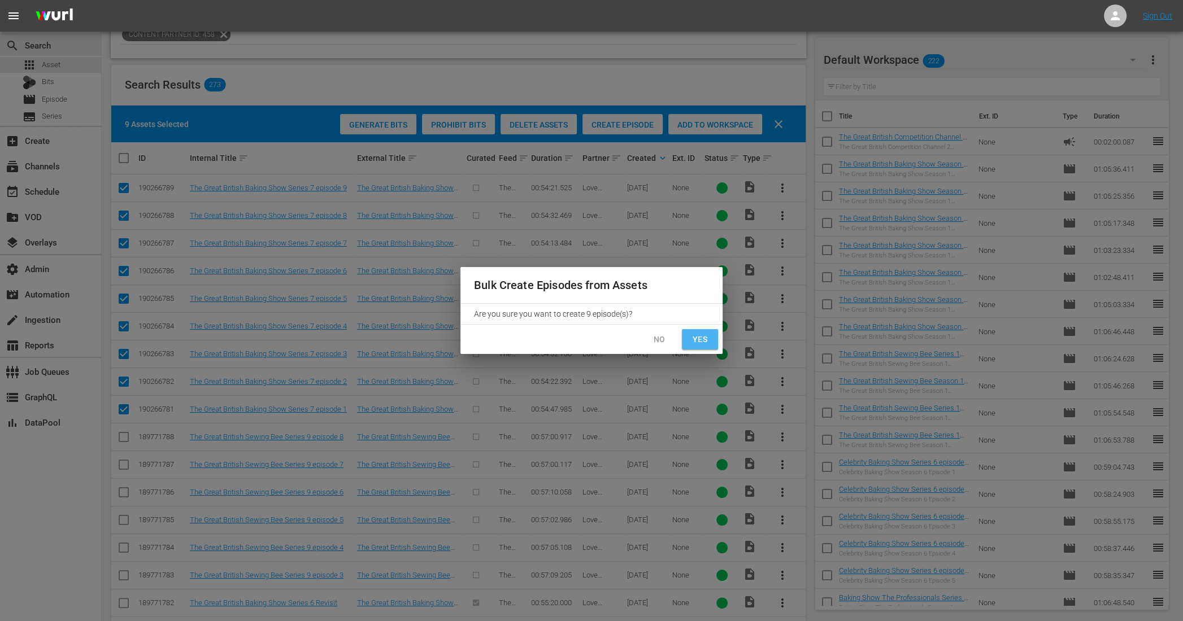
click at [697, 344] on span "Yes" at bounding box center [700, 340] width 18 height 14
checkbox input "false"
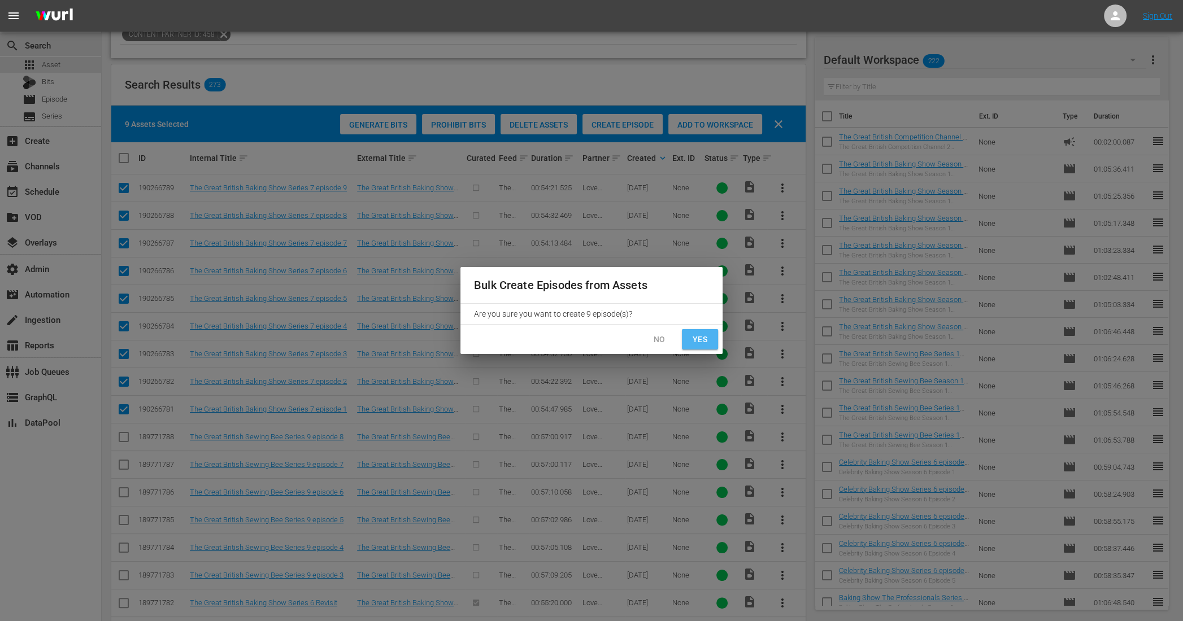
checkbox input "false"
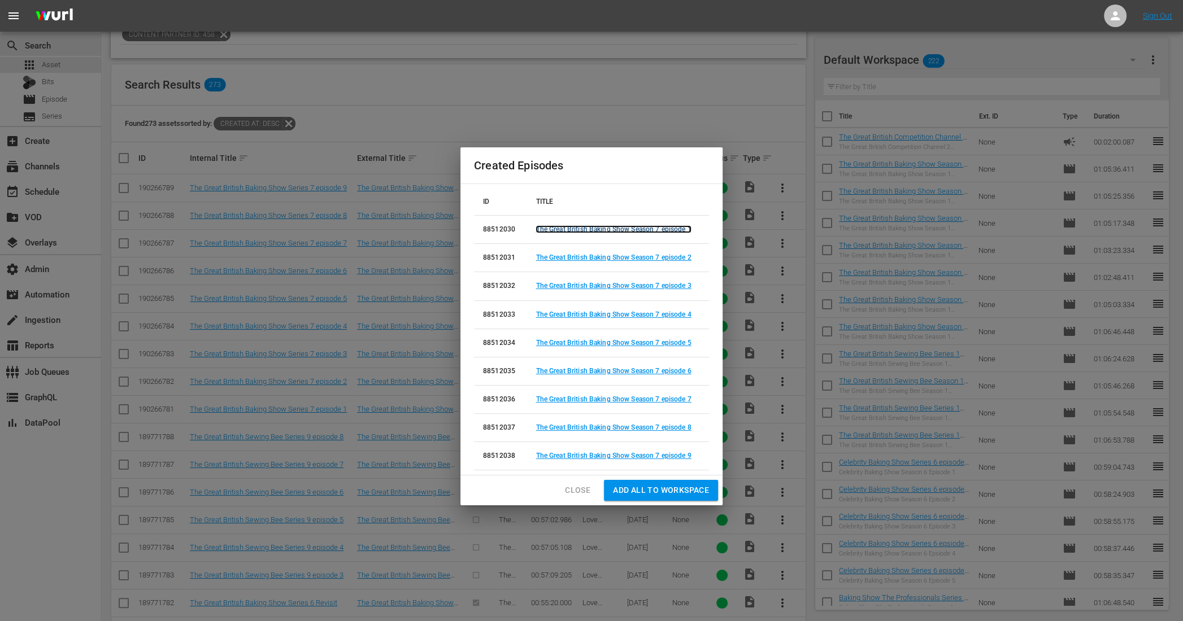
click at [591, 231] on link "The Great British Baking Show Season 7 episode 1" at bounding box center [613, 229] width 155 height 8
click at [592, 259] on link "The Great British Baking Show Season 7 episode 2" at bounding box center [613, 258] width 155 height 8
click at [590, 286] on link "The Great British Baking Show Season 7 episode 3" at bounding box center [613, 286] width 155 height 8
click at [585, 312] on link "The Great British Baking Show Season 7 episode 4" at bounding box center [613, 315] width 155 height 8
click at [580, 340] on link "The Great British Baking Show Season 7 episode 5" at bounding box center [613, 343] width 155 height 8
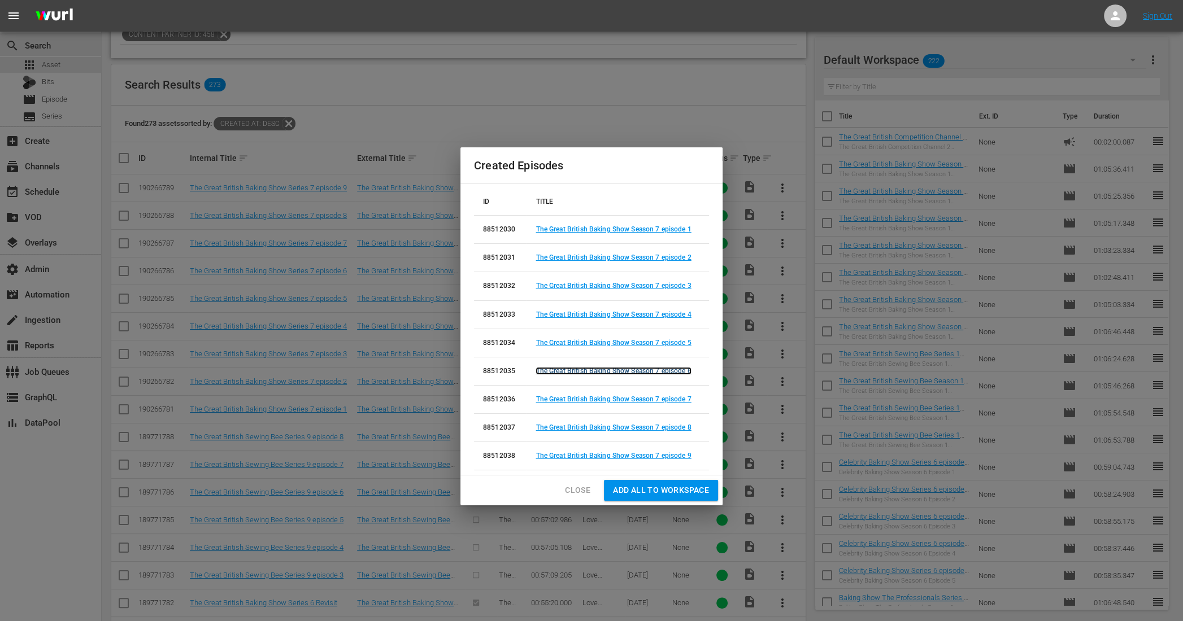
click at [623, 374] on link "The Great British Baking Show Season 7 episode 6" at bounding box center [613, 371] width 155 height 8
click at [625, 399] on link "The Great British Baking Show Season 7 episode 7" at bounding box center [613, 399] width 155 height 8
click at [625, 427] on link "The Great British Baking Show Season 7 episode 8" at bounding box center [613, 428] width 155 height 8
click at [621, 456] on link "The Great British Baking Show Season 7 episode 9" at bounding box center [613, 456] width 155 height 8
click at [575, 493] on span "Close" at bounding box center [577, 491] width 25 height 14
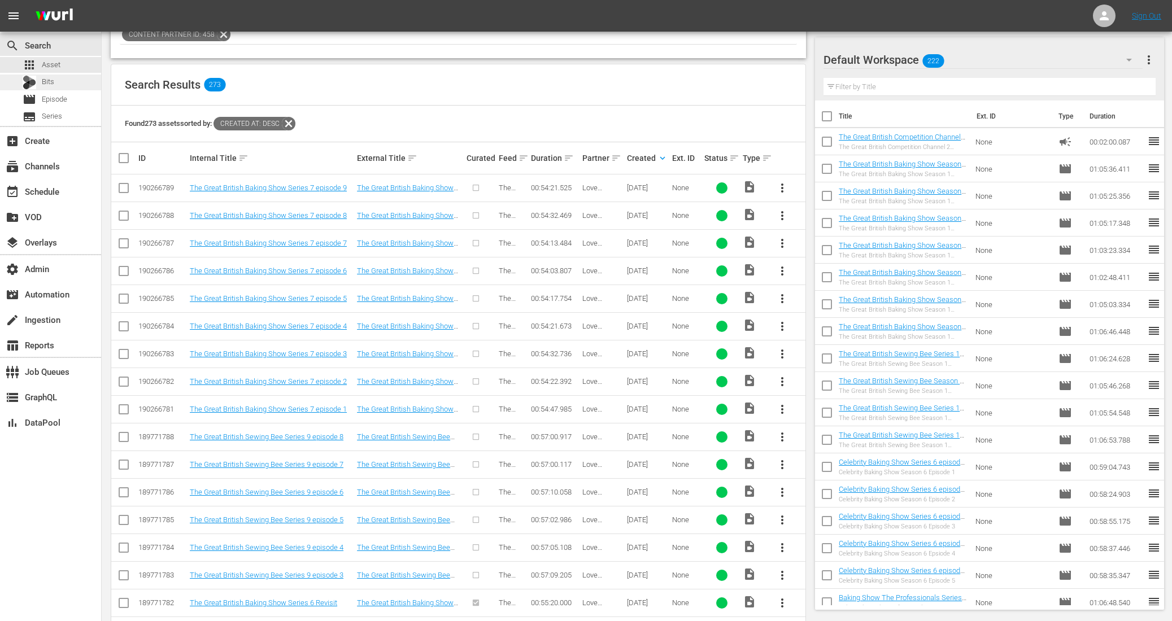
click at [50, 79] on span "Bits" at bounding box center [48, 81] width 12 height 11
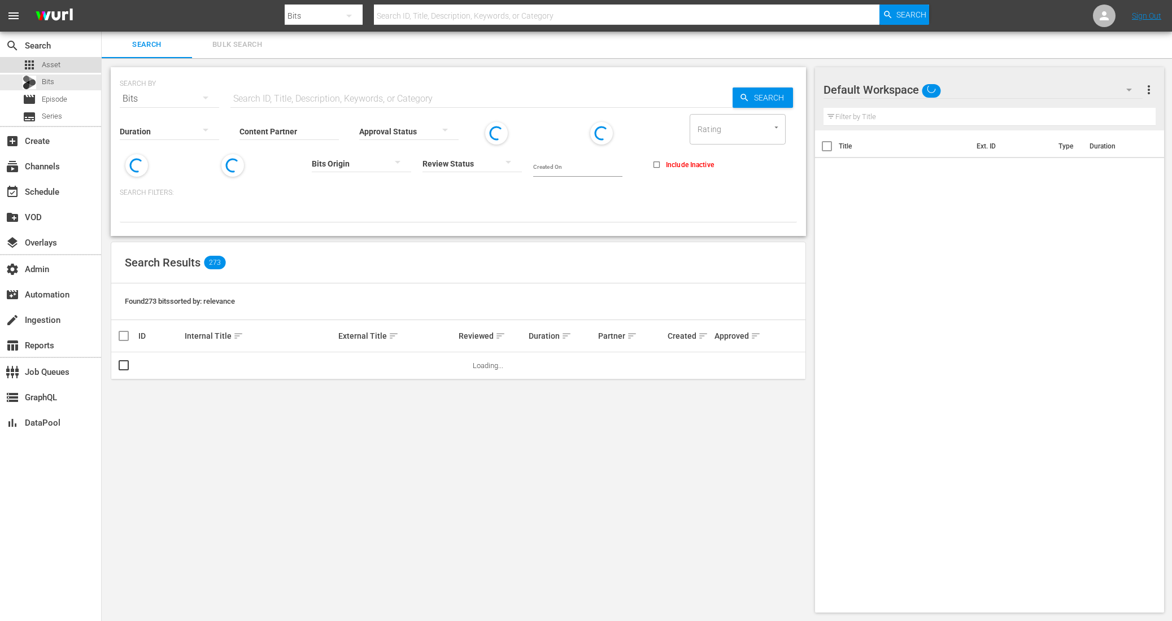
click at [50, 62] on span "Asset" at bounding box center [51, 64] width 19 height 11
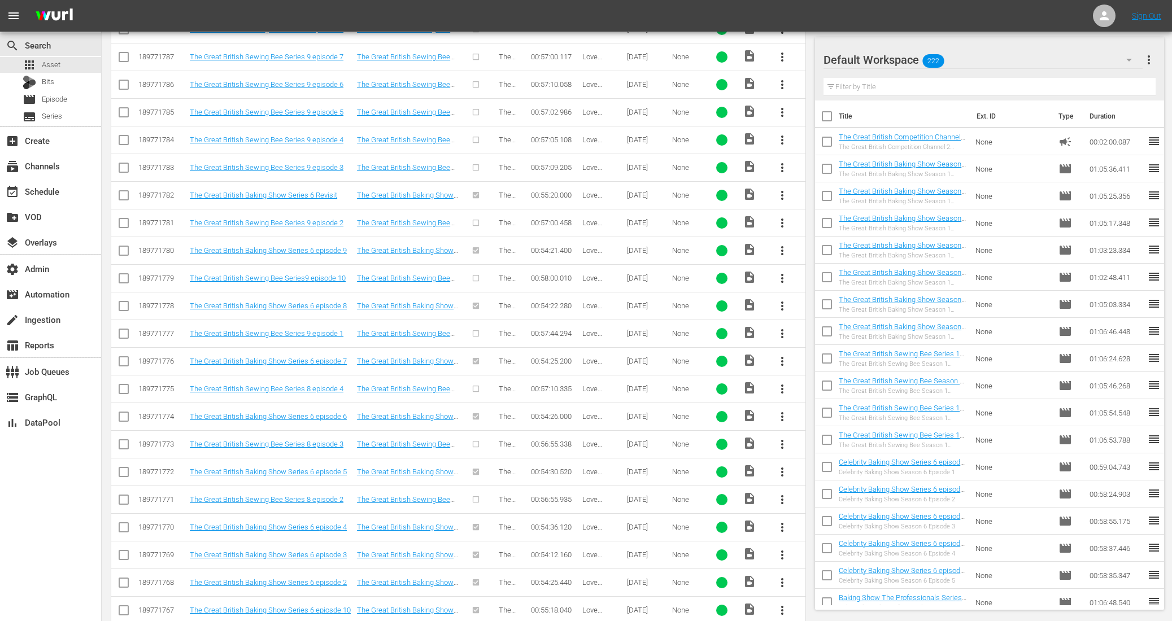
scroll to position [588, 0]
click at [125, 494] on input "checkbox" at bounding box center [124, 501] width 14 height 14
checkbox input "true"
click at [121, 440] on input "checkbox" at bounding box center [124, 446] width 14 height 14
checkbox input "true"
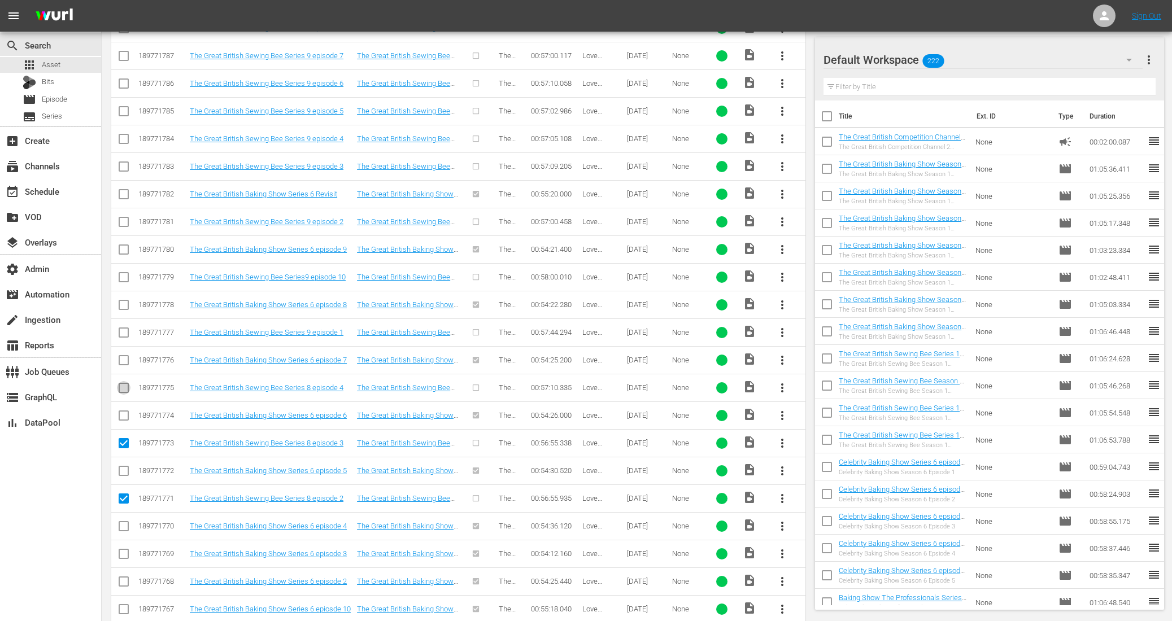
click at [121, 385] on input "checkbox" at bounding box center [124, 391] width 14 height 14
checkbox input "true"
click at [125, 328] on input "checkbox" at bounding box center [124, 335] width 14 height 14
click at [123, 328] on input "checkbox" at bounding box center [124, 335] width 14 height 14
checkbox input "false"
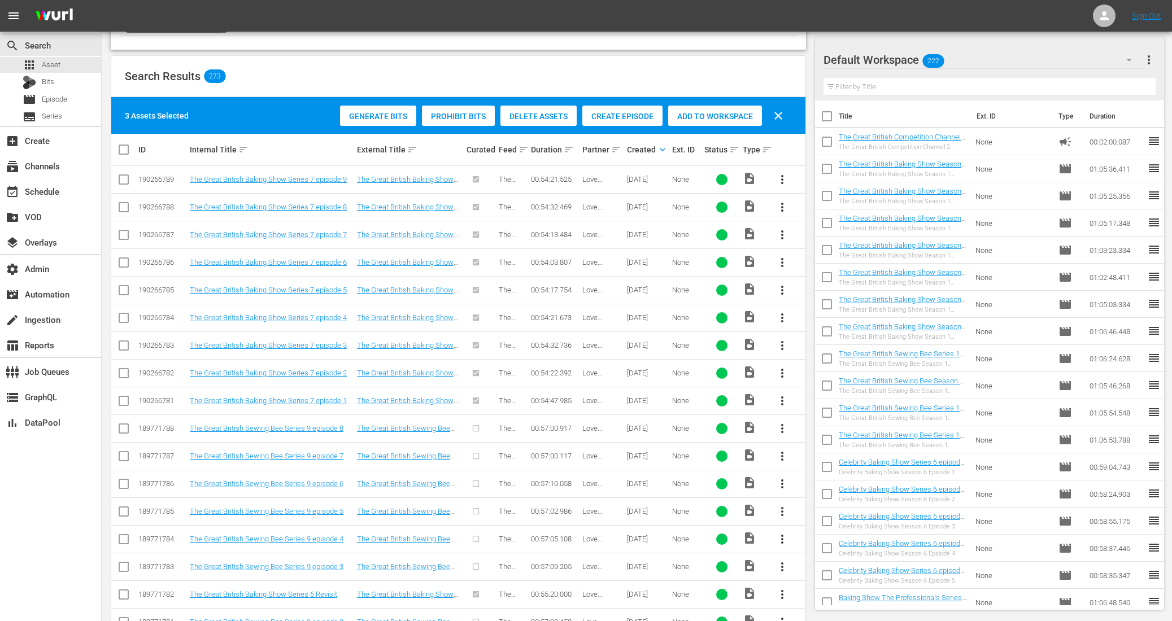
scroll to position [153, 0]
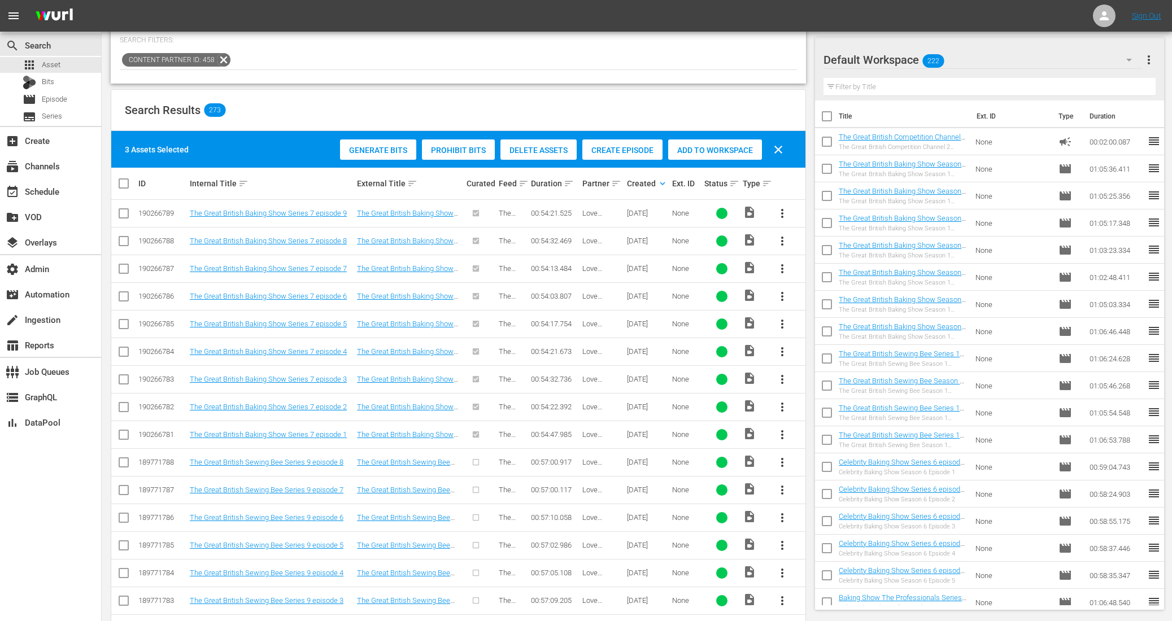
click at [645, 146] on span "Create Episode" at bounding box center [622, 150] width 80 height 9
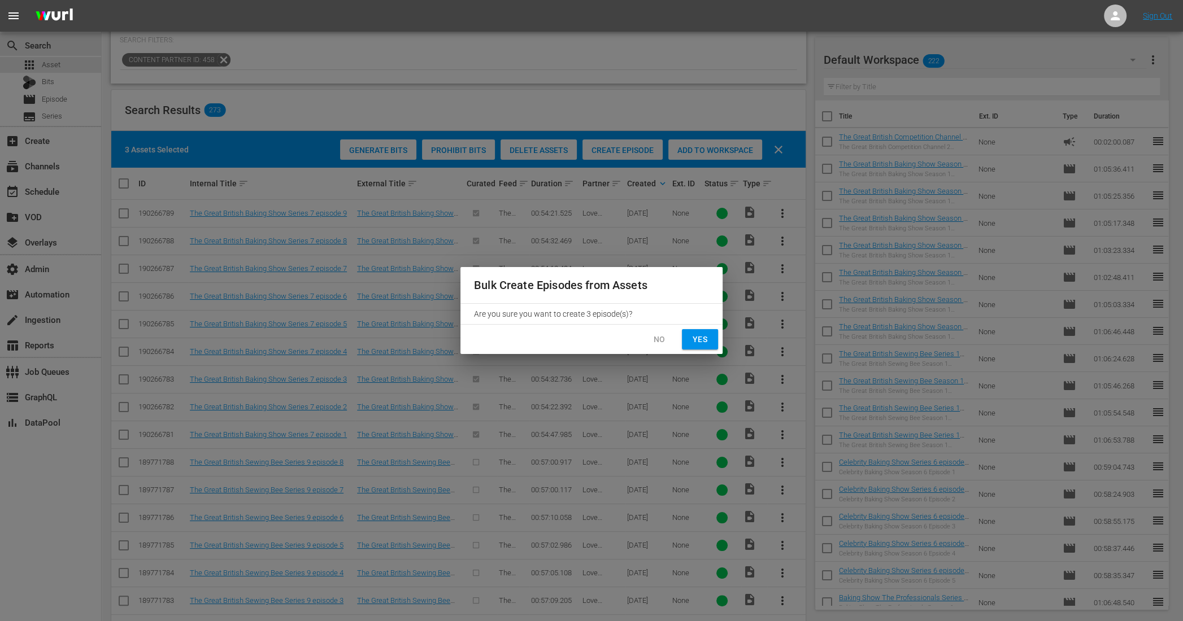
click at [706, 339] on span "Yes" at bounding box center [700, 340] width 18 height 14
checkbox input "false"
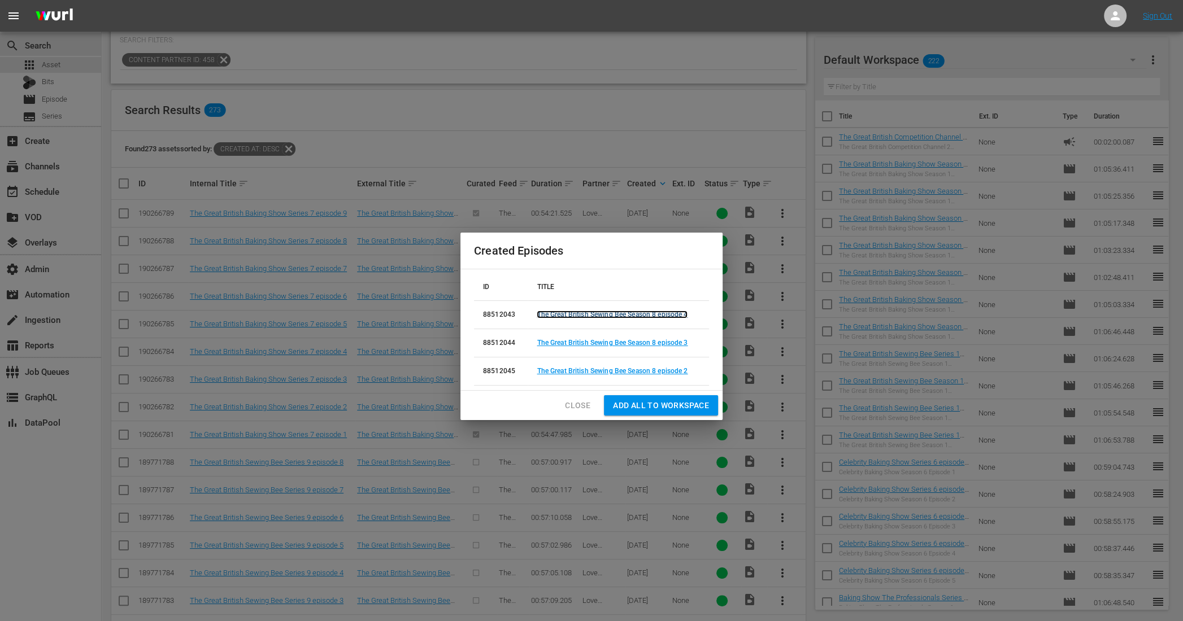
click at [629, 315] on link "The Great British Sewing Bee Season 8 episode 4" at bounding box center [612, 315] width 151 height 8
click at [625, 343] on link "The Great British Sewing Bee Season 8 episode 3" at bounding box center [612, 343] width 151 height 8
click at [625, 372] on link "The Great British Sewing Bee Season 8 episode 2" at bounding box center [612, 371] width 151 height 8
click at [580, 402] on span "Close" at bounding box center [577, 406] width 25 height 14
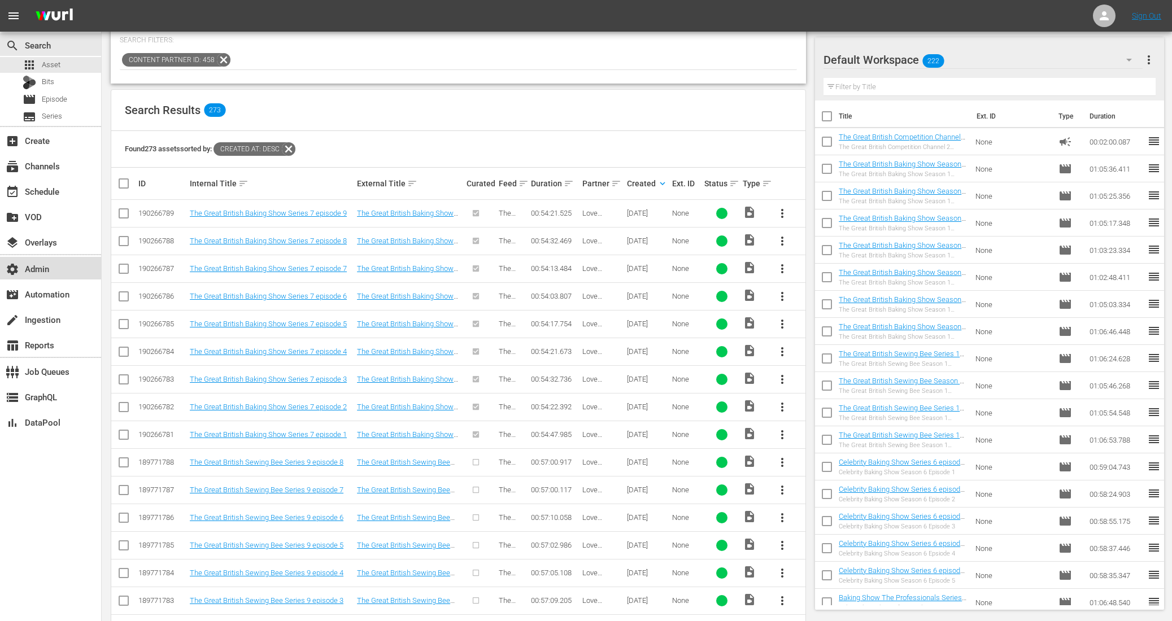
click at [44, 268] on div "settings Admin" at bounding box center [31, 267] width 63 height 10
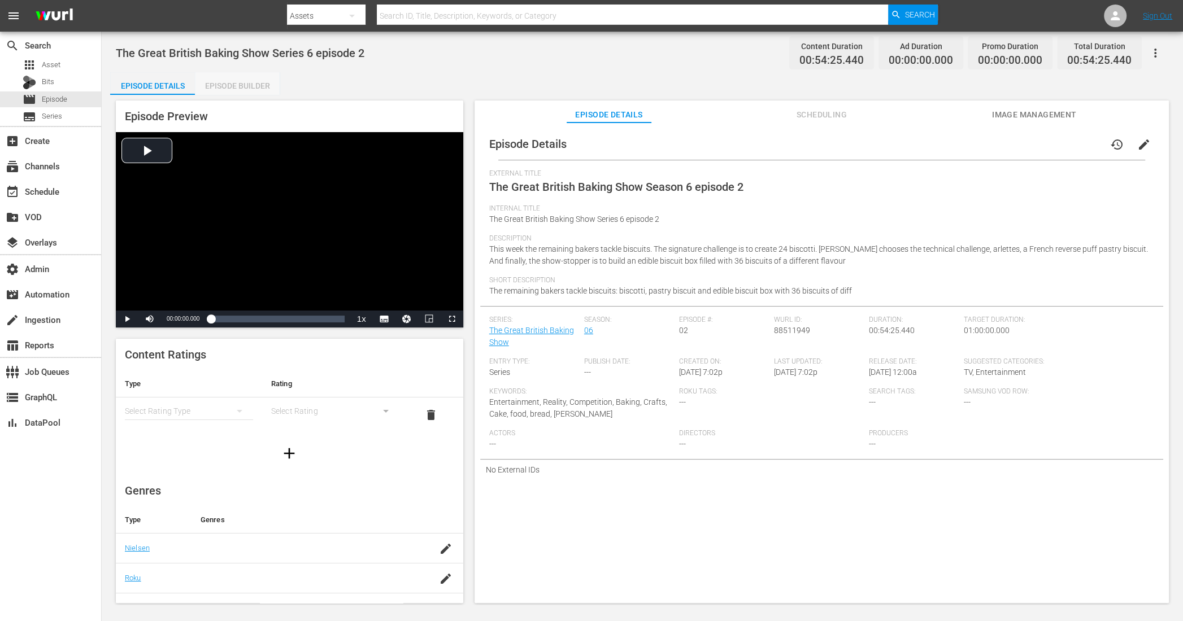
click at [244, 82] on div "Episode Builder" at bounding box center [237, 85] width 85 height 27
click at [252, 81] on div "Episode Builder" at bounding box center [237, 85] width 85 height 27
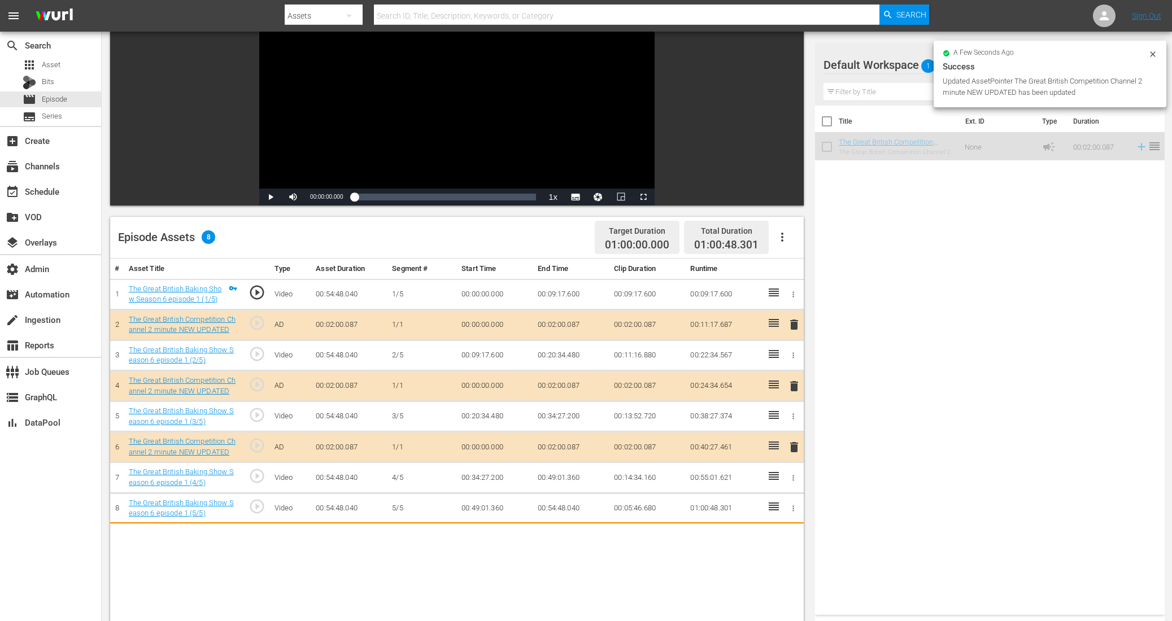
scroll to position [239, 0]
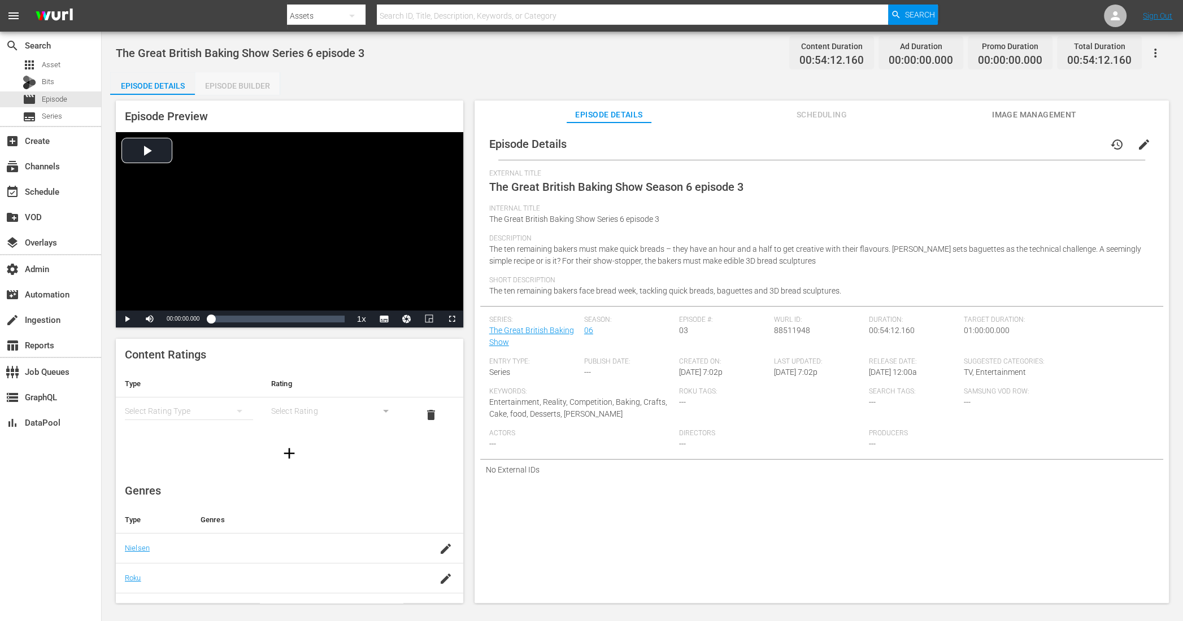
click at [262, 80] on div "Episode Builder" at bounding box center [237, 85] width 85 height 27
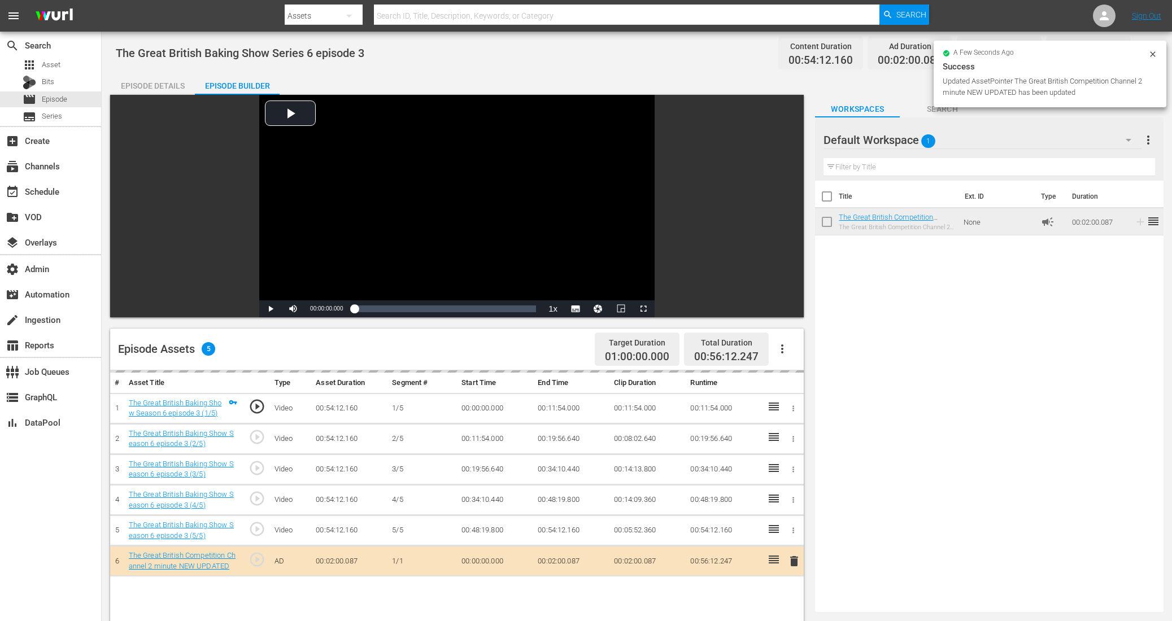
drag, startPoint x: 843, startPoint y: 278, endPoint x: 853, endPoint y: 260, distance: 19.7
click at [847, 272] on div "Title Ext. ID Type Duration The Great British Competition Channel 2 minute NEW …" at bounding box center [989, 394] width 349 height 427
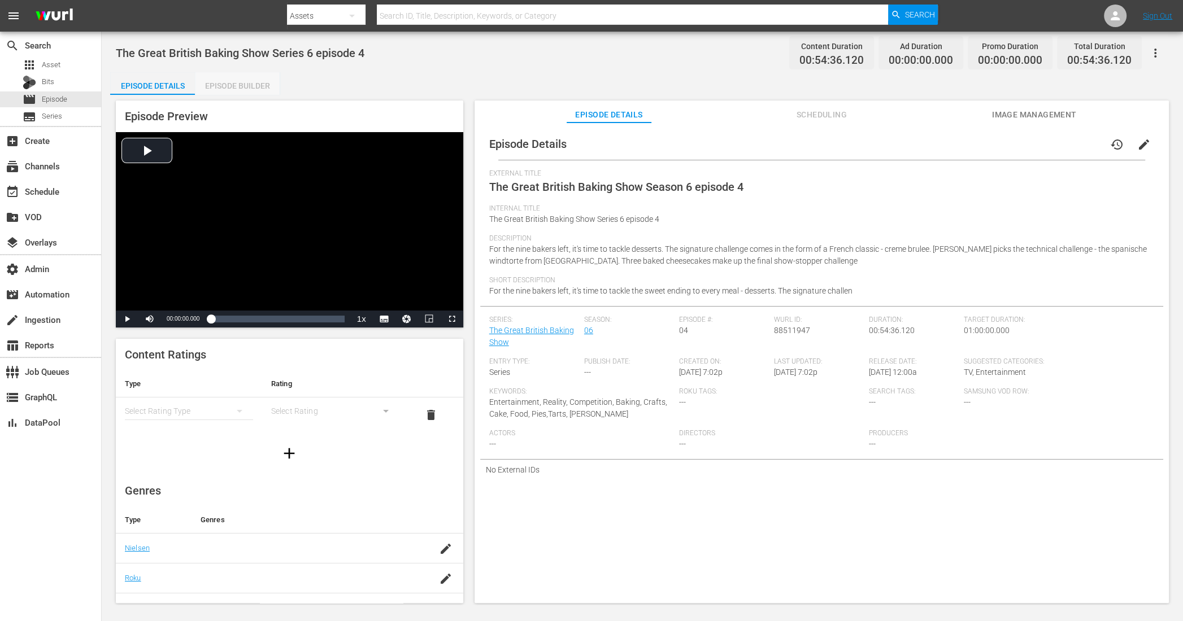
click at [232, 77] on div "Episode Builder" at bounding box center [237, 85] width 85 height 27
click at [248, 85] on div "Episode Builder" at bounding box center [237, 85] width 85 height 27
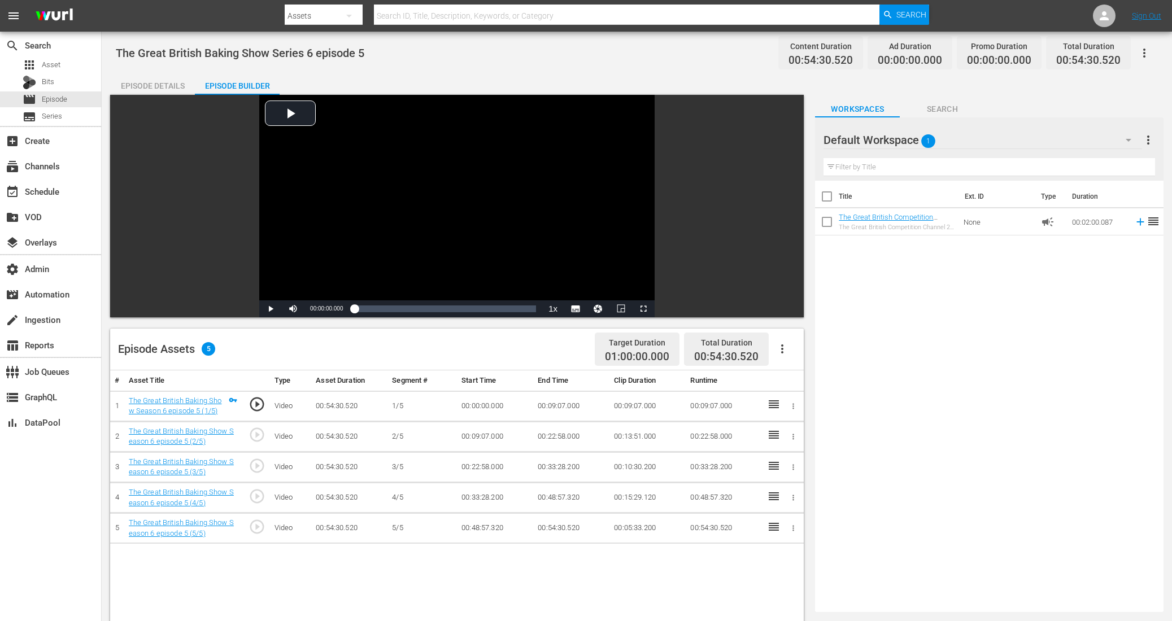
scroll to position [181, 0]
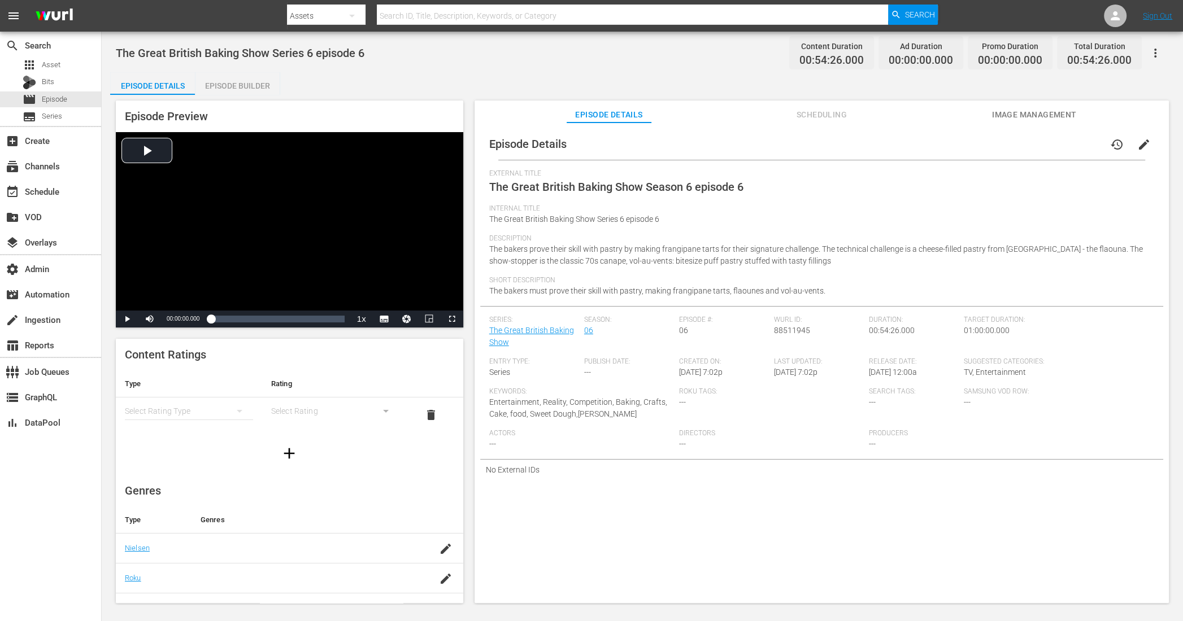
click at [277, 91] on div "Episode Builder" at bounding box center [237, 85] width 85 height 27
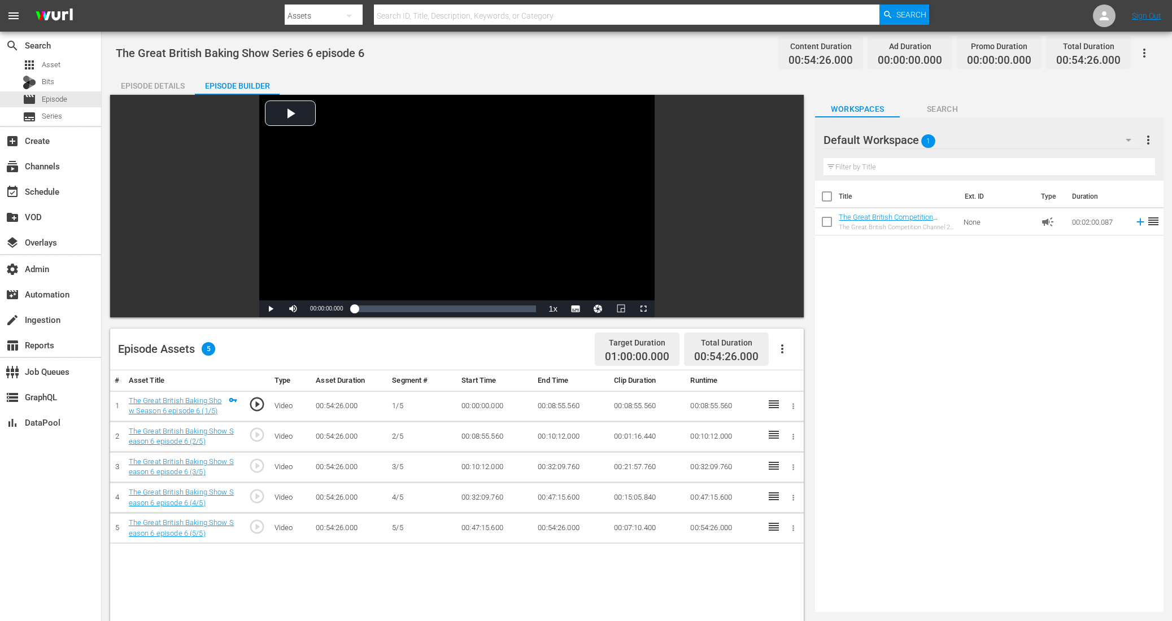
scroll to position [131, 0]
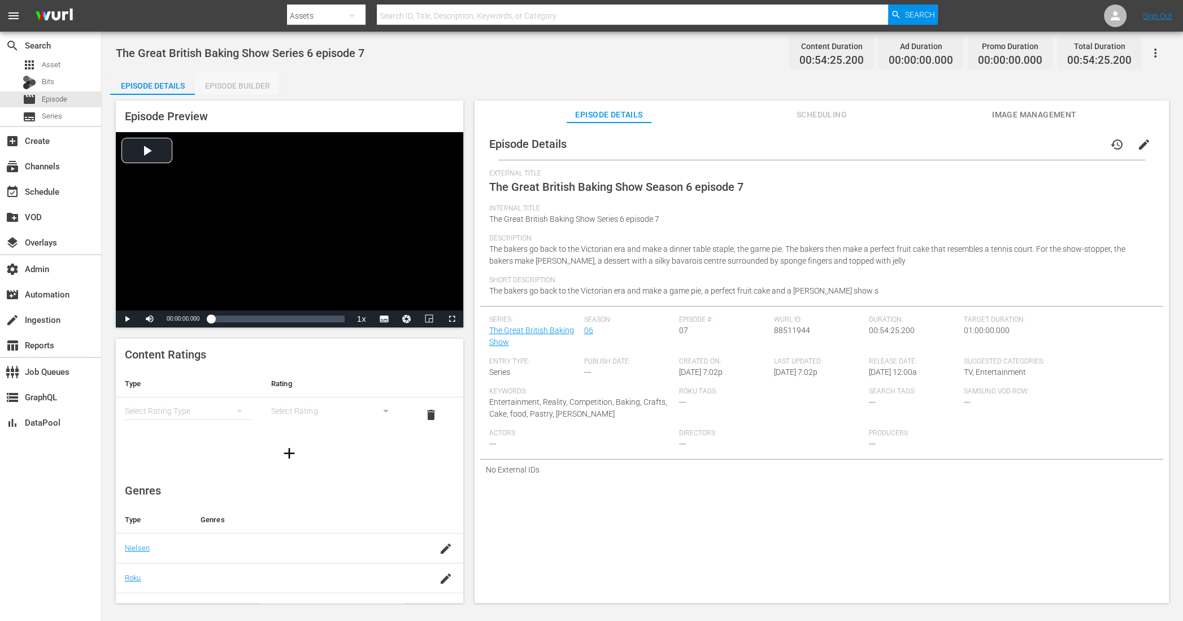
click at [221, 85] on div "Episode Builder" at bounding box center [237, 85] width 85 height 27
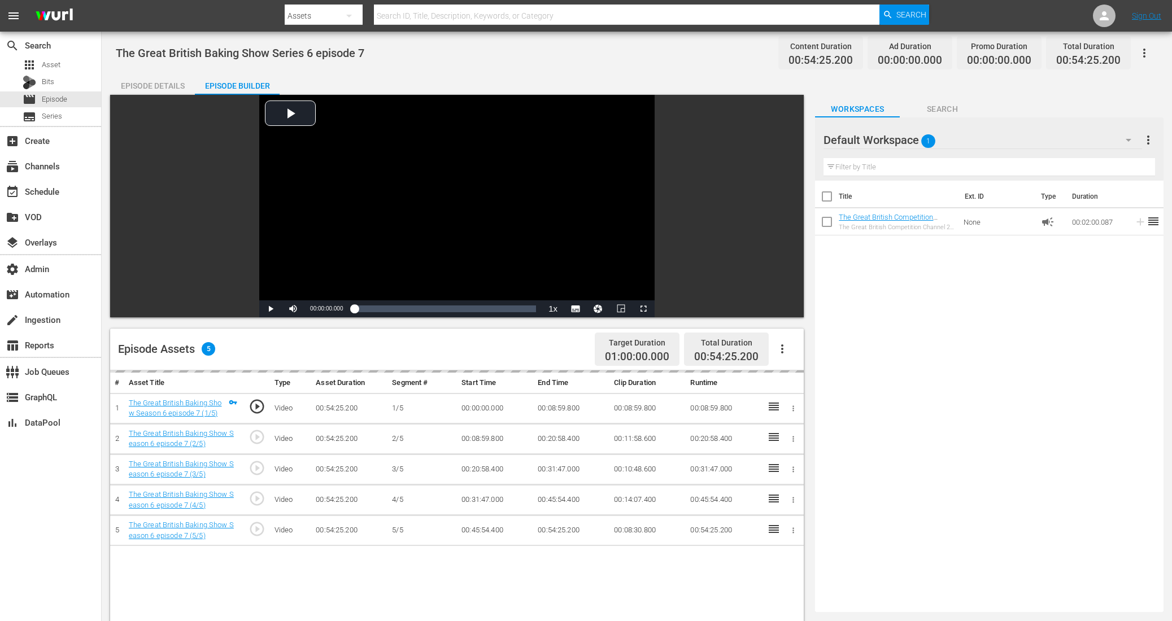
scroll to position [284, 0]
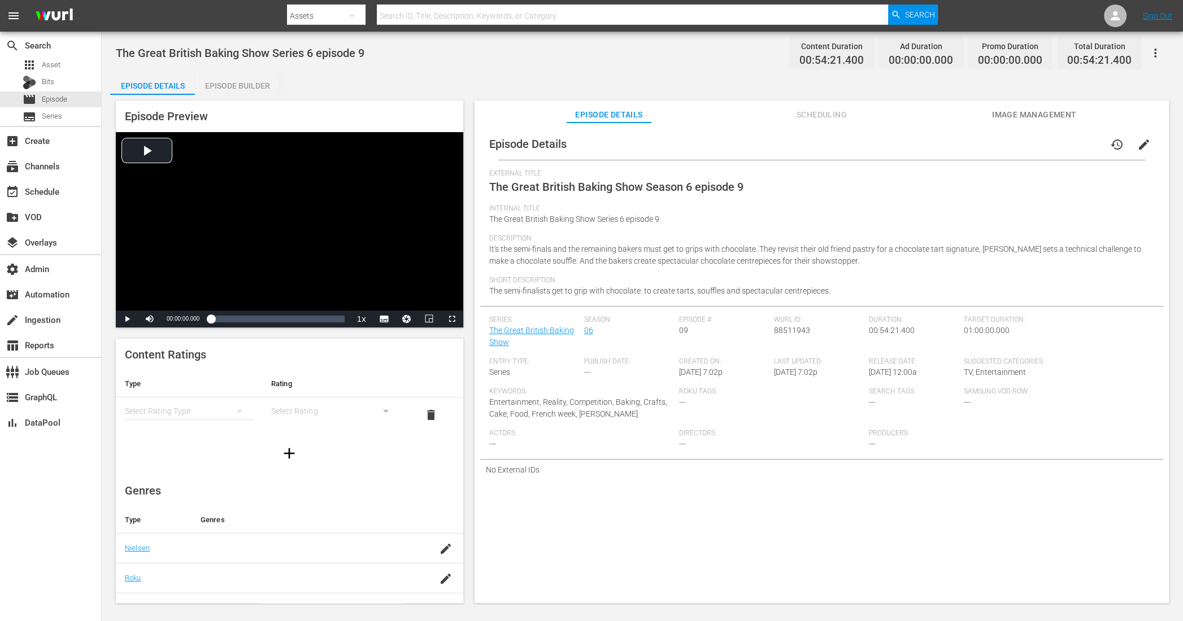
click at [242, 90] on div "Episode Builder" at bounding box center [237, 85] width 85 height 27
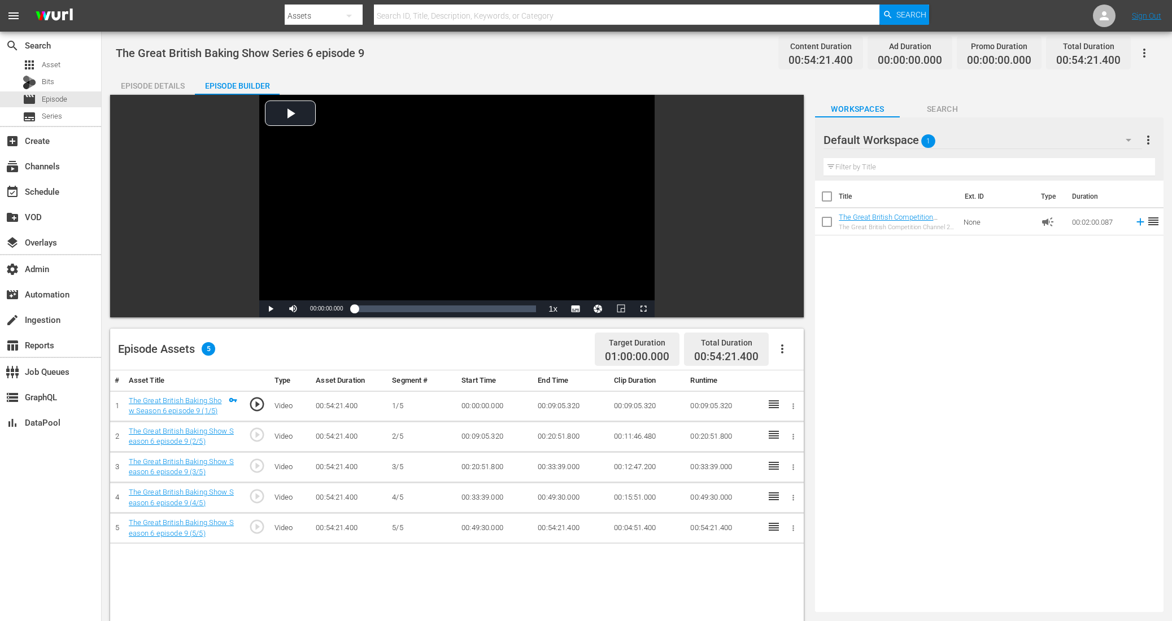
scroll to position [292, 0]
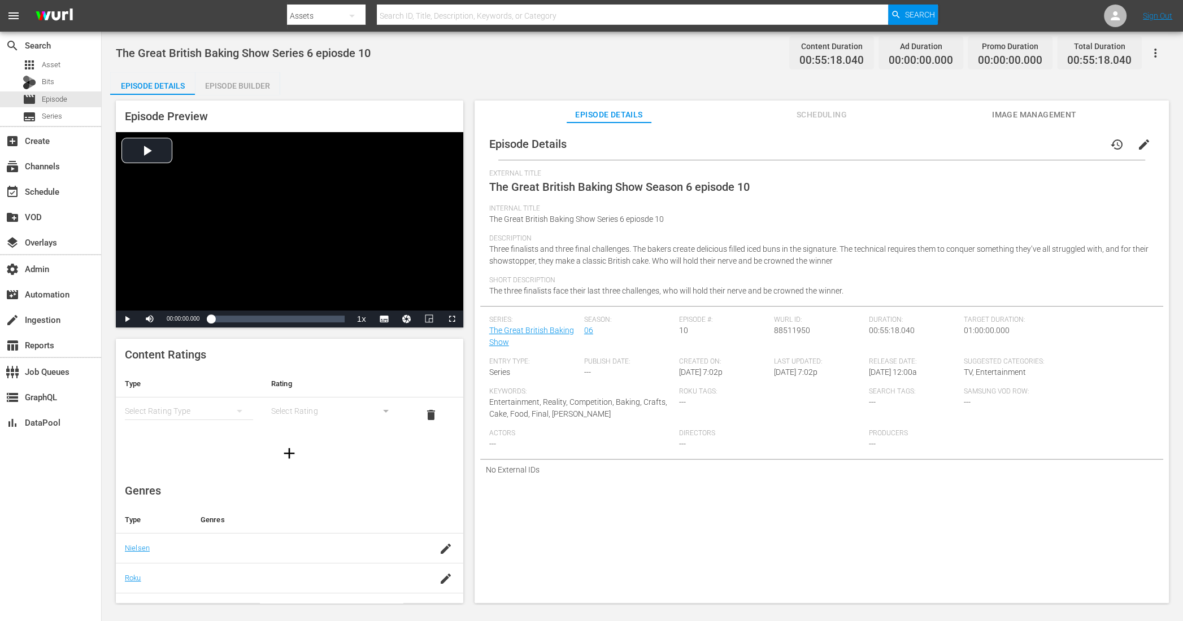
click at [212, 79] on div "Episode Builder" at bounding box center [237, 85] width 85 height 27
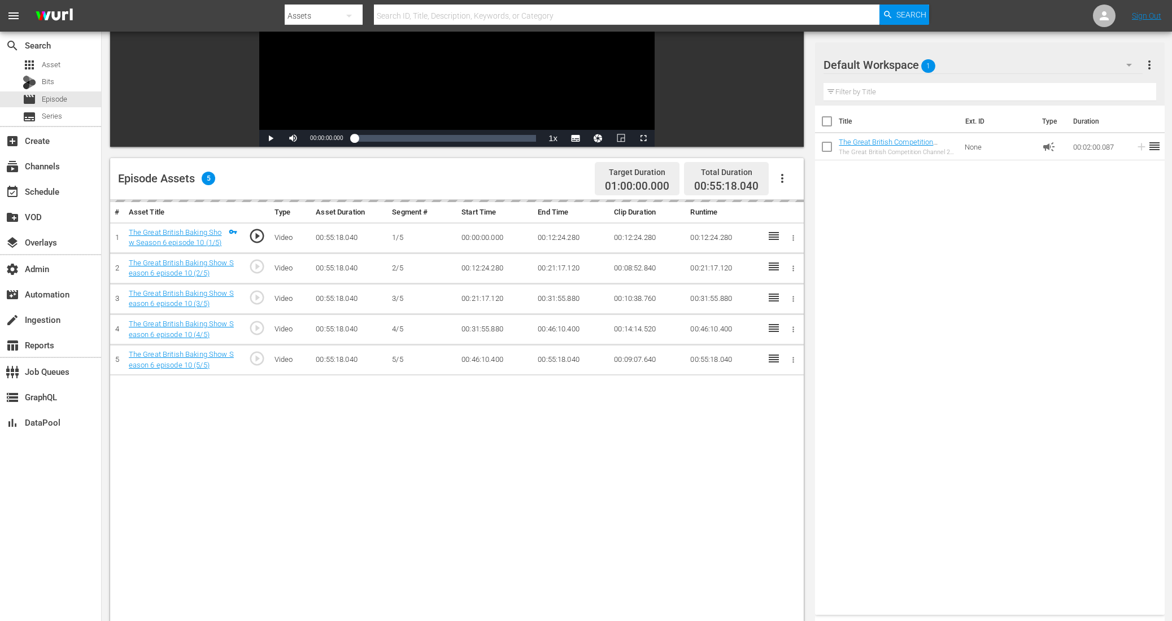
scroll to position [180, 0]
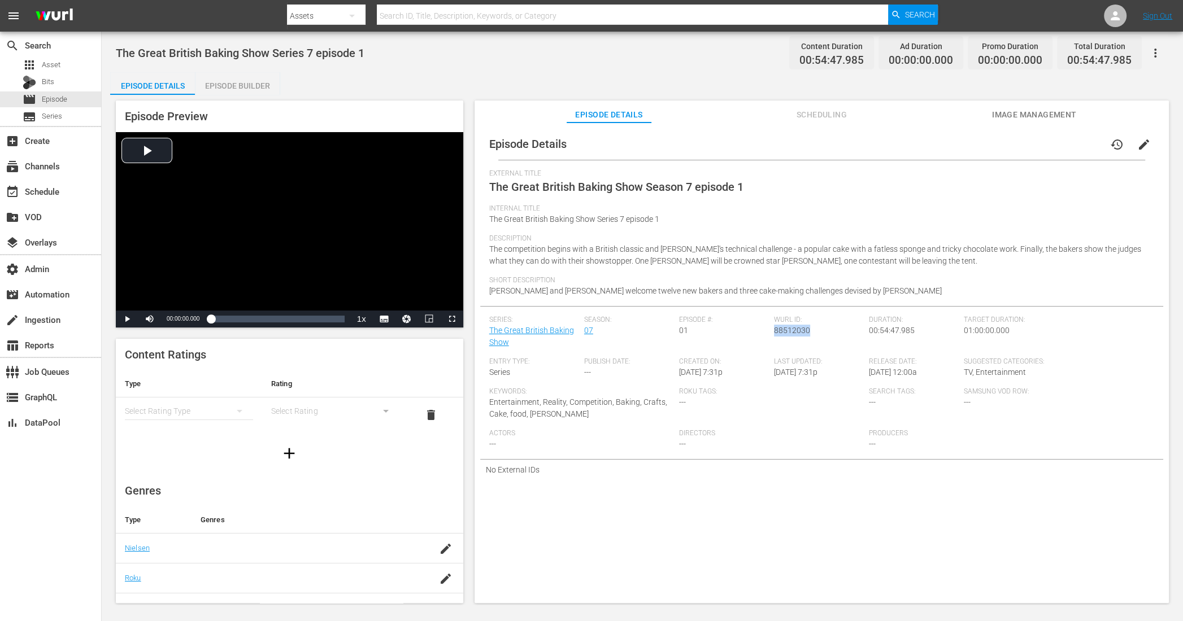
drag, startPoint x: 805, startPoint y: 331, endPoint x: 772, endPoint y: 332, distance: 33.3
click at [774, 332] on span "88512030" at bounding box center [792, 330] width 36 height 9
copy span "88512030"
click at [232, 89] on div "Episode Builder" at bounding box center [237, 85] width 85 height 27
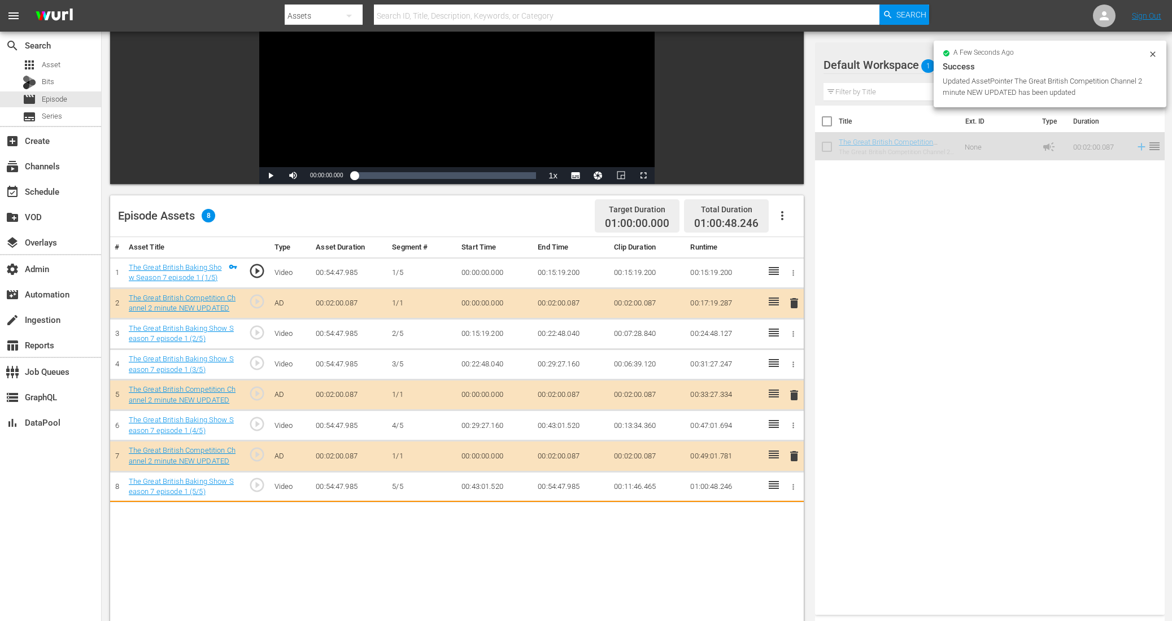
scroll to position [154, 0]
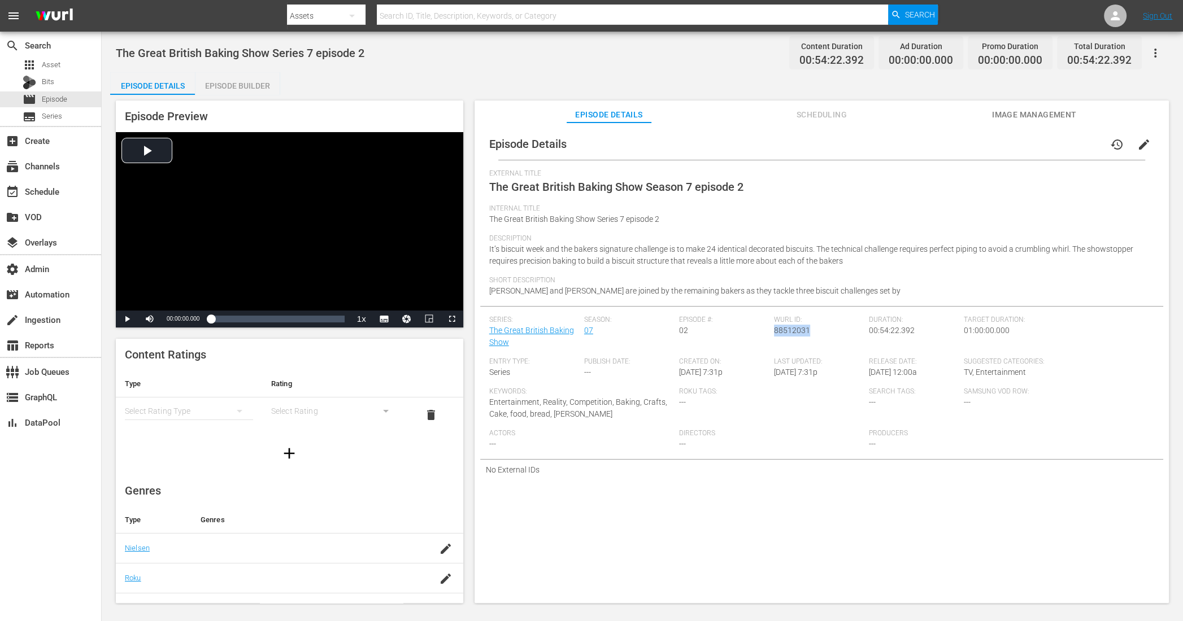
drag, startPoint x: 807, startPoint y: 333, endPoint x: 772, endPoint y: 334, distance: 34.5
click at [774, 334] on div "Wurl ID: 88512031" at bounding box center [821, 337] width 95 height 42
copy span "88512031"
drag, startPoint x: 241, startPoint y: 85, endPoint x: 281, endPoint y: 69, distance: 43.1
click at [241, 85] on div "Episode Builder" at bounding box center [237, 85] width 85 height 27
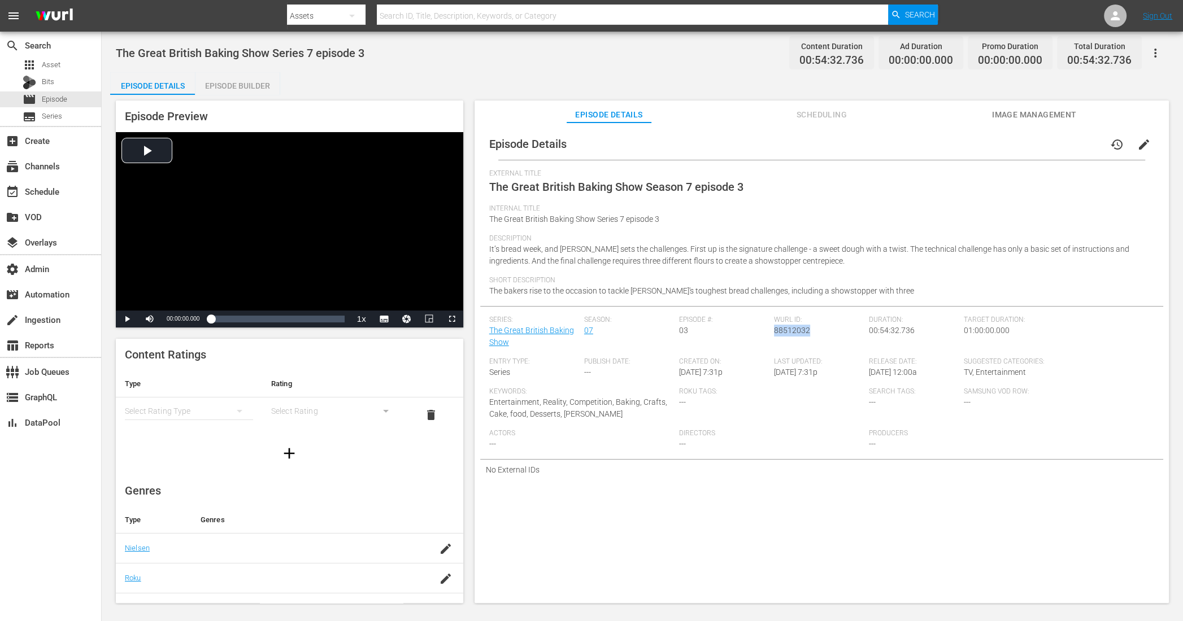
drag, startPoint x: 806, startPoint y: 333, endPoint x: 771, endPoint y: 333, distance: 35.6
click at [774, 333] on span "88512032" at bounding box center [792, 330] width 36 height 9
copy span "88512032"
click at [219, 86] on div "Episode Builder" at bounding box center [237, 85] width 85 height 27
drag, startPoint x: 807, startPoint y: 332, endPoint x: 771, endPoint y: 333, distance: 36.2
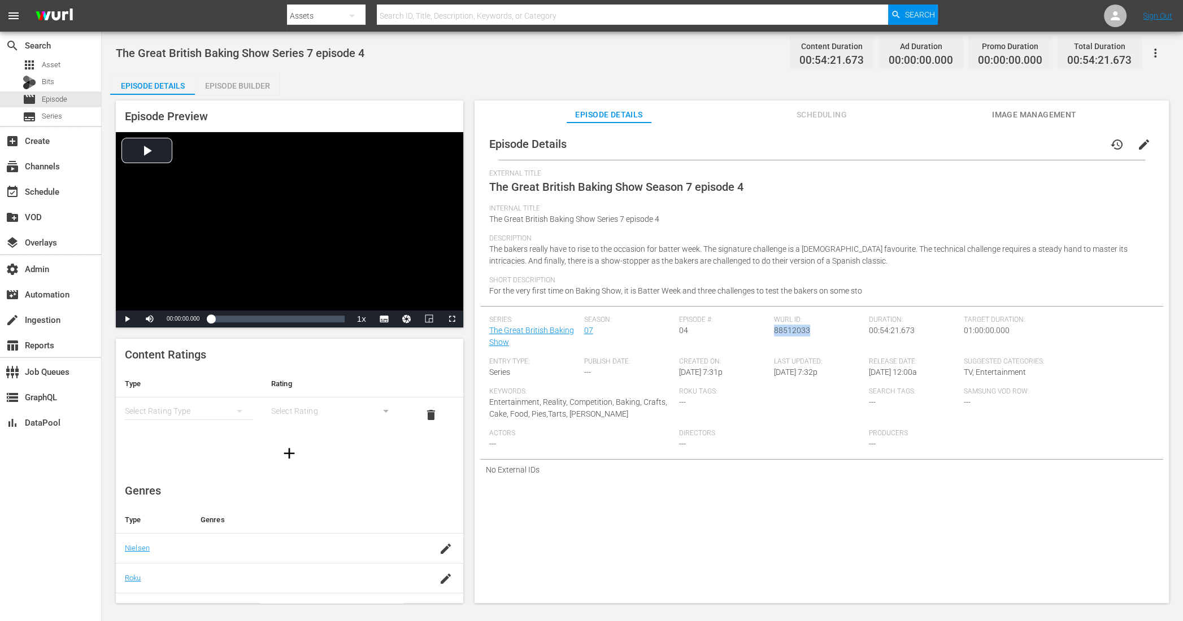
click at [774, 333] on div "[PERSON_NAME] ID: 88512033" at bounding box center [821, 337] width 95 height 42
copy span "88512033"
click at [264, 85] on div "Episode Builder" at bounding box center [237, 85] width 85 height 27
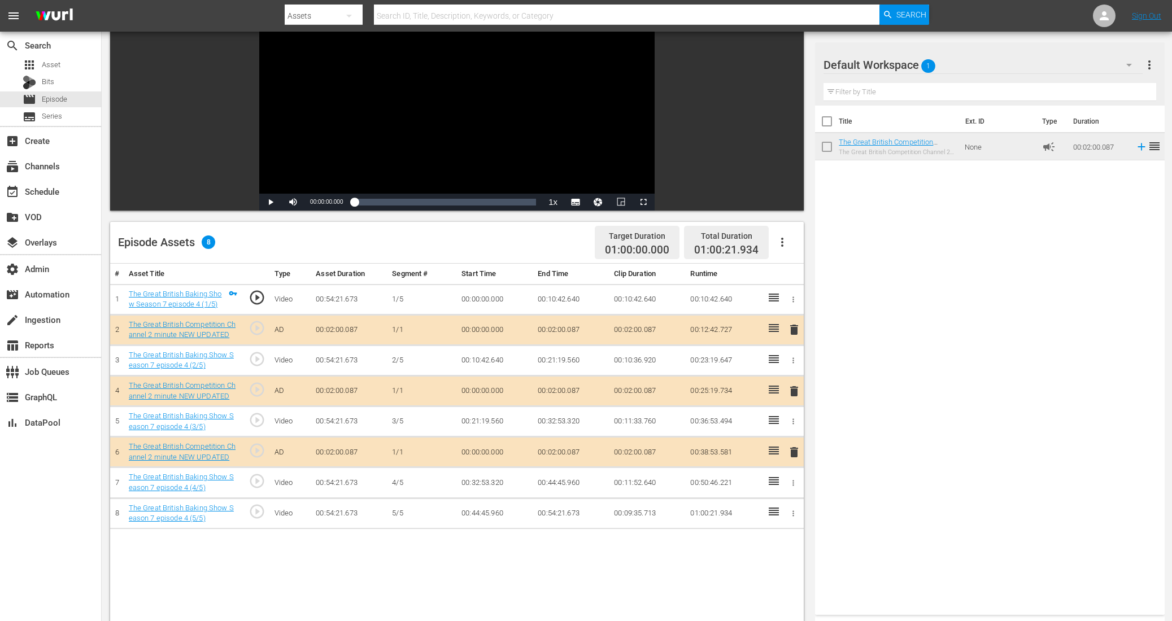
scroll to position [133, 0]
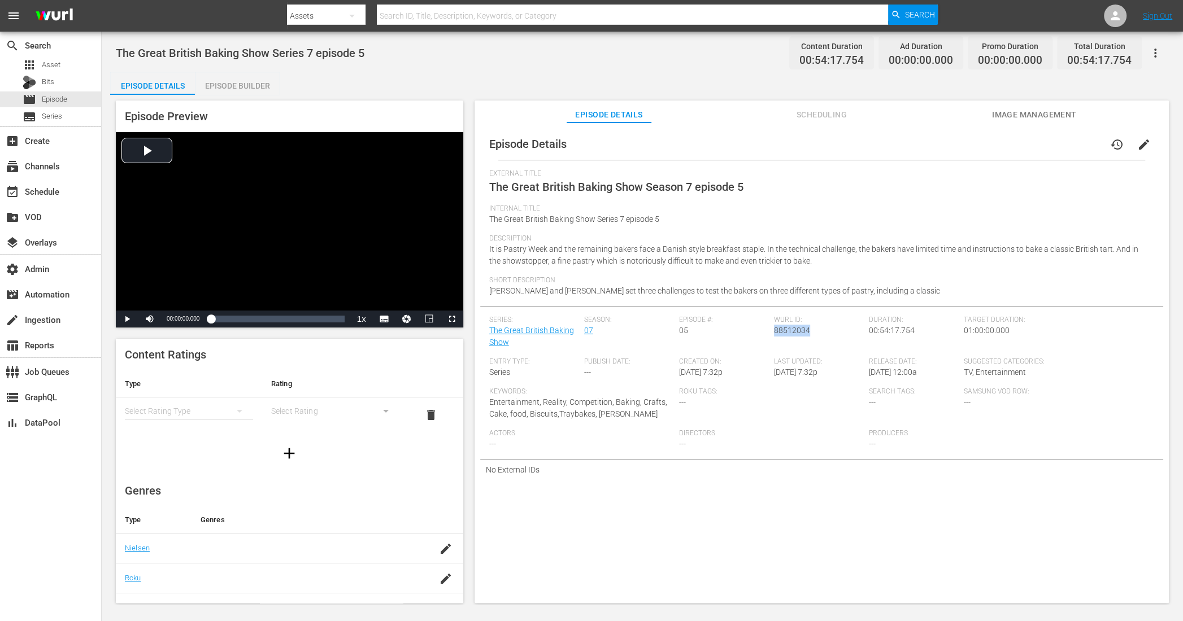
drag, startPoint x: 807, startPoint y: 330, endPoint x: 771, endPoint y: 331, distance: 35.6
click at [774, 331] on div "[PERSON_NAME] ID: 88512034" at bounding box center [821, 337] width 95 height 42
copy span "88512034"
click at [234, 85] on div "Episode Builder" at bounding box center [237, 85] width 85 height 27
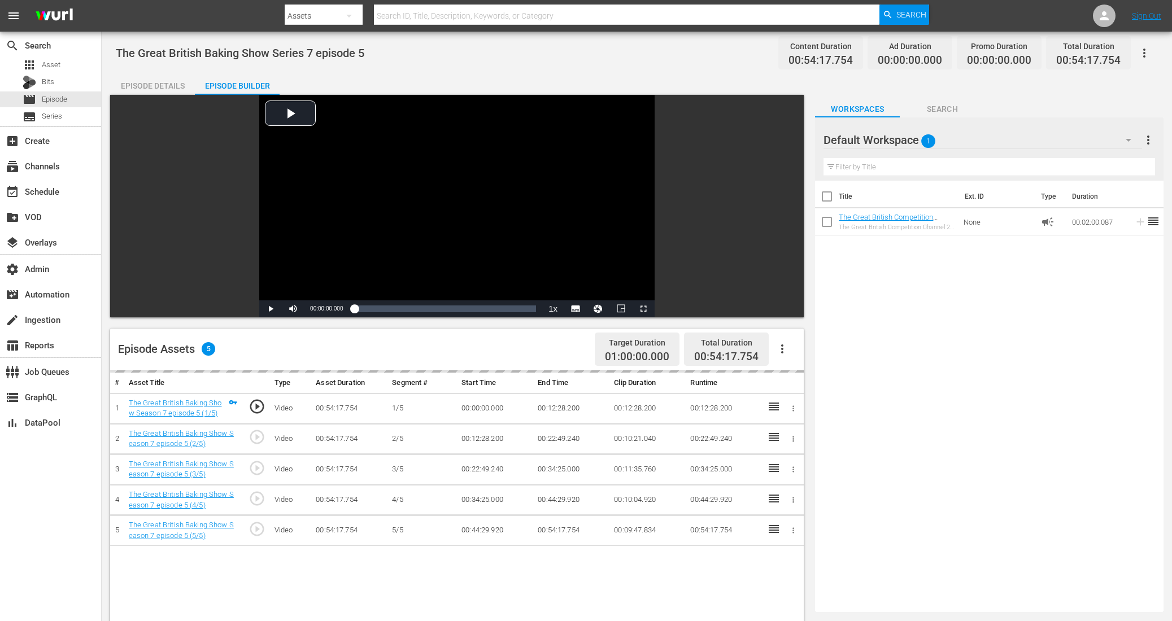
scroll to position [172, 0]
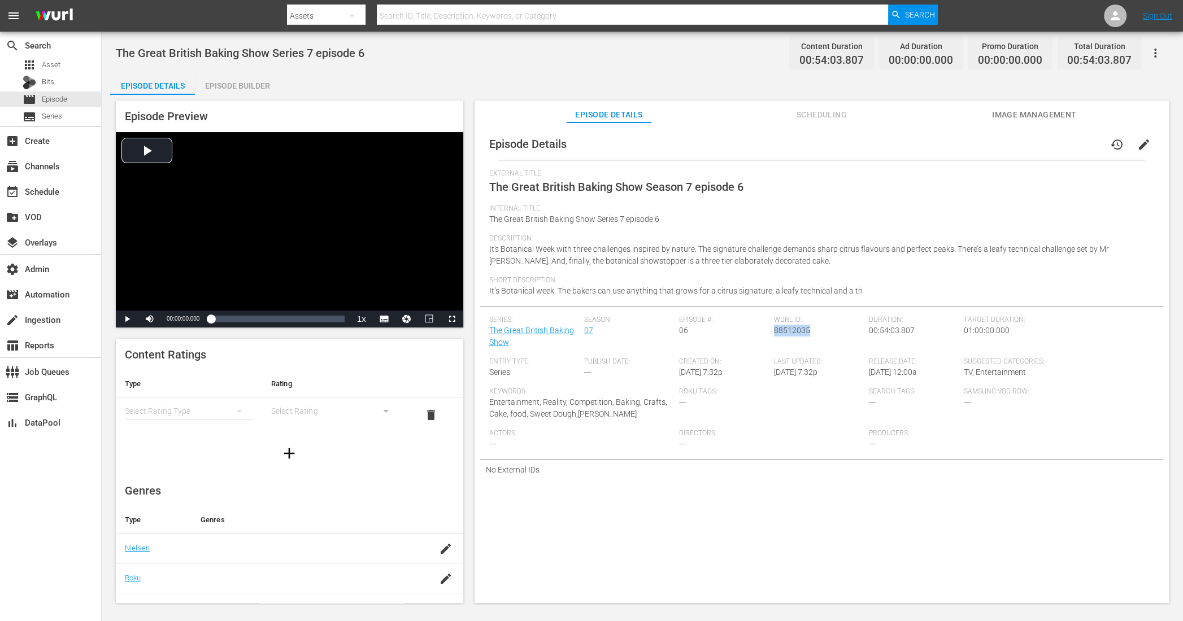
drag, startPoint x: 807, startPoint y: 333, endPoint x: 772, endPoint y: 334, distance: 35.1
click at [774, 334] on div "[PERSON_NAME] ID: 88512035" at bounding box center [821, 337] width 95 height 42
copy span "88512035"
click at [240, 79] on div "Episode Builder" at bounding box center [237, 85] width 85 height 27
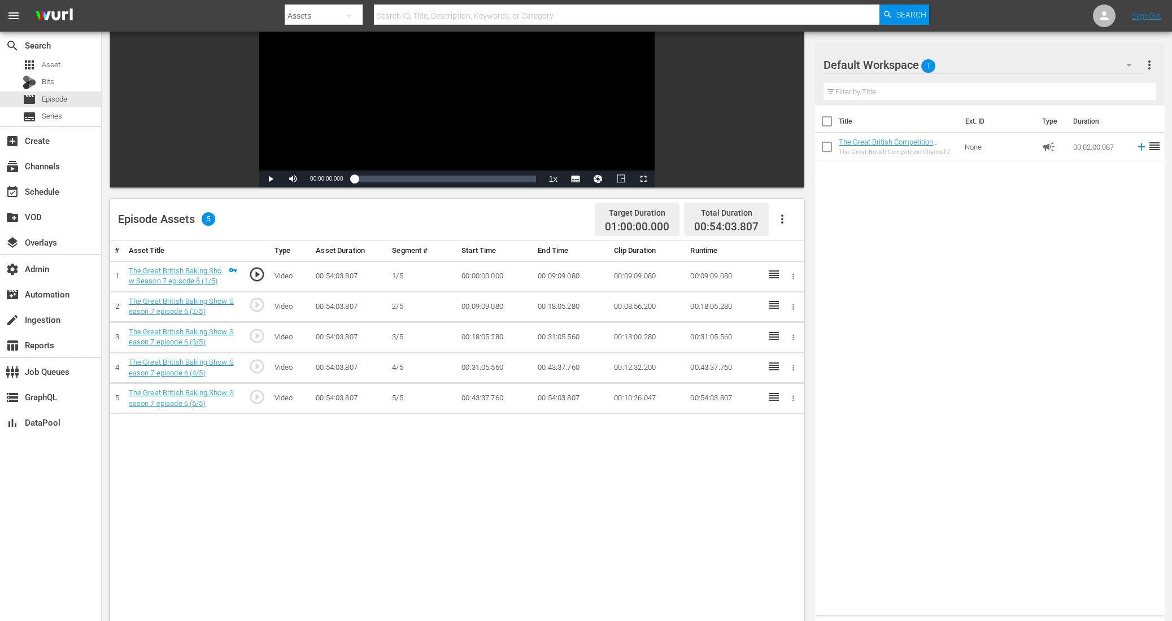
scroll to position [208, 0]
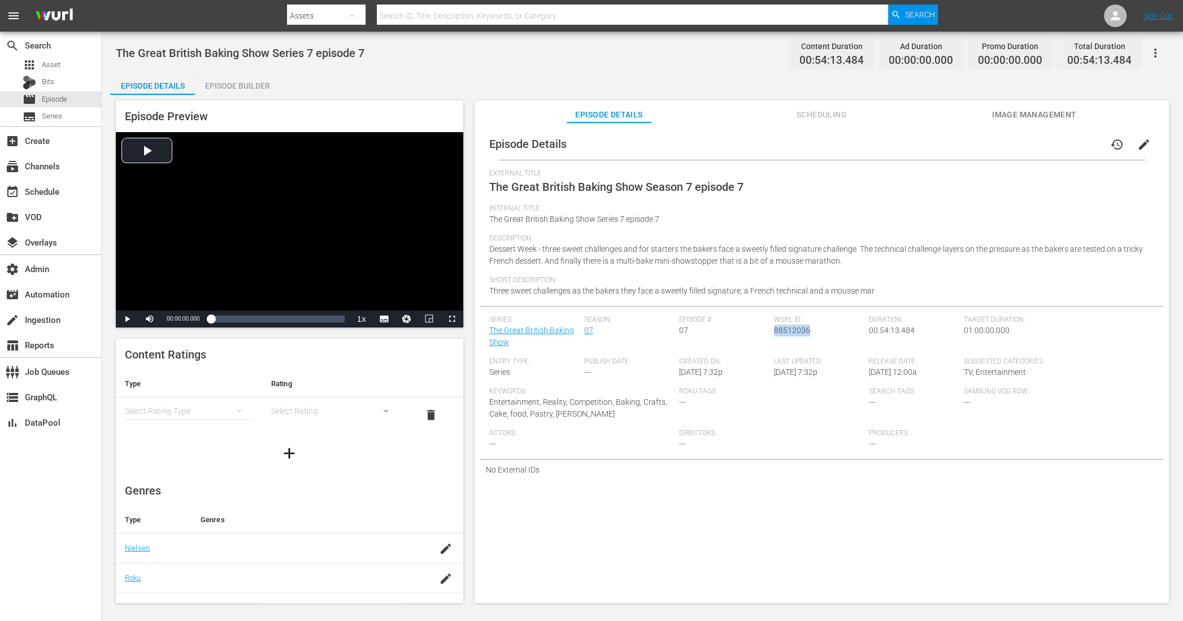
drag, startPoint x: 806, startPoint y: 333, endPoint x: 771, endPoint y: 332, distance: 34.5
click at [774, 332] on div "[PERSON_NAME] ID: 88512036" at bounding box center [821, 337] width 95 height 42
copy span "88512036"
click at [240, 82] on div "Episode Builder" at bounding box center [237, 85] width 85 height 27
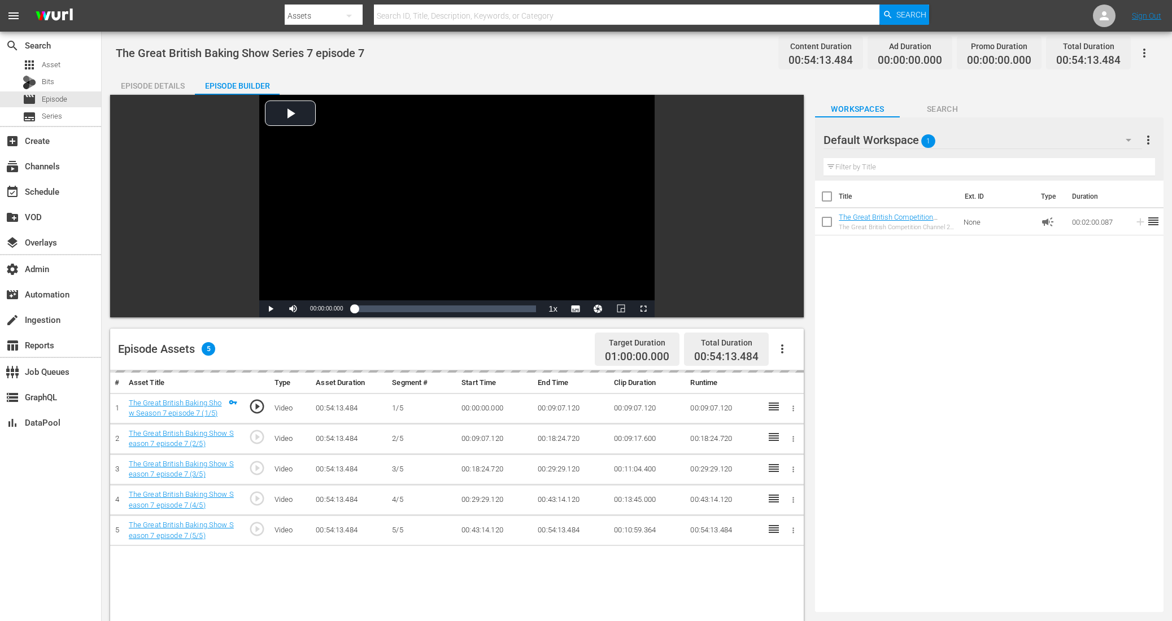
scroll to position [238, 0]
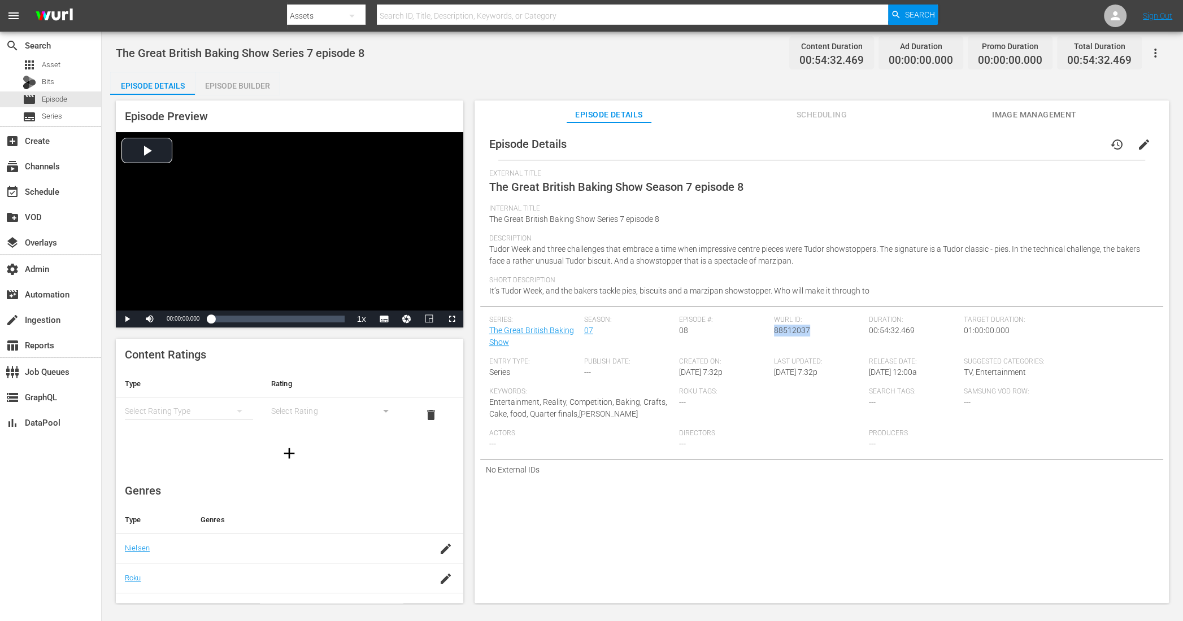
drag, startPoint x: 807, startPoint y: 332, endPoint x: 772, endPoint y: 333, distance: 35.0
click at [774, 333] on div "[PERSON_NAME] ID: 88512037" at bounding box center [821, 337] width 95 height 42
copy span "88512037"
click at [249, 83] on div "Episode Builder" at bounding box center [237, 85] width 85 height 27
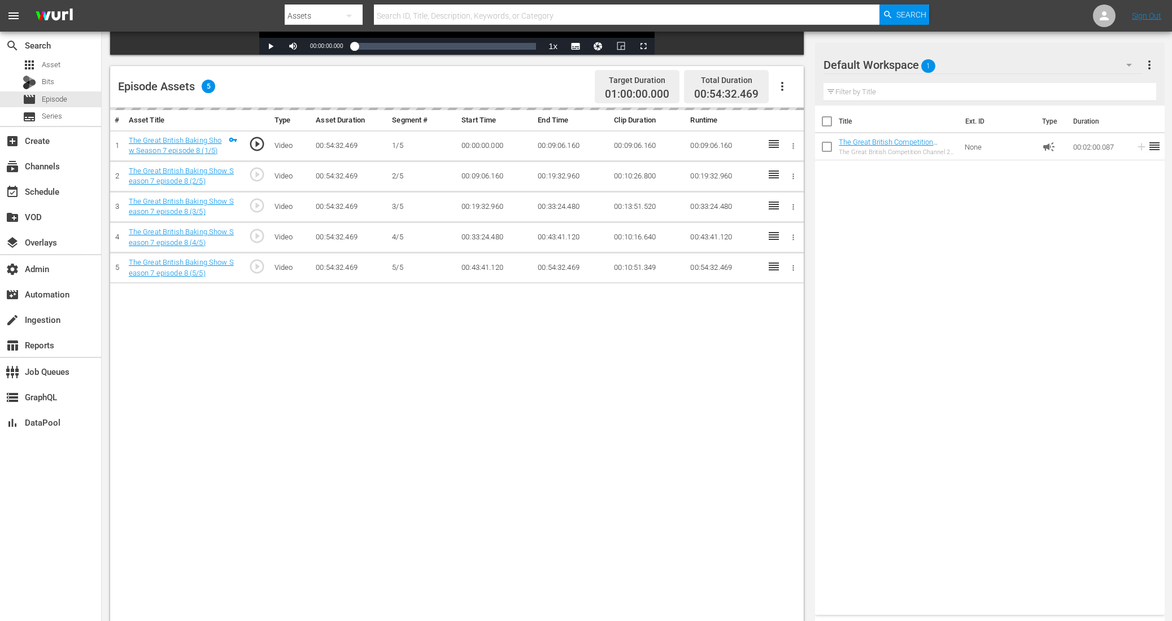
scroll to position [294, 0]
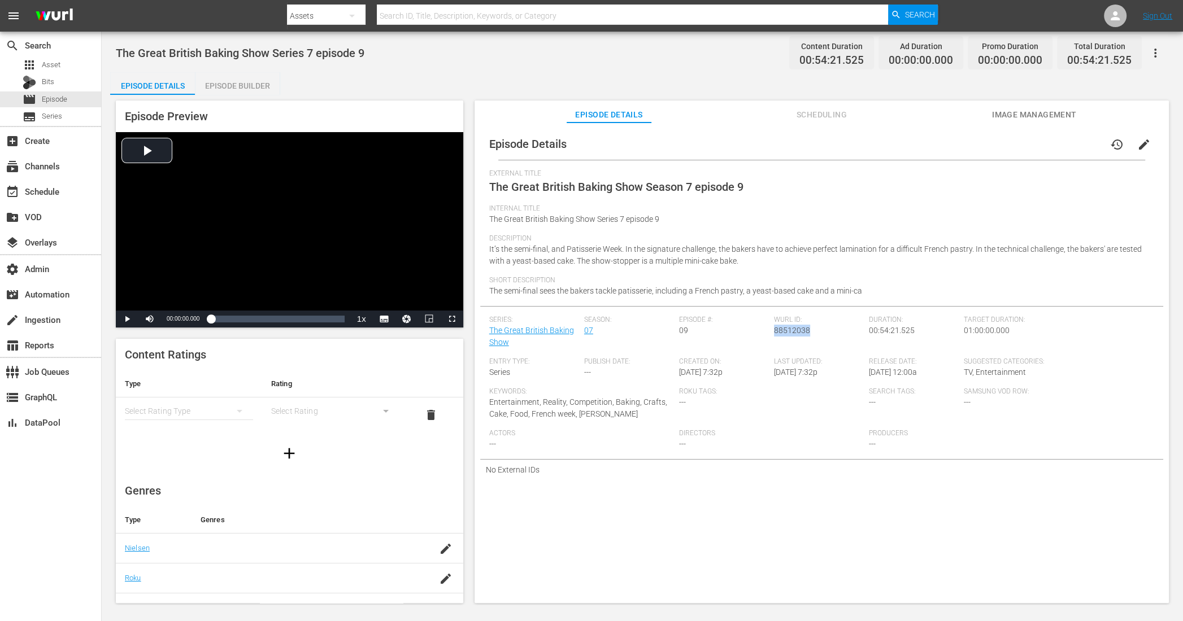
drag, startPoint x: 806, startPoint y: 333, endPoint x: 771, endPoint y: 334, distance: 35.0
click at [774, 334] on div "Wurl ID: 88512038" at bounding box center [821, 337] width 95 height 42
copy span "88512038"
click at [237, 84] on div "Episode Builder" at bounding box center [237, 85] width 85 height 27
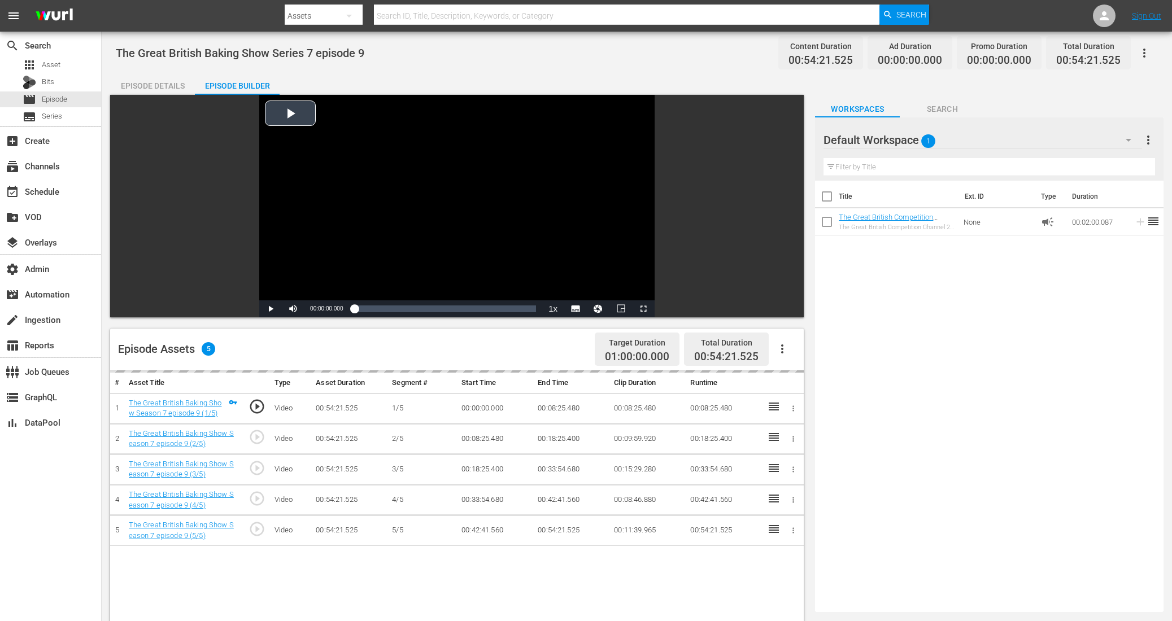
scroll to position [186, 0]
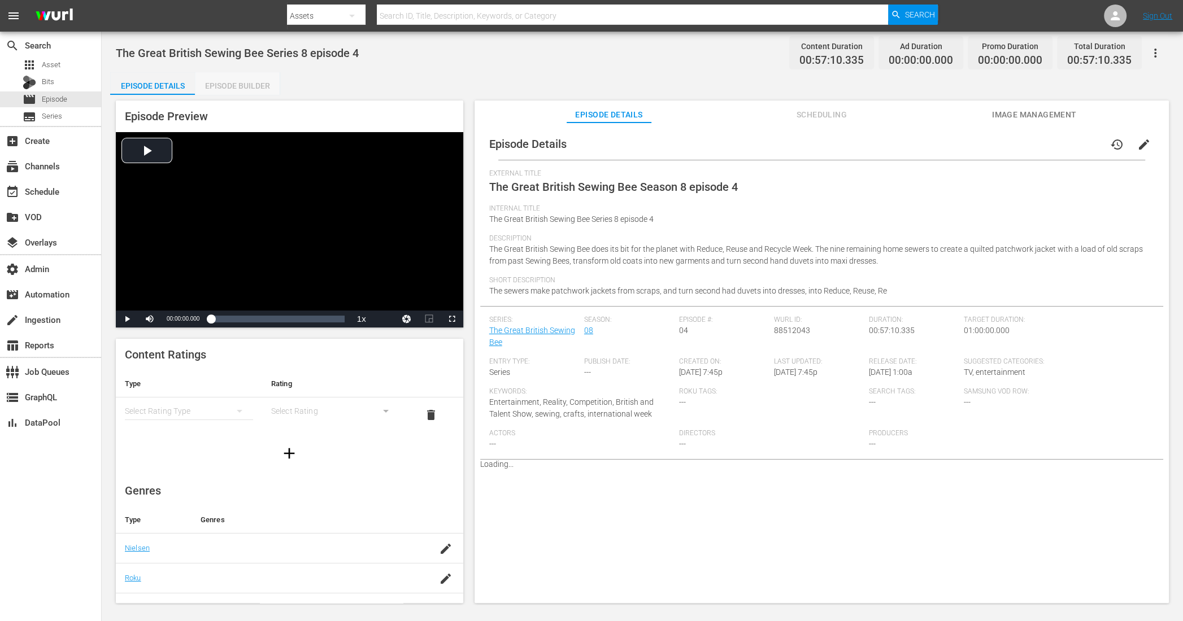
click at [268, 84] on div "Episode Builder" at bounding box center [237, 85] width 85 height 27
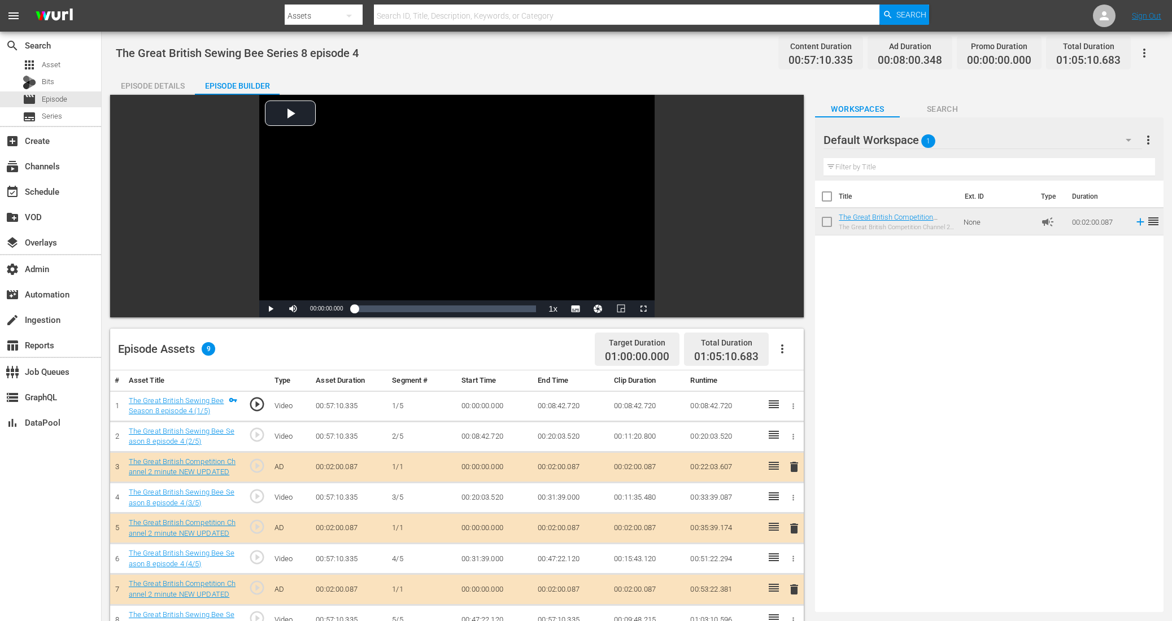
click at [160, 88] on div "Episode Details" at bounding box center [152, 85] width 85 height 27
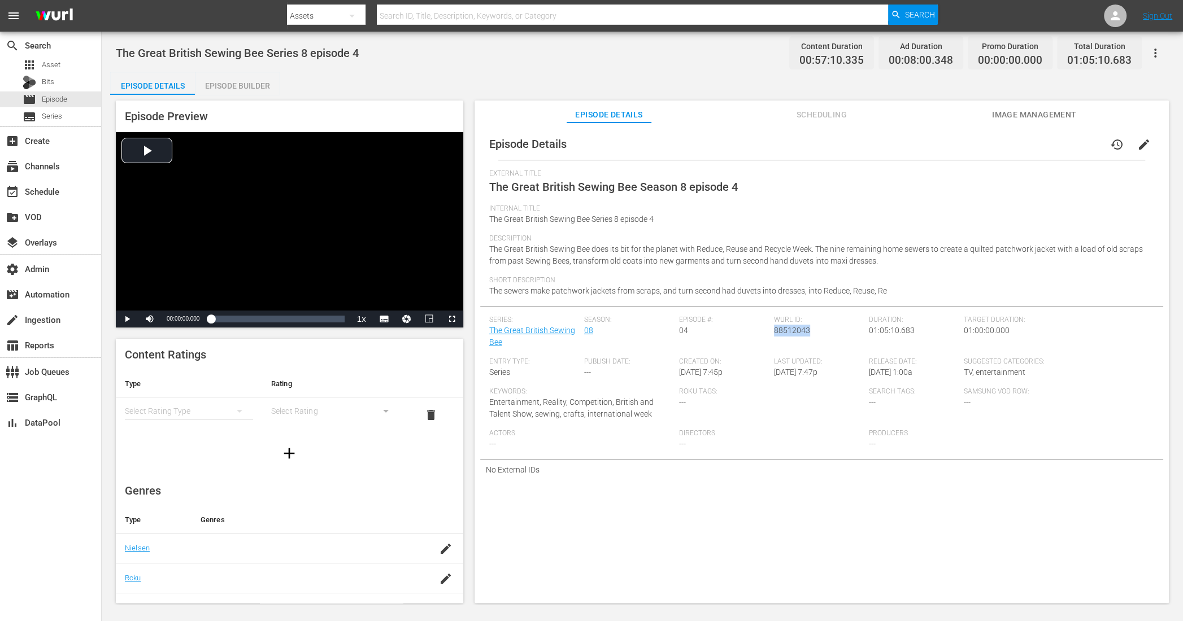
drag, startPoint x: 812, startPoint y: 331, endPoint x: 771, endPoint y: 328, distance: 41.4
click at [774, 328] on div "[PERSON_NAME] ID: 88512043" at bounding box center [821, 337] width 95 height 42
copy span "88512043"
click at [262, 85] on div "Episode Builder" at bounding box center [237, 85] width 85 height 27
drag, startPoint x: 804, startPoint y: 332, endPoint x: 772, endPoint y: 327, distance: 33.1
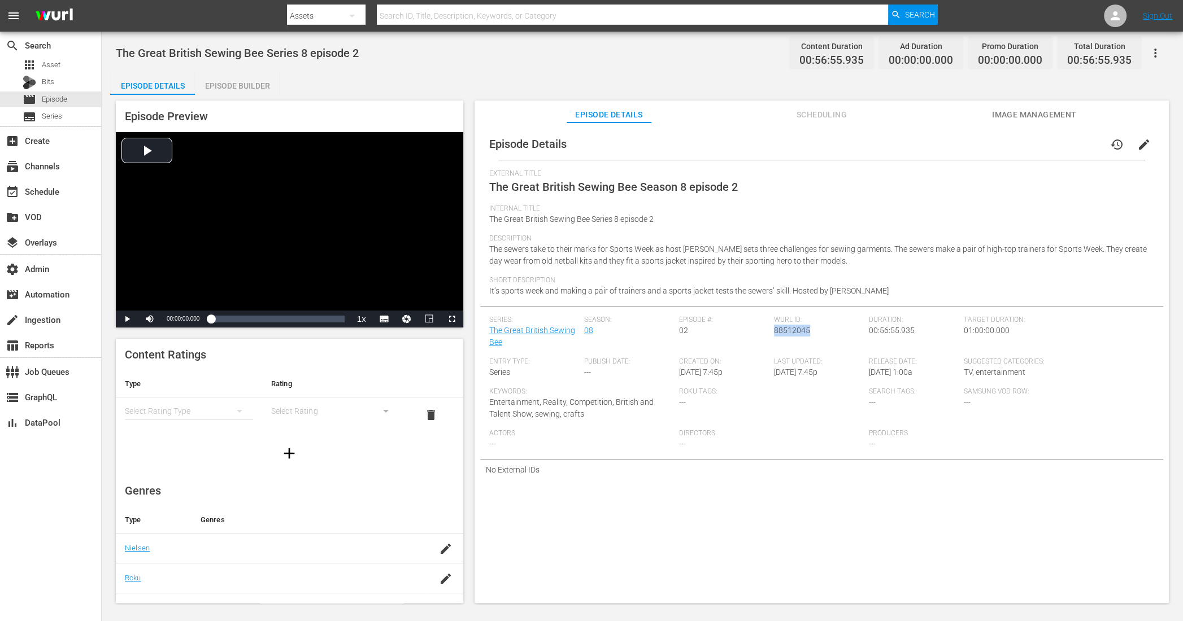
click at [774, 327] on span "88512045" at bounding box center [792, 330] width 36 height 9
copy span "88512045"
click at [241, 85] on div "Episode Builder" at bounding box center [237, 85] width 85 height 27
drag, startPoint x: 810, startPoint y: 328, endPoint x: 773, endPoint y: 333, distance: 37.1
click at [774, 333] on div "[PERSON_NAME] ID: 88512044" at bounding box center [821, 337] width 95 height 42
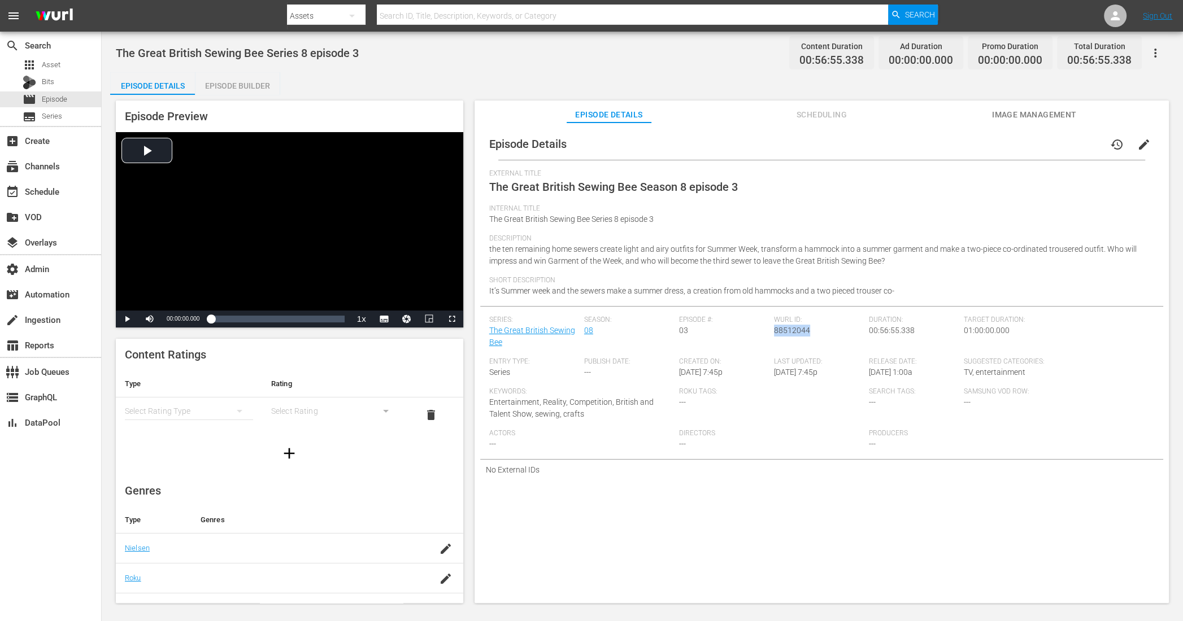
copy span "88512044"
click at [257, 81] on div "Episode Builder" at bounding box center [237, 85] width 85 height 27
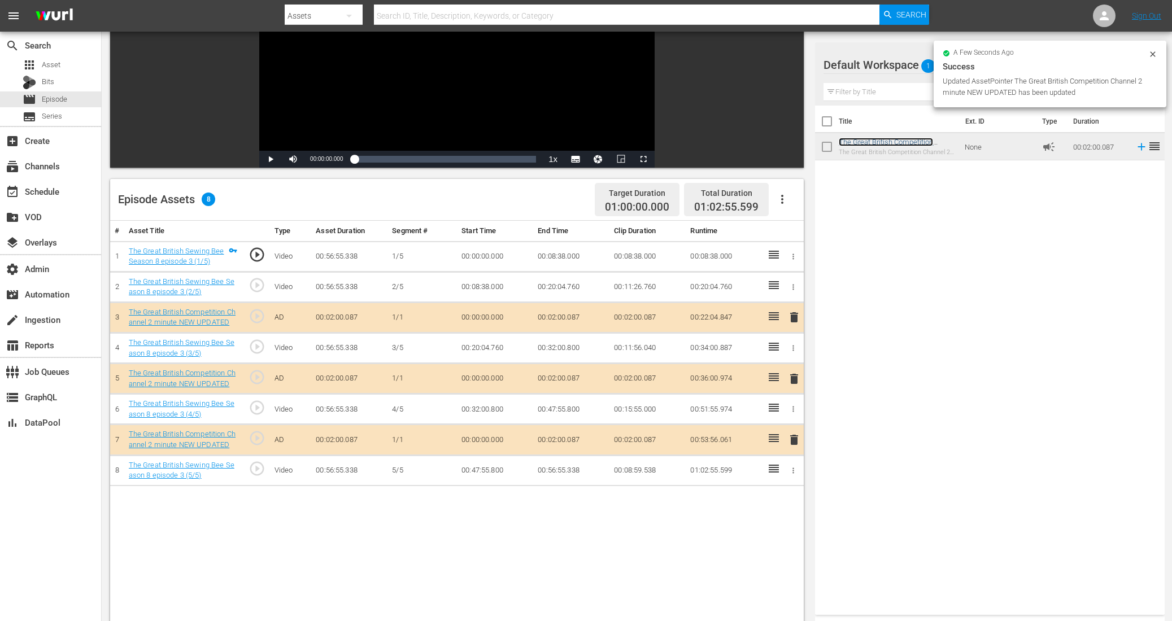
scroll to position [157, 0]
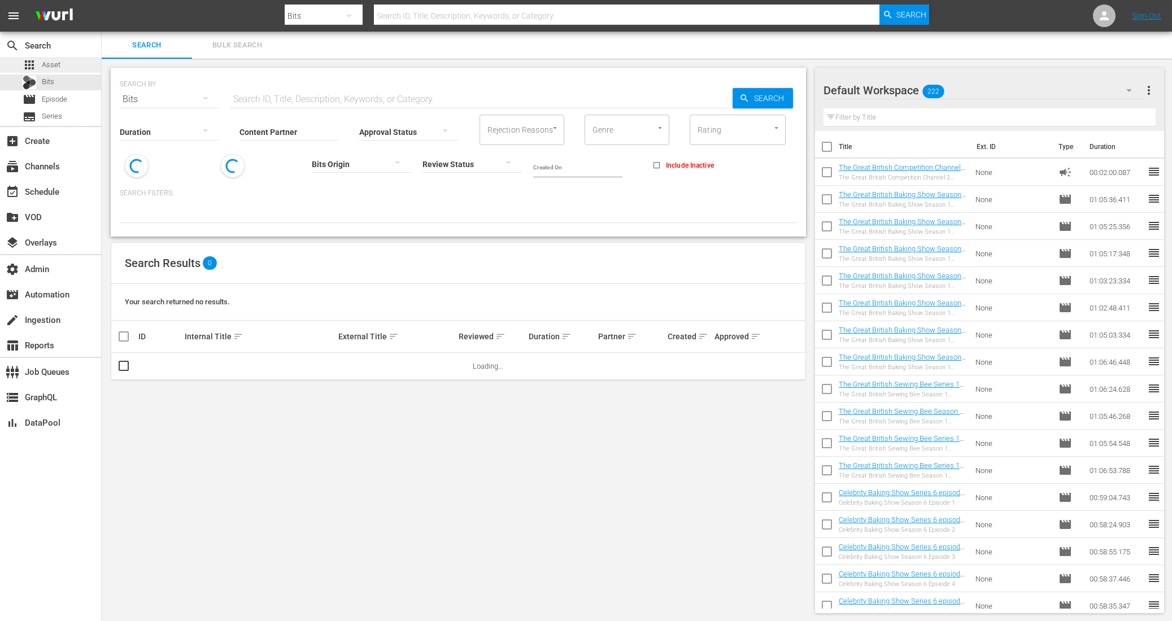
click at [61, 64] on div "apps Asset" at bounding box center [50, 65] width 101 height 16
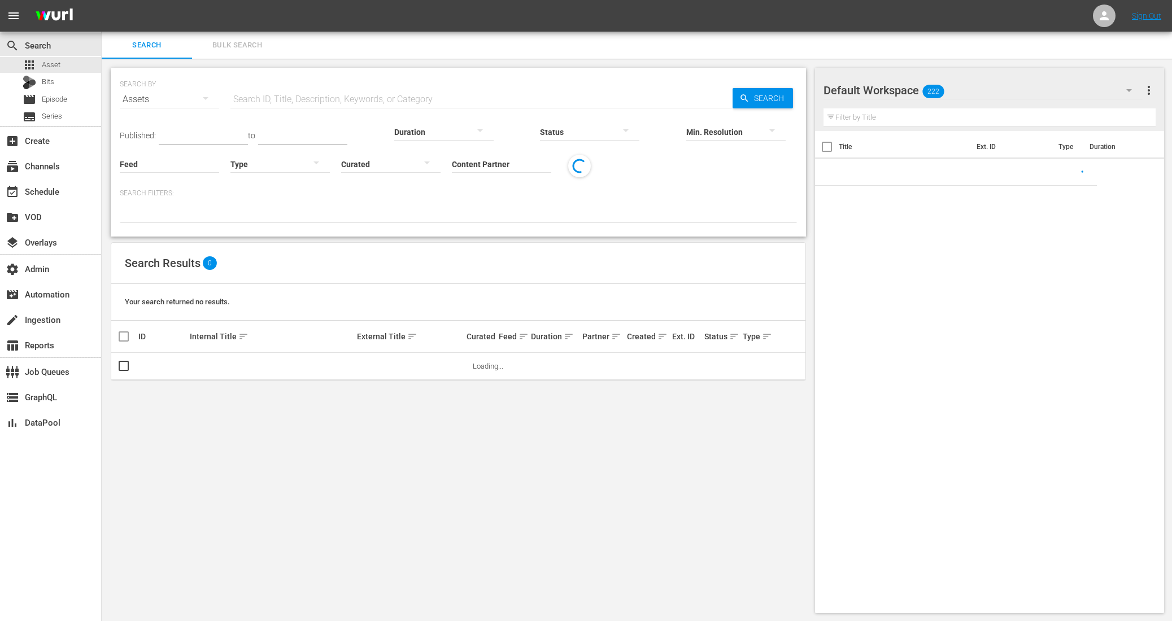
click at [452, 166] on input "Content Partner" at bounding box center [501, 165] width 99 height 41
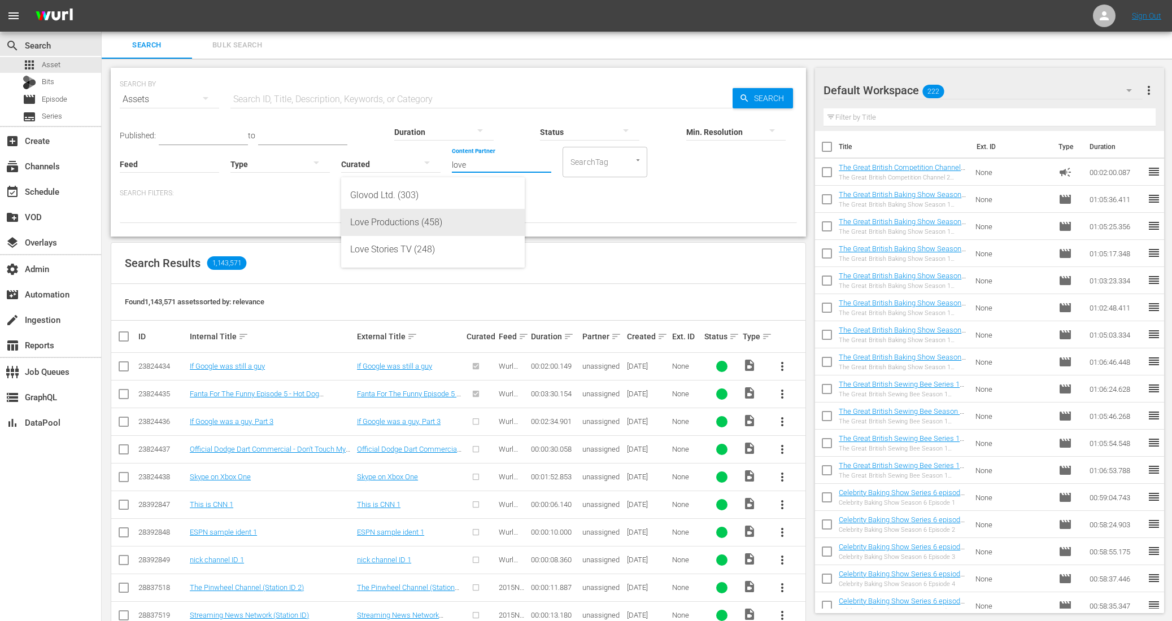
click at [379, 219] on div "Love Productions (458)" at bounding box center [433, 222] width 166 height 27
type input "Love Productions (458)"
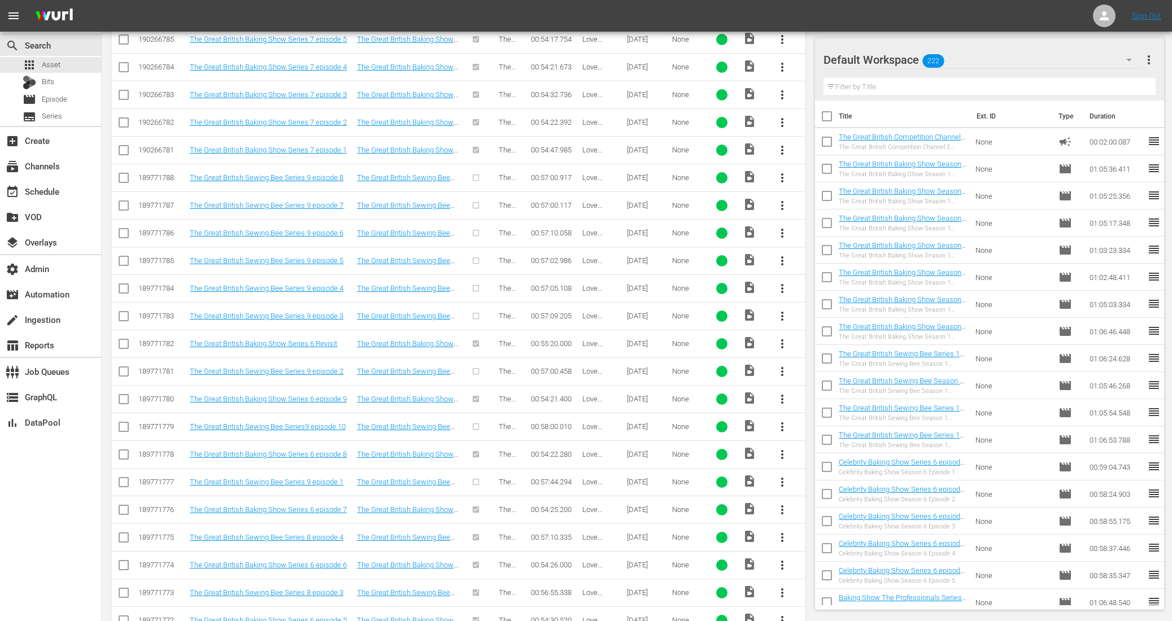
scroll to position [432, 0]
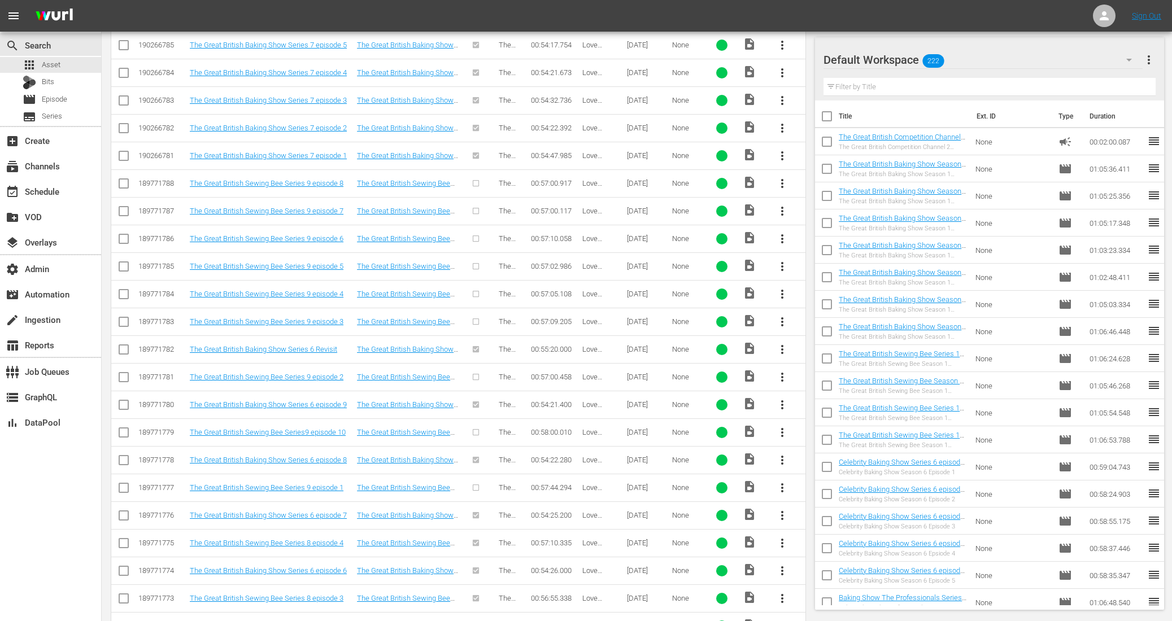
click at [125, 484] on input "checkbox" at bounding box center [124, 491] width 14 height 14
checkbox input "true"
click at [122, 428] on input "checkbox" at bounding box center [124, 435] width 14 height 14
checkbox input "true"
click at [123, 373] on input "checkbox" at bounding box center [124, 380] width 14 height 14
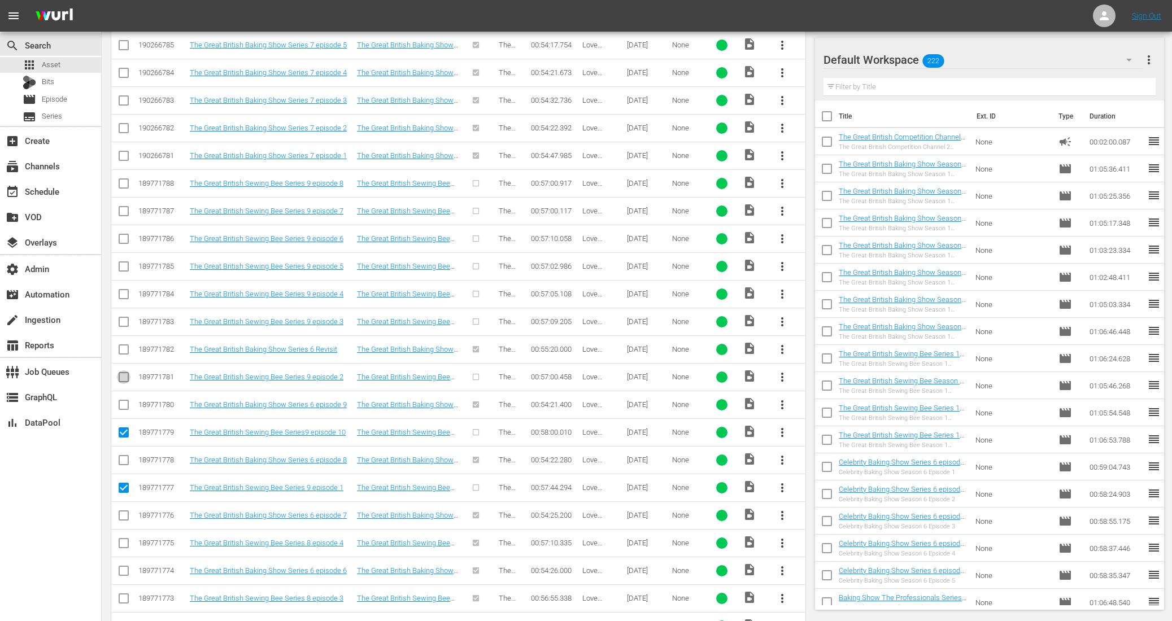
checkbox input "true"
click at [123, 319] on input "checkbox" at bounding box center [124, 325] width 14 height 14
checkbox input "true"
click at [124, 291] on input "checkbox" at bounding box center [124, 297] width 14 height 14
checkbox input "true"
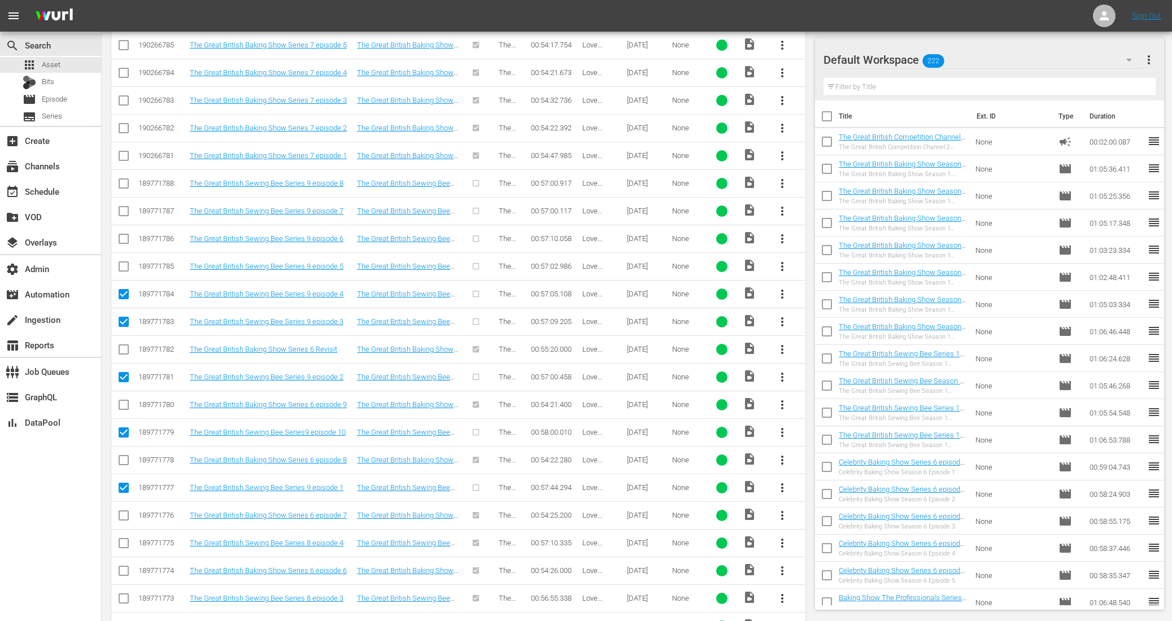
click at [126, 263] on input "checkbox" at bounding box center [124, 269] width 14 height 14
checkbox input "true"
click at [124, 237] on input "checkbox" at bounding box center [124, 241] width 14 height 14
checkbox input "true"
click at [123, 211] on input "checkbox" at bounding box center [124, 214] width 14 height 14
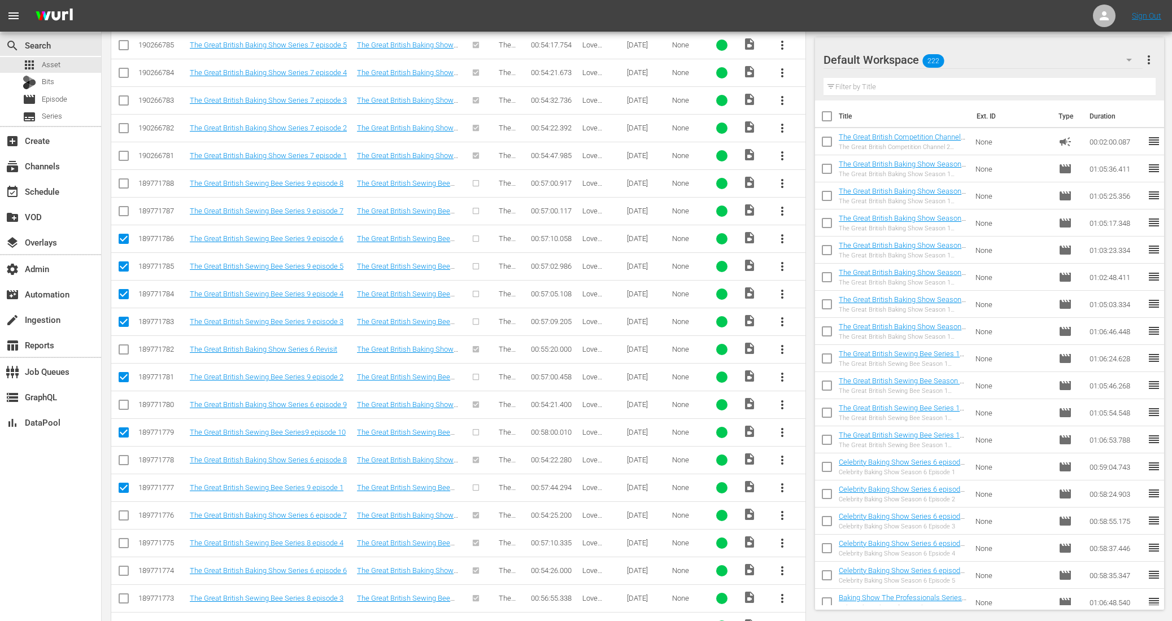
checkbox input "true"
click at [124, 188] on input "checkbox" at bounding box center [124, 186] width 14 height 14
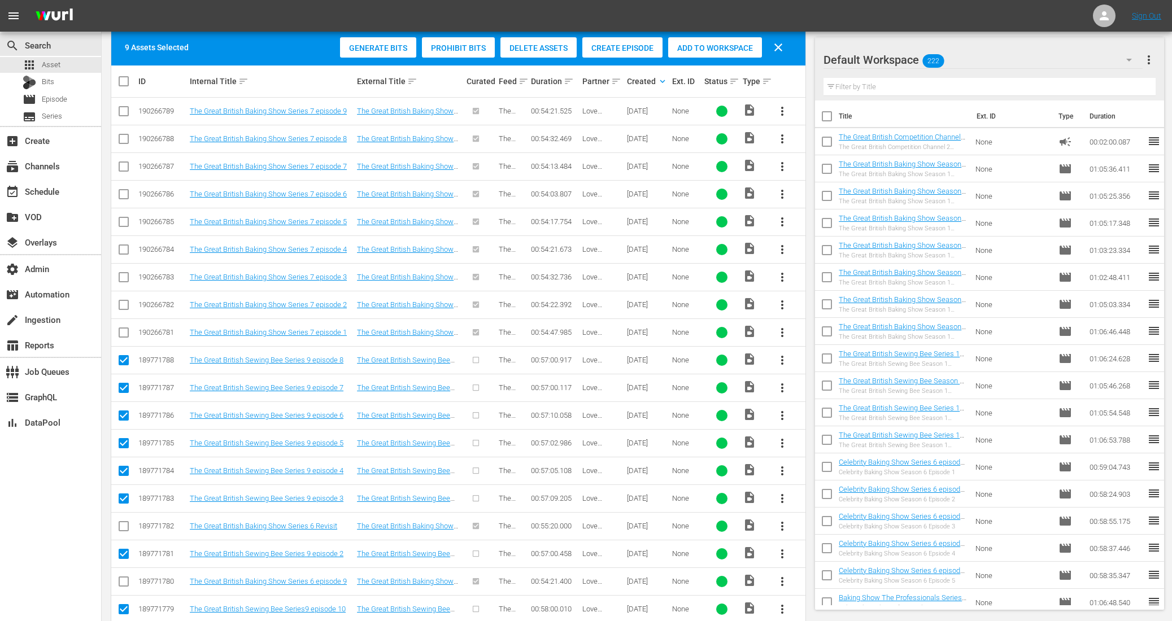
scroll to position [246, 0]
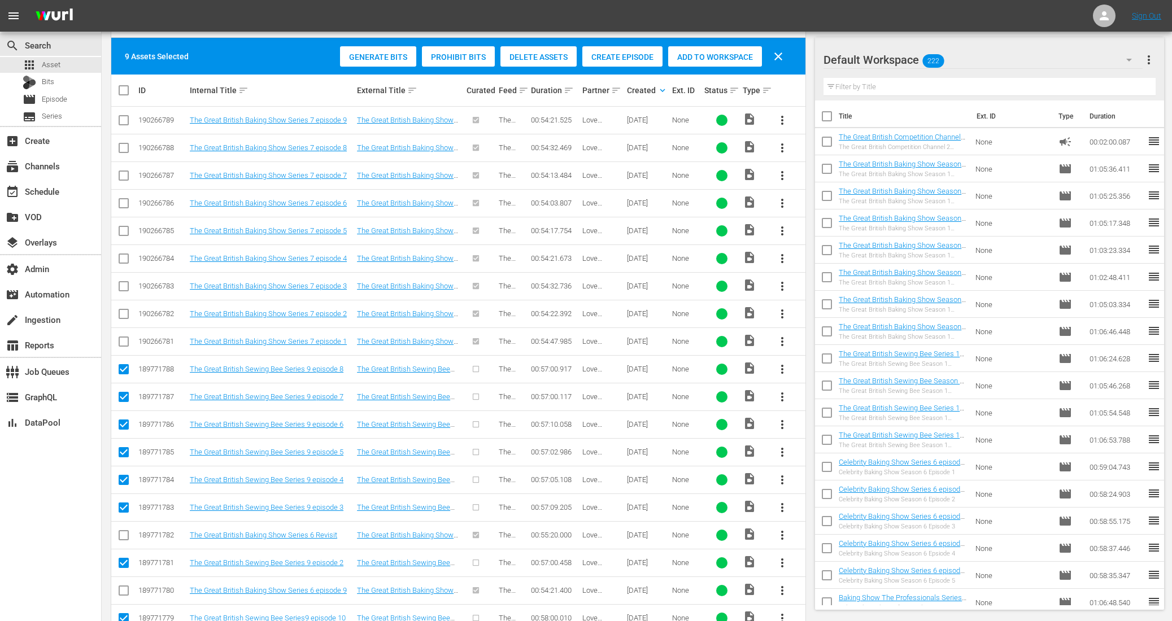
click at [635, 53] on span "Create Episode" at bounding box center [622, 57] width 80 height 9
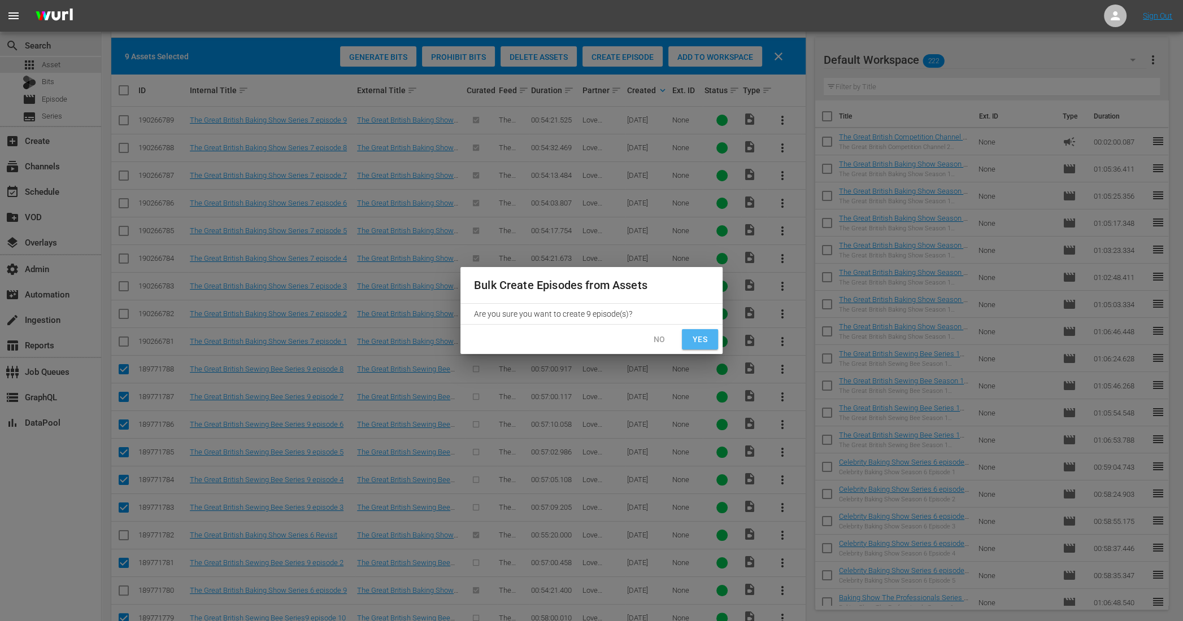
click at [704, 342] on span "Yes" at bounding box center [700, 340] width 18 height 14
checkbox input "false"
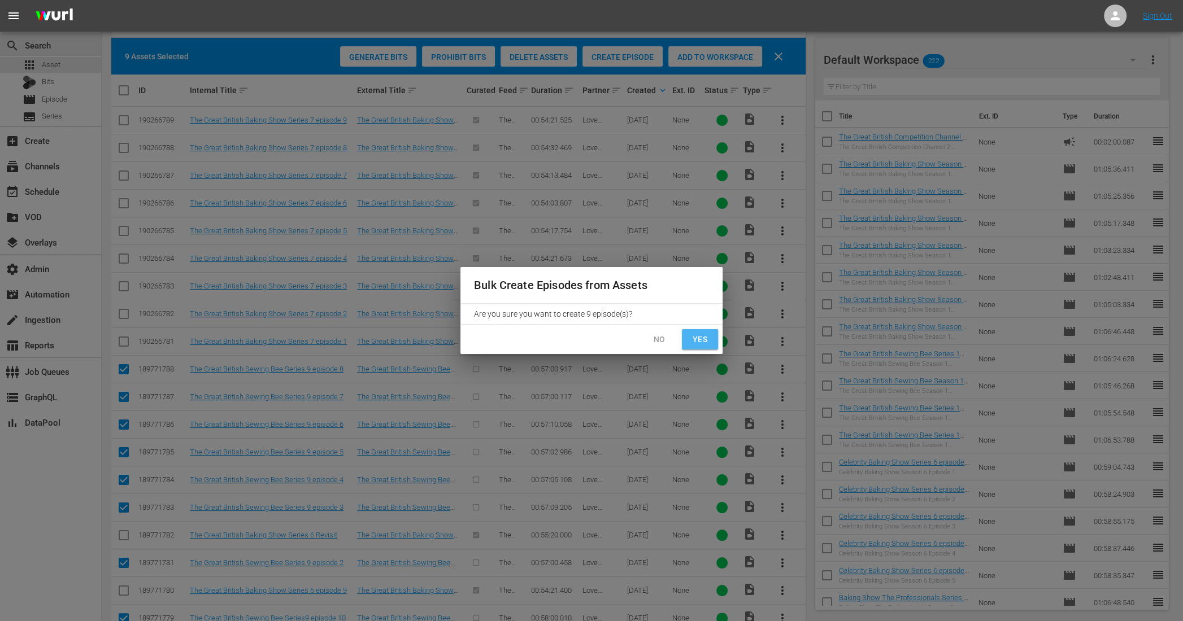
checkbox input "false"
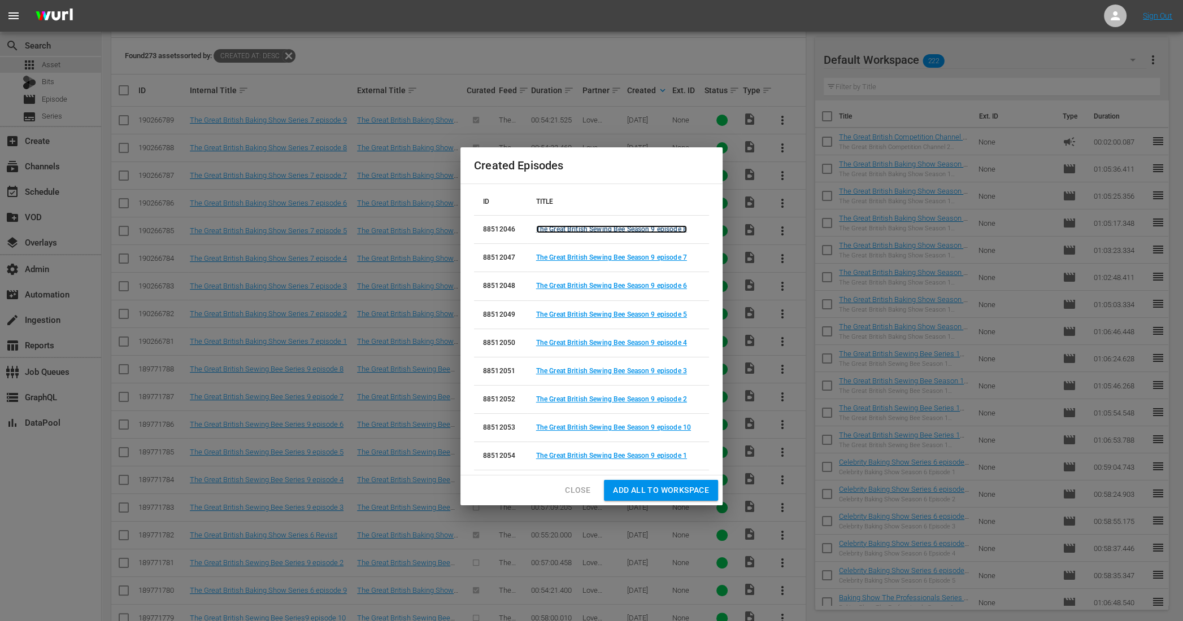
click at [637, 232] on link "The Great British Sewing Bee Season 9 episode 8" at bounding box center [611, 229] width 151 height 8
click at [636, 256] on link "The Great British Sewing Bee Season 9 episode 7" at bounding box center [611, 258] width 151 height 8
click at [639, 286] on link "The Great British Sewing Bee Season 9 episode 6" at bounding box center [611, 286] width 151 height 8
click at [636, 316] on link "The Great British Sewing Bee Season 9 episode 5" at bounding box center [611, 315] width 151 height 8
click at [634, 342] on link "The Great British Sewing Bee Season 9 episode 4" at bounding box center [611, 343] width 151 height 8
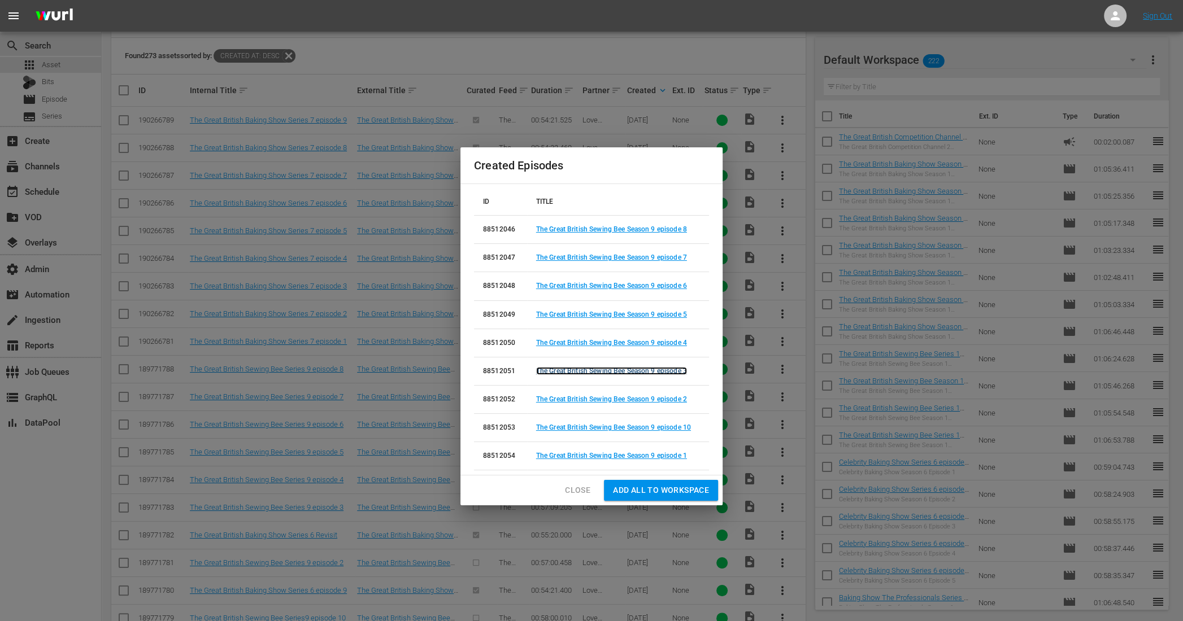
click at [632, 372] on link "The Great British Sewing Bee Season 9 episode 3" at bounding box center [611, 371] width 151 height 8
click at [629, 398] on link "The Great British Sewing Bee Season 9 episode 2" at bounding box center [611, 399] width 151 height 8
click at [631, 426] on link "The Great British Sewing Bee Season 9 episode 10" at bounding box center [613, 428] width 155 height 8
click at [623, 458] on link "The Great British Sewing Bee Season 9 episode 1" at bounding box center [611, 456] width 151 height 8
click at [582, 490] on span "Close" at bounding box center [577, 491] width 25 height 14
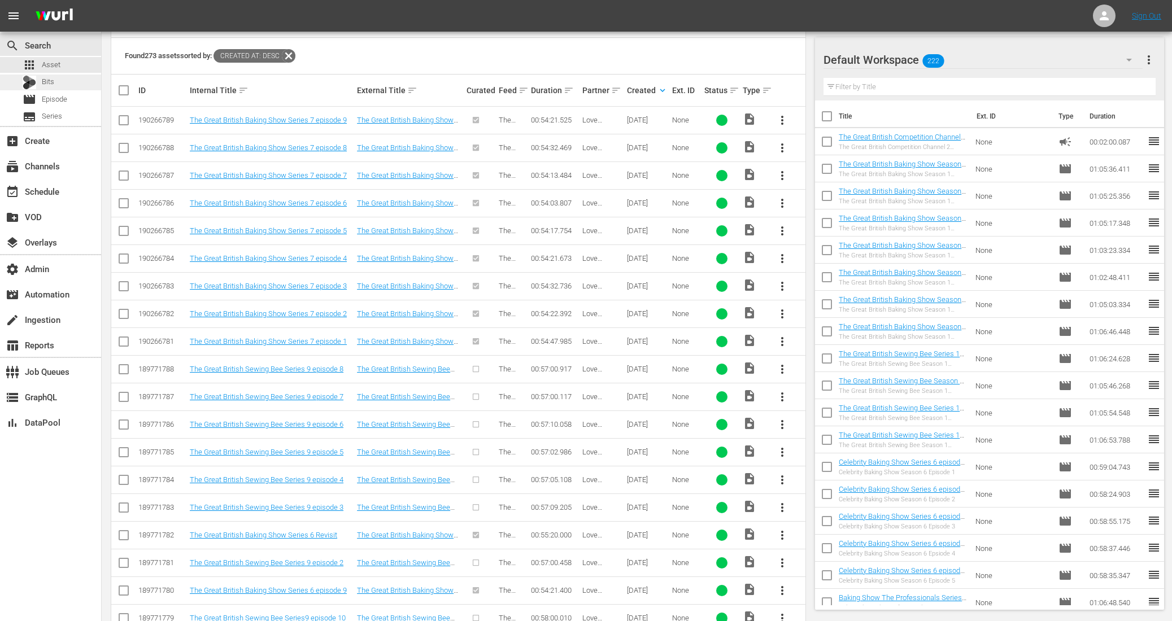
click at [56, 77] on div "Bits" at bounding box center [50, 83] width 101 height 16
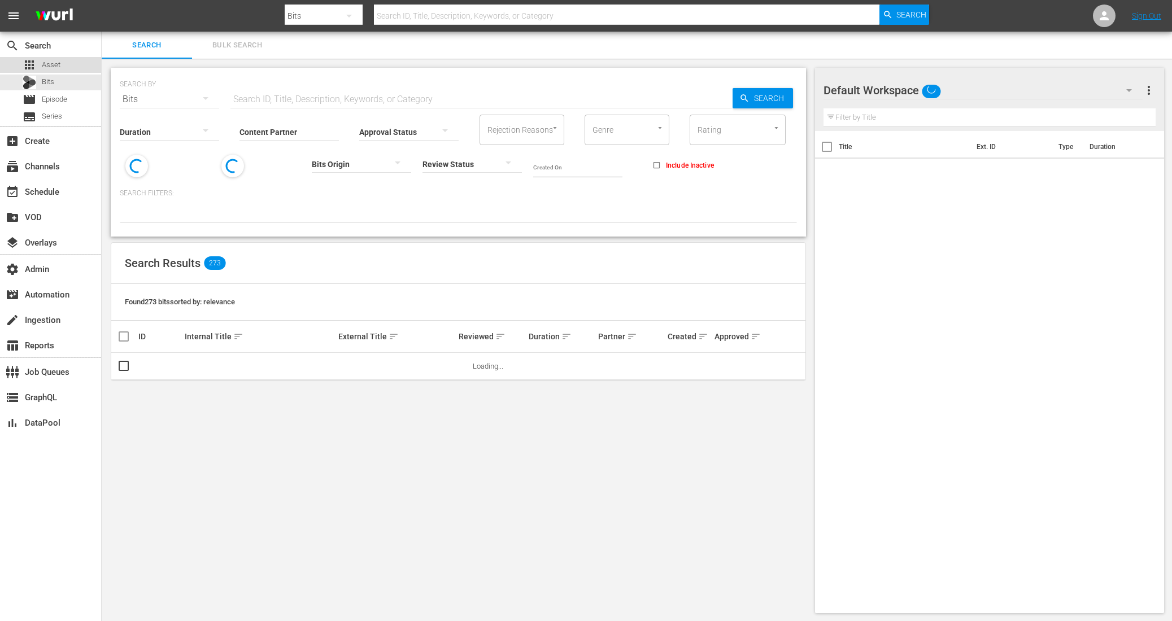
click at [62, 64] on div "apps Asset" at bounding box center [50, 65] width 101 height 16
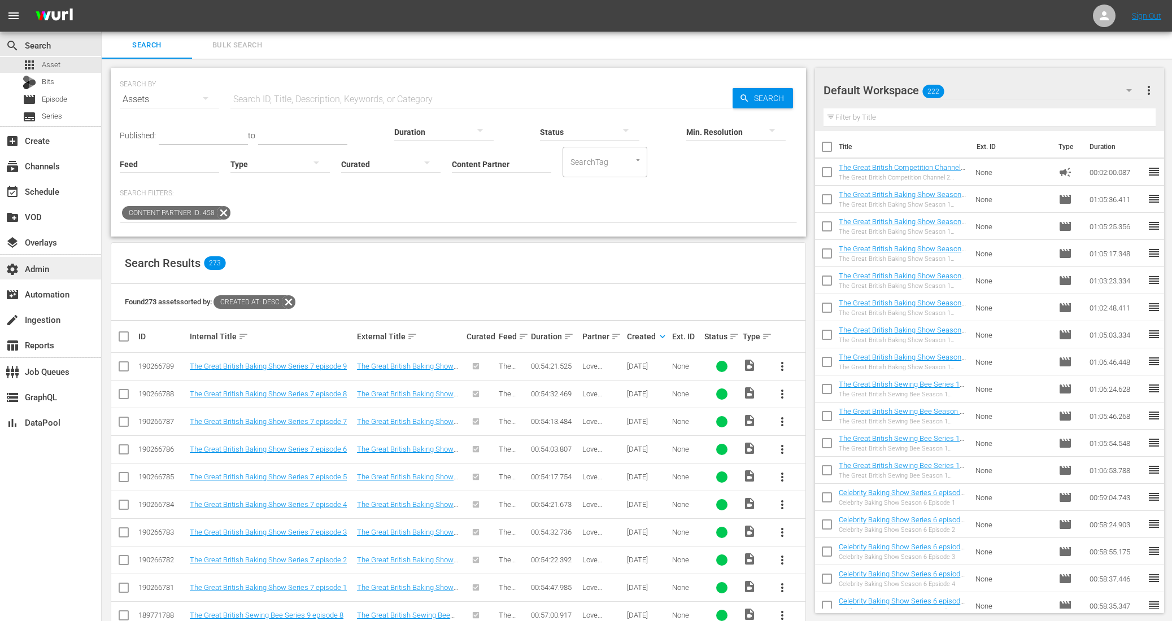
click at [56, 259] on div "settings Admin" at bounding box center [50, 268] width 101 height 23
click at [52, 273] on div "settings Admin" at bounding box center [50, 268] width 101 height 23
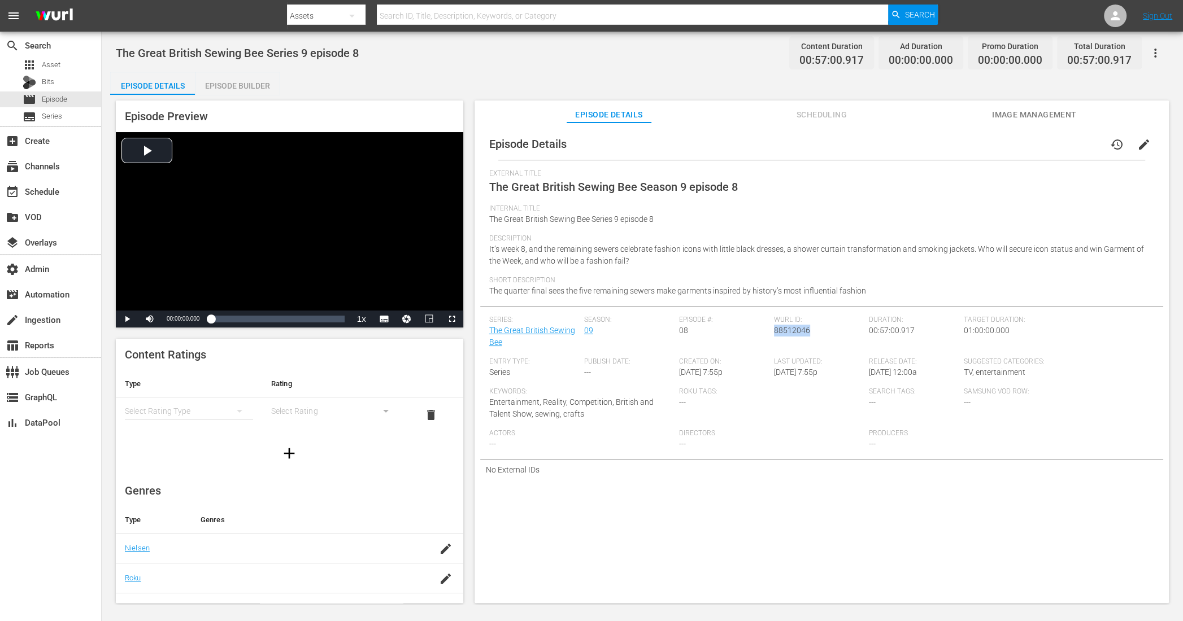
drag, startPoint x: 805, startPoint y: 332, endPoint x: 771, endPoint y: 332, distance: 34.5
click at [774, 332] on span "88512046" at bounding box center [792, 330] width 36 height 9
copy span "88512046"
click at [238, 87] on div "Episode Builder" at bounding box center [237, 85] width 85 height 27
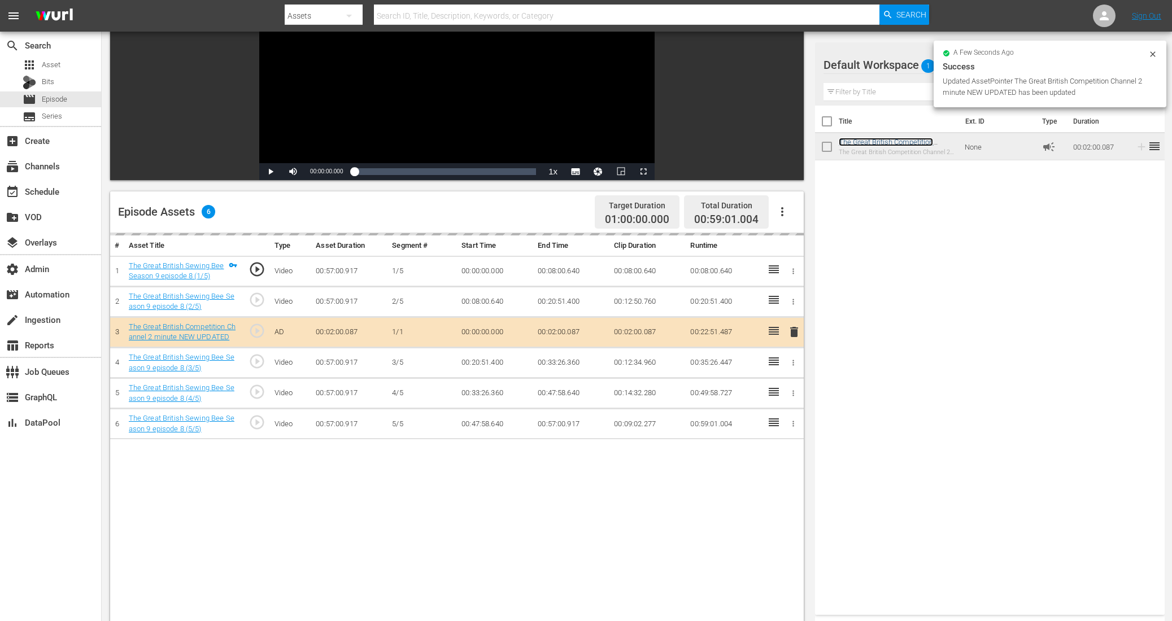
scroll to position [216, 0]
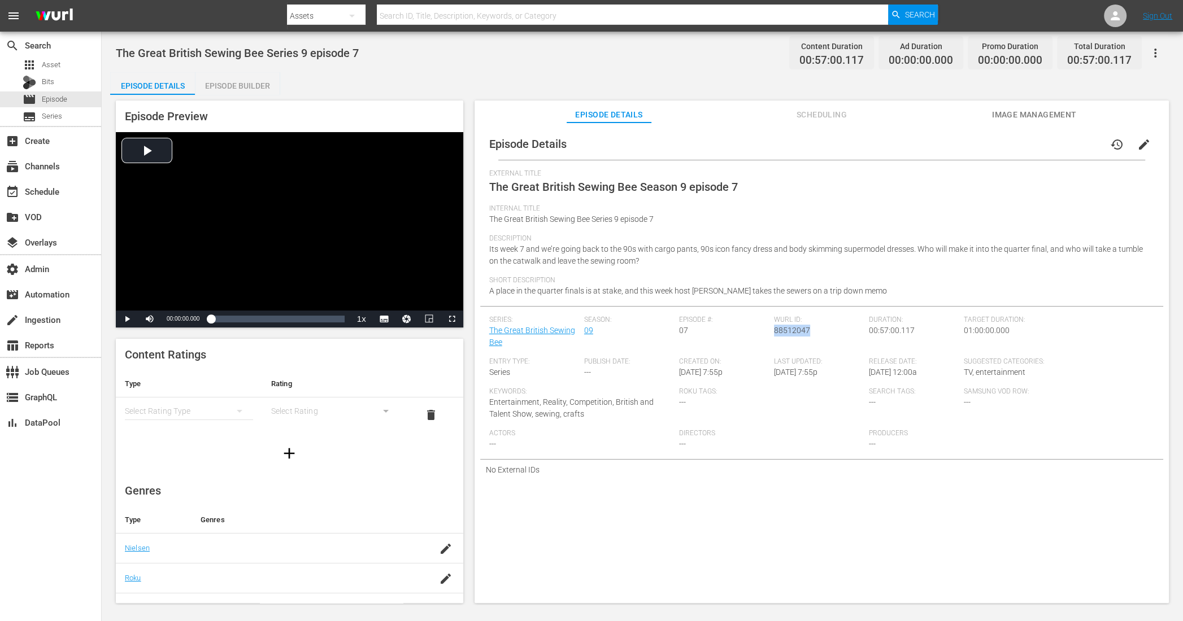
drag, startPoint x: 807, startPoint y: 330, endPoint x: 772, endPoint y: 334, distance: 35.2
click at [774, 334] on div "[PERSON_NAME] ID: 88512047" at bounding box center [821, 337] width 95 height 42
copy span "88512047"
click at [268, 86] on div "Episode Builder" at bounding box center [237, 85] width 85 height 27
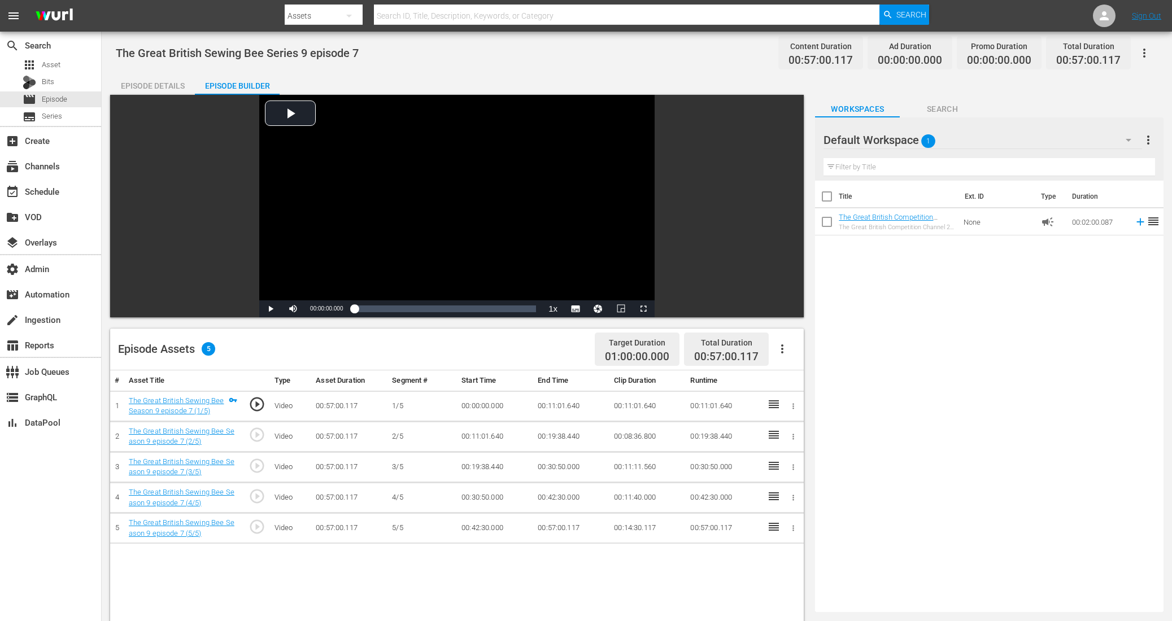
scroll to position [184, 0]
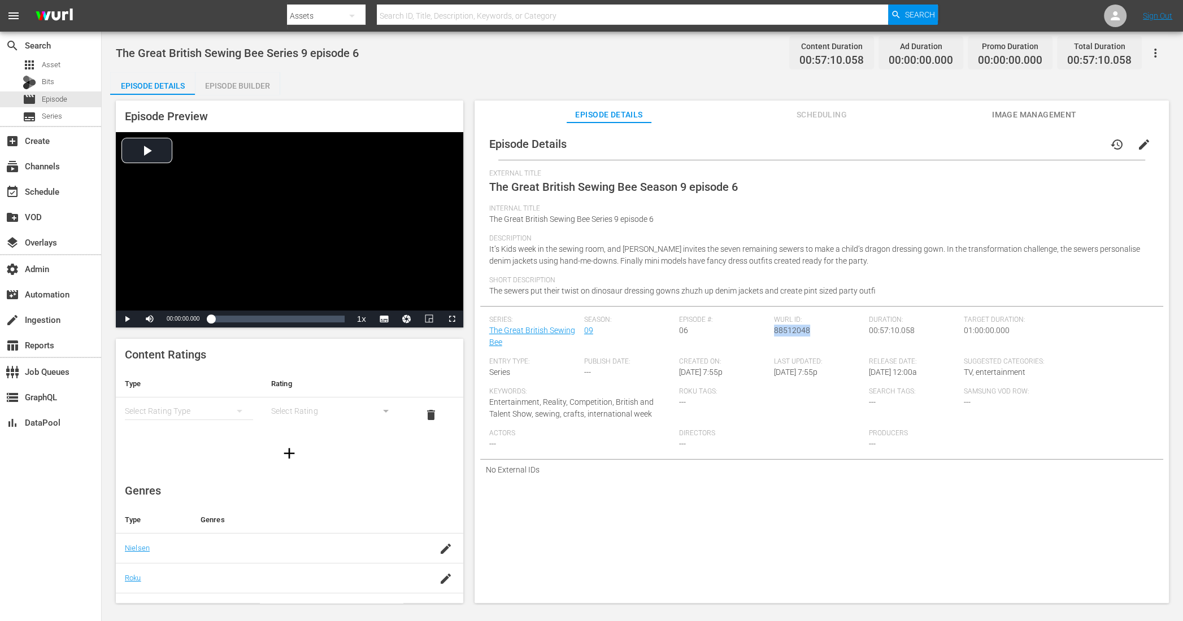
drag, startPoint x: 806, startPoint y: 330, endPoint x: 772, endPoint y: 332, distance: 34.5
click at [774, 332] on div "[PERSON_NAME] ID: 88512048" at bounding box center [821, 337] width 95 height 42
copy span "88512048"
drag, startPoint x: 237, startPoint y: 85, endPoint x: 331, endPoint y: 120, distance: 100.6
click at [237, 85] on div "Episode Builder" at bounding box center [237, 85] width 85 height 27
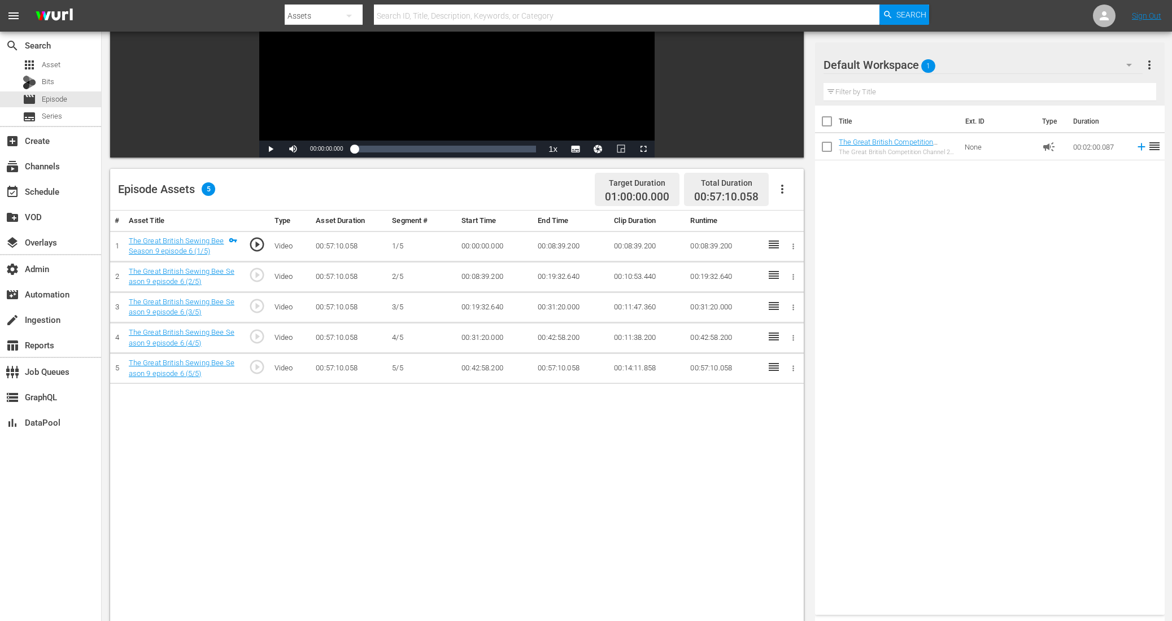
scroll to position [169, 0]
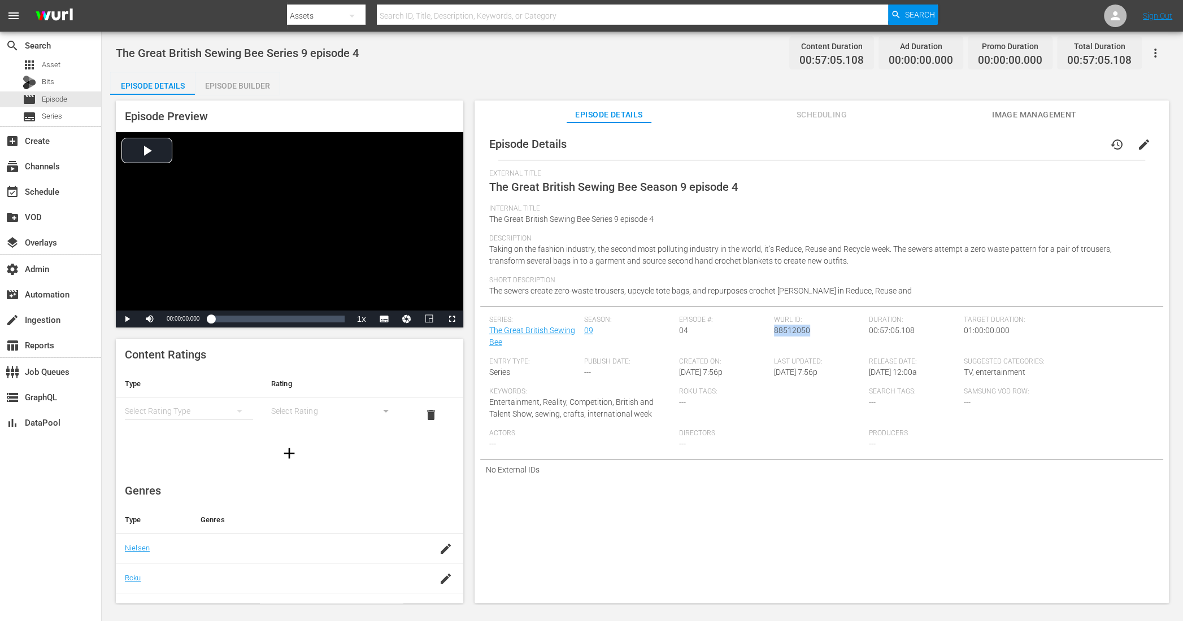
drag, startPoint x: 807, startPoint y: 331, endPoint x: 771, endPoint y: 331, distance: 36.2
click at [774, 331] on div "[PERSON_NAME] ID: 88512050" at bounding box center [821, 337] width 95 height 42
copy span "88512050"
click at [256, 85] on div "Episode Builder" at bounding box center [237, 85] width 85 height 27
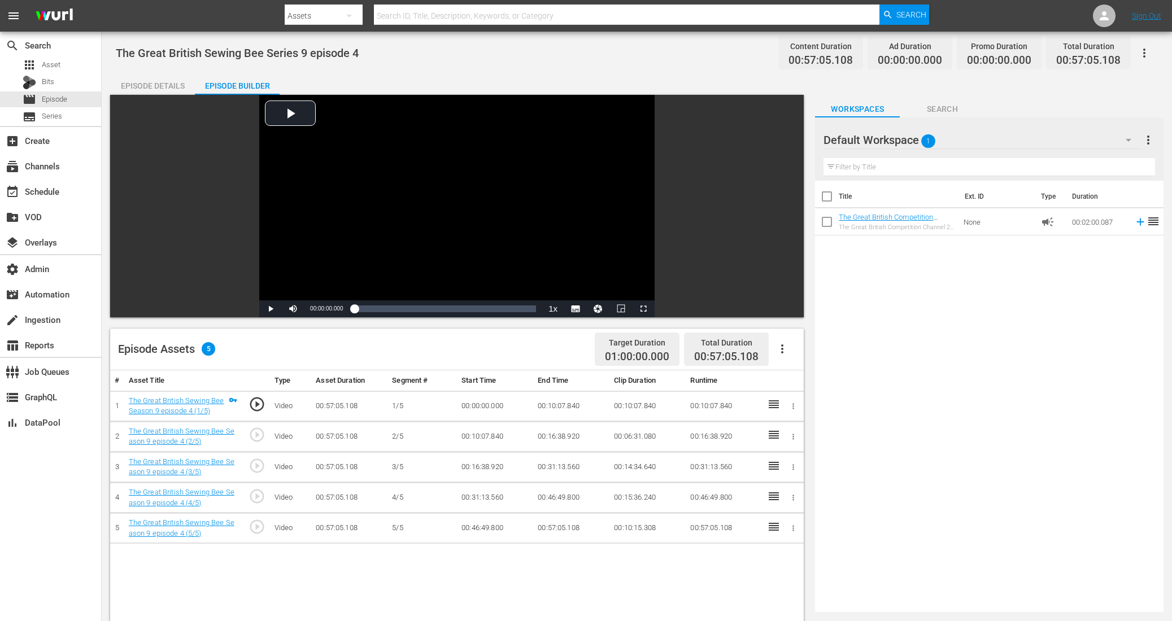
scroll to position [145, 0]
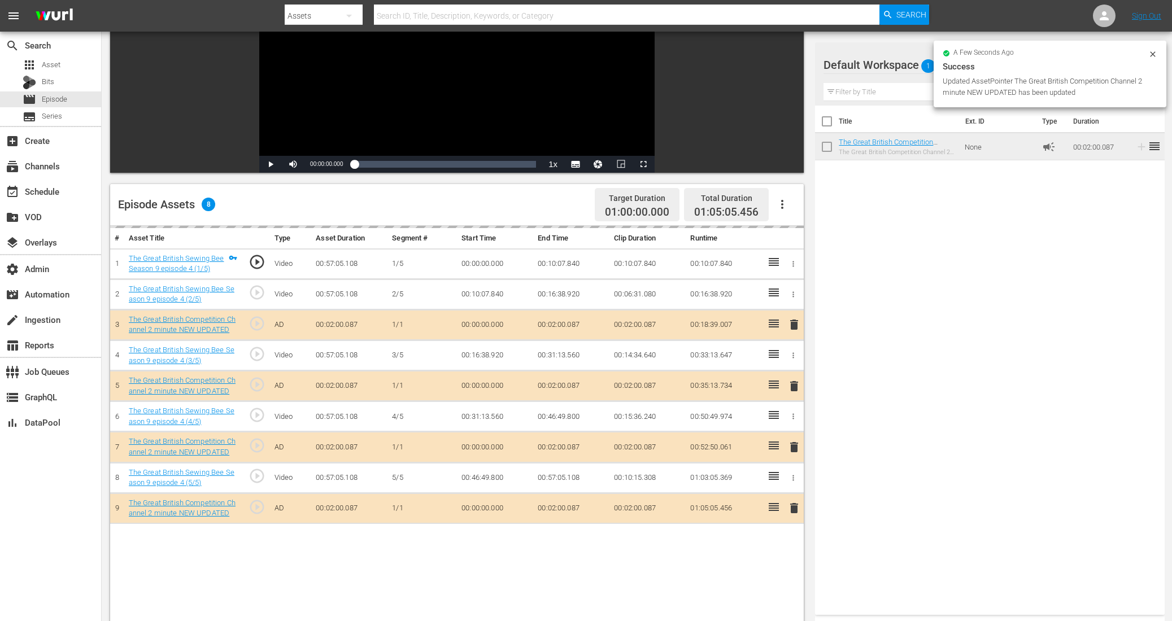
drag, startPoint x: 873, startPoint y: 138, endPoint x: 253, endPoint y: 2, distance: 634.5
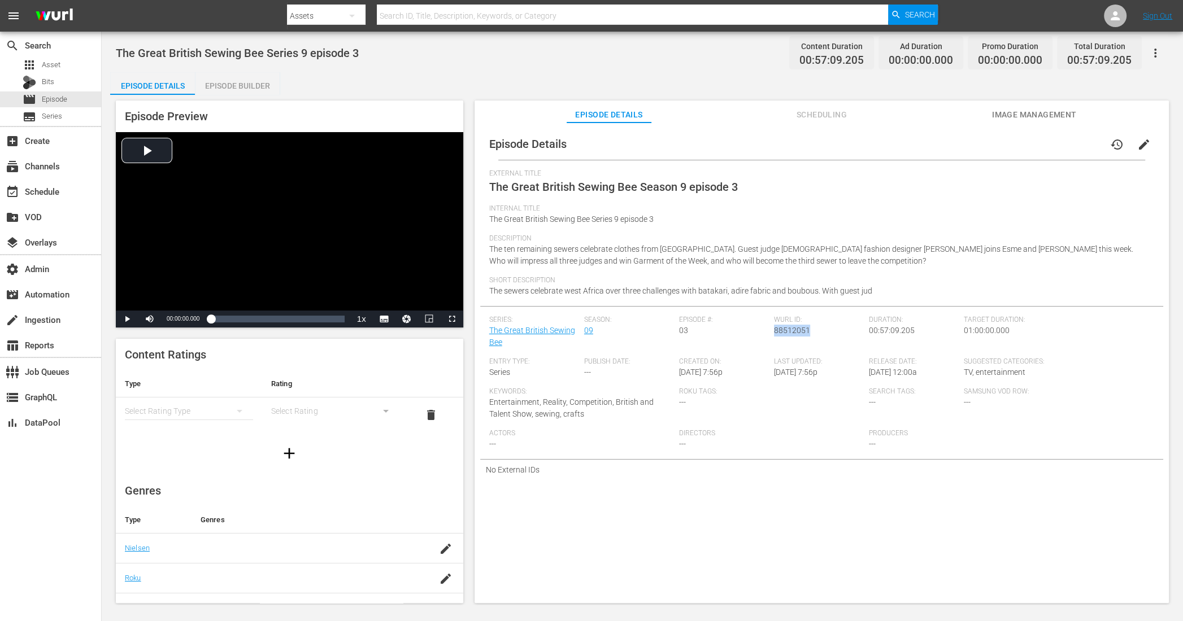
drag, startPoint x: 809, startPoint y: 334, endPoint x: 771, endPoint y: 334, distance: 37.9
click at [774, 334] on div "[PERSON_NAME] ID: 88512051" at bounding box center [821, 337] width 95 height 42
copy span "88512051"
click at [259, 79] on div "Episode Builder" at bounding box center [237, 85] width 85 height 27
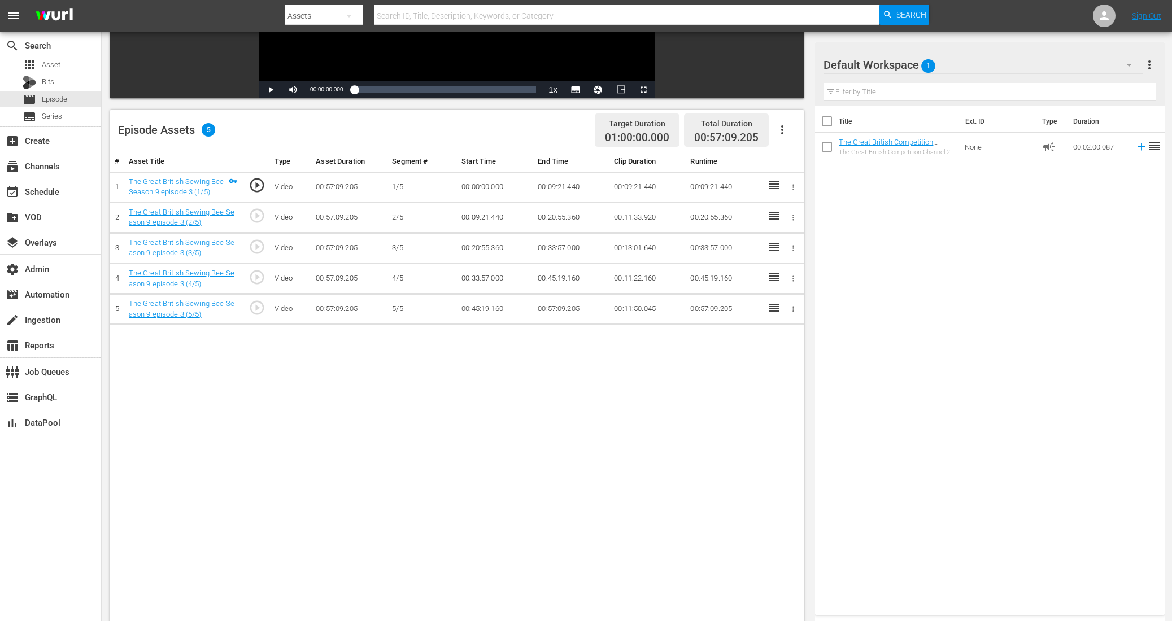
scroll to position [229, 0]
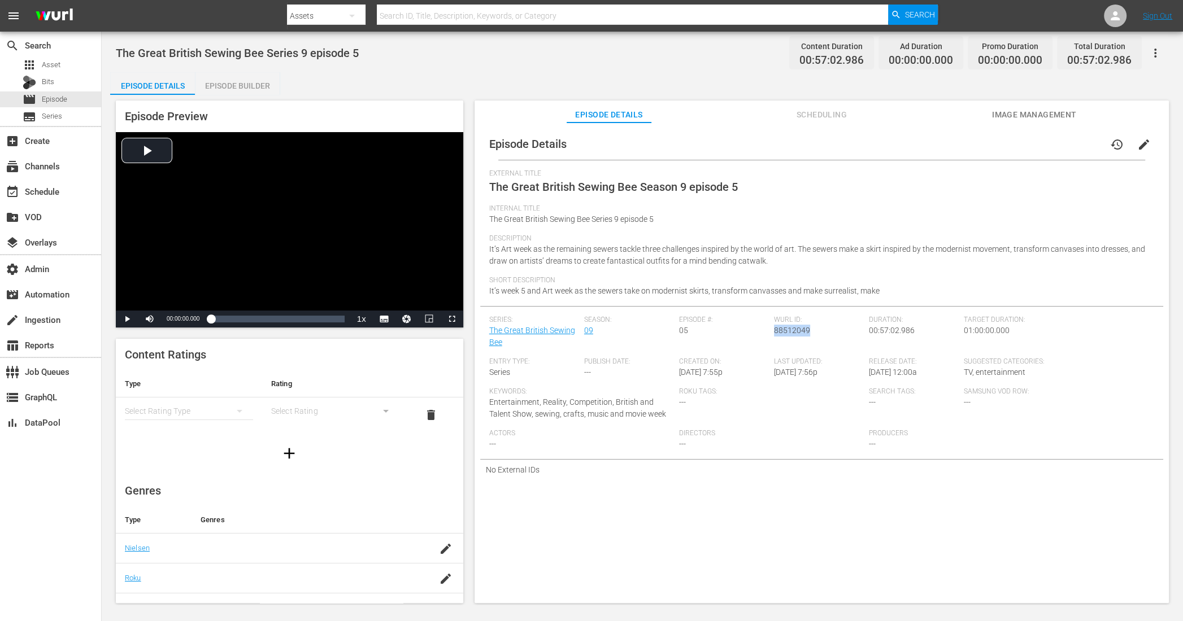
drag, startPoint x: 806, startPoint y: 332, endPoint x: 771, endPoint y: 332, distance: 34.5
click at [774, 332] on span "88512049" at bounding box center [792, 330] width 36 height 9
copy span "88512049"
click at [251, 89] on div "Episode Builder" at bounding box center [237, 85] width 85 height 27
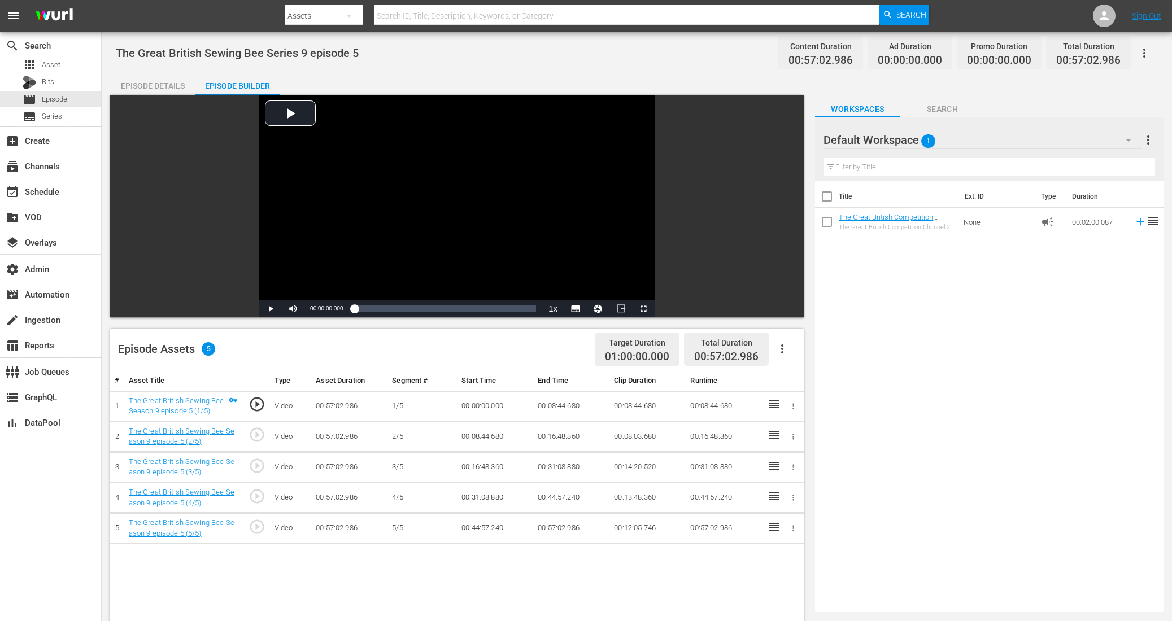
scroll to position [159, 0]
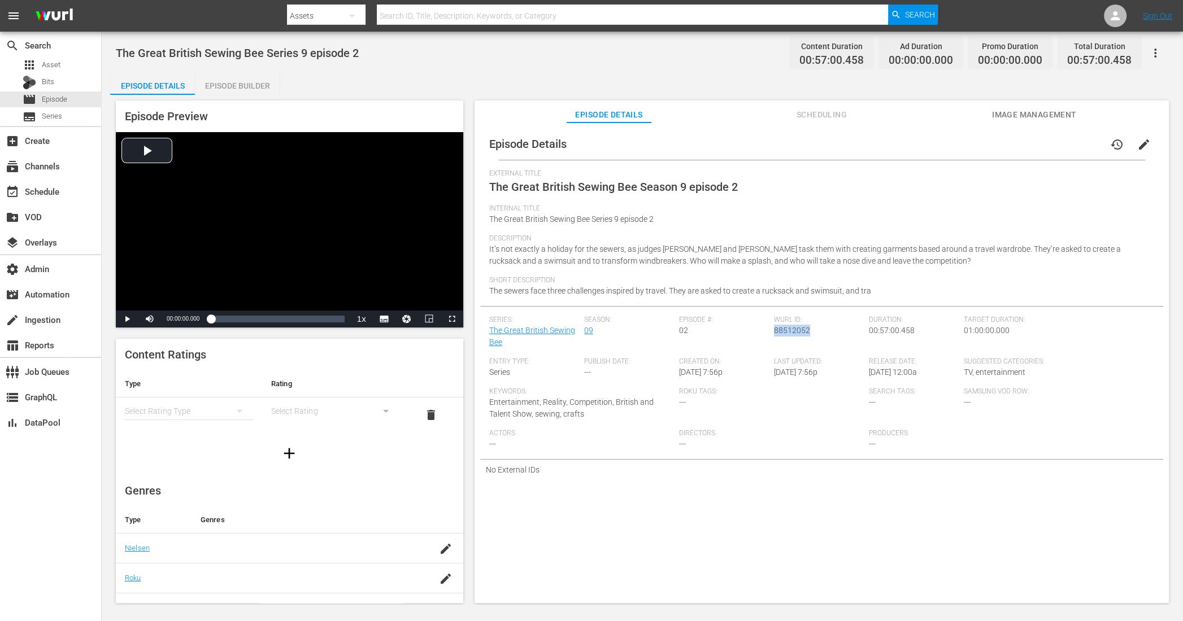
drag, startPoint x: 807, startPoint y: 332, endPoint x: 772, endPoint y: 333, distance: 35.6
click at [774, 333] on div "[PERSON_NAME] ID: 88512052" at bounding box center [821, 337] width 95 height 42
copy span "88512052"
click at [250, 82] on div "Episode Builder" at bounding box center [237, 85] width 85 height 27
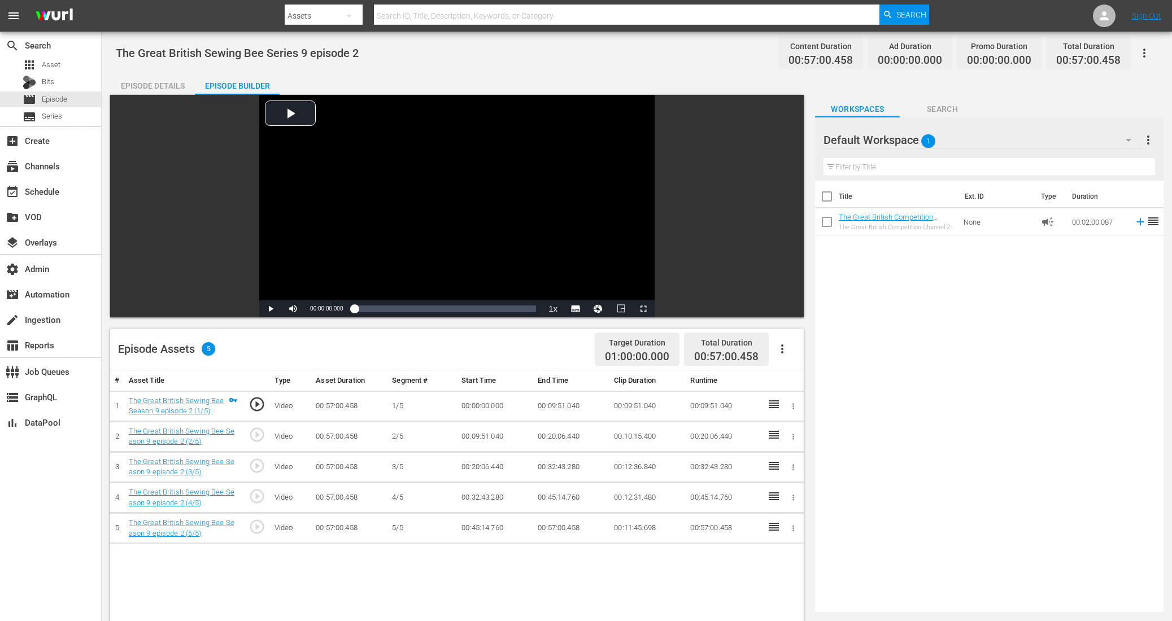
scroll to position [184, 0]
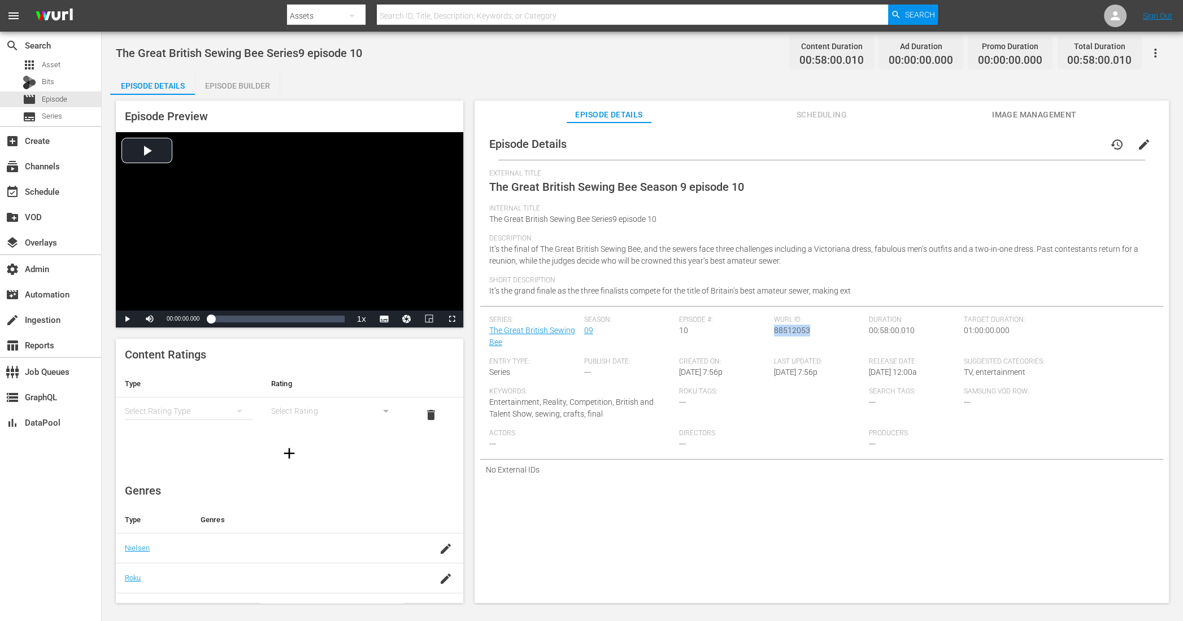
drag, startPoint x: 807, startPoint y: 332, endPoint x: 771, endPoint y: 330, distance: 35.6
click at [774, 330] on div "[PERSON_NAME] ID: 88512053" at bounding box center [821, 337] width 95 height 42
copy span "88512053"
click at [245, 80] on div "Episode Builder" at bounding box center [237, 85] width 85 height 27
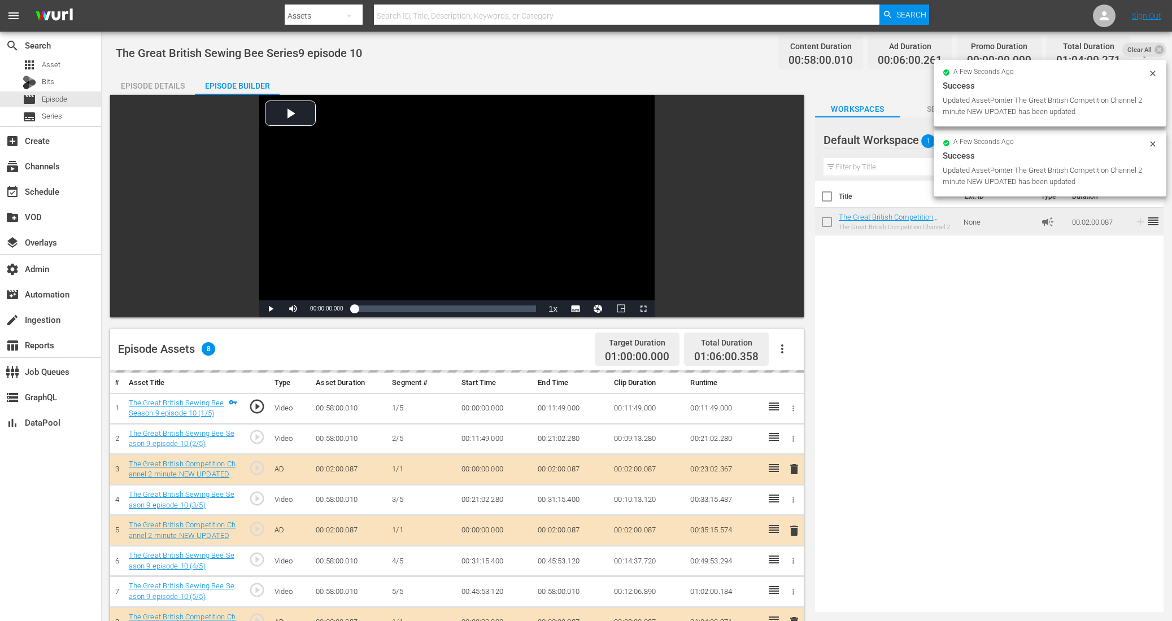
click at [158, 76] on div "Episode Details" at bounding box center [152, 85] width 85 height 27
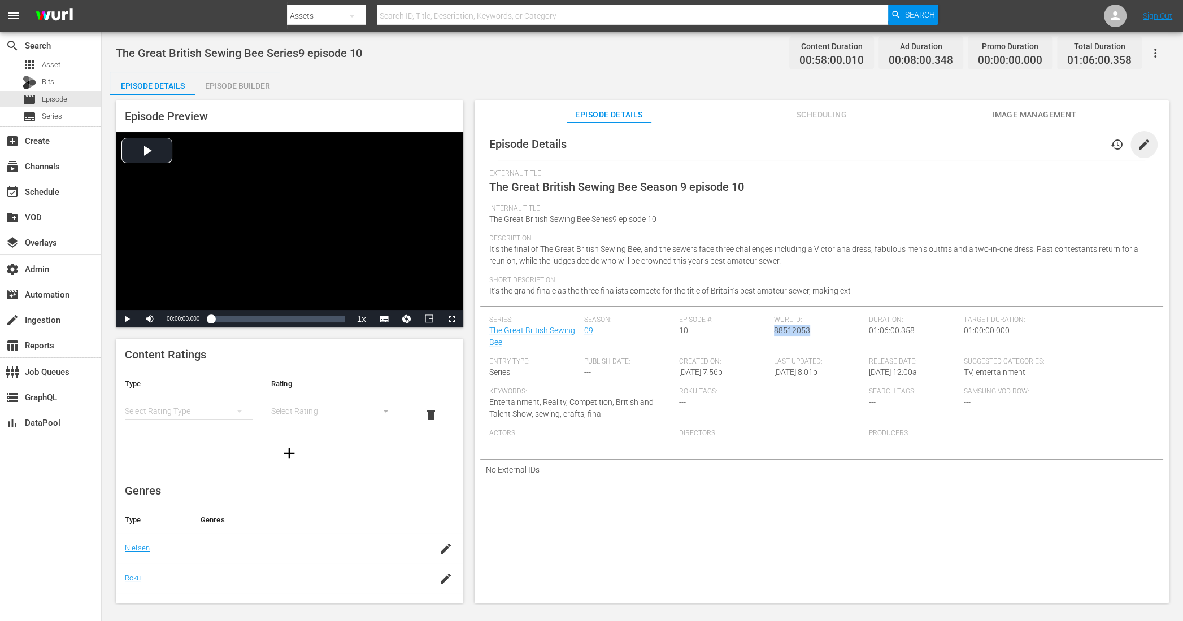
click at [946, 143] on span "edit" at bounding box center [1144, 145] width 14 height 14
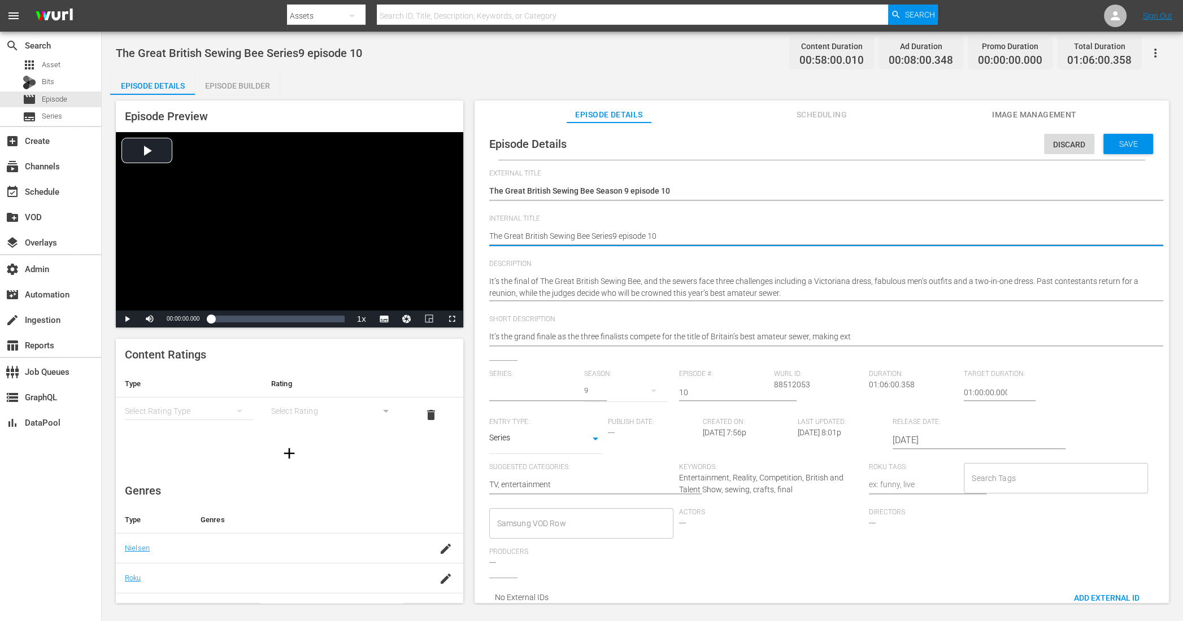
type textarea "The Great British Sewing Bee Series 9 episode 10"
type input "The Great British Sewing Bee"
type textarea "The Great British Sewing Bee Series 9 episode 10"
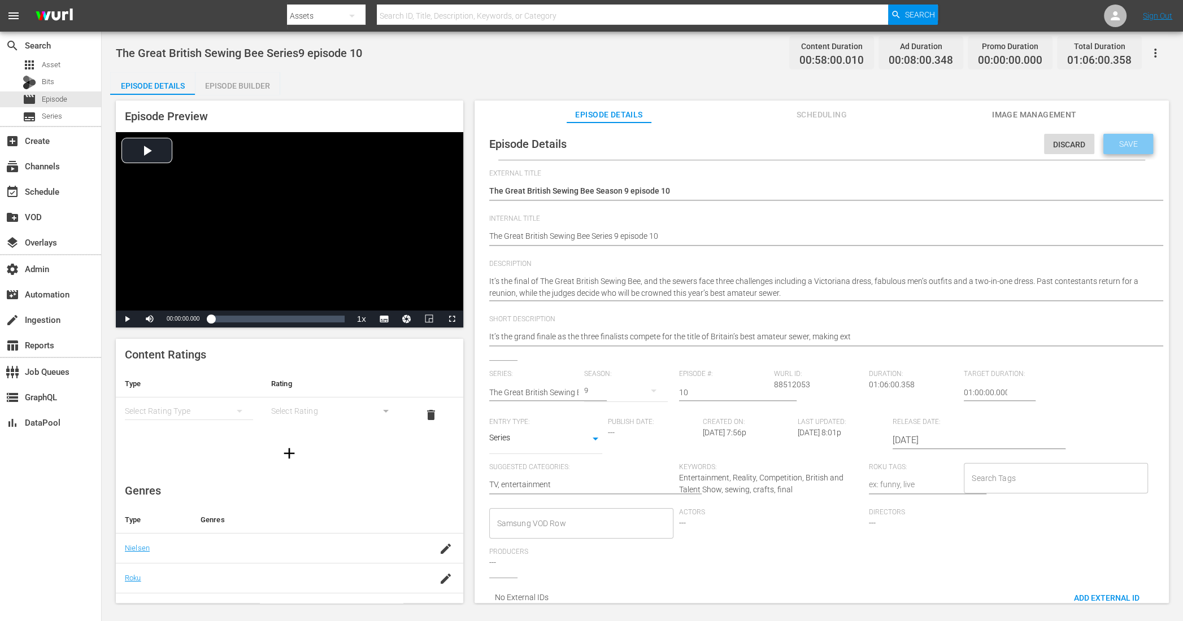
click at [946, 143] on span "Save" at bounding box center [1128, 144] width 37 height 9
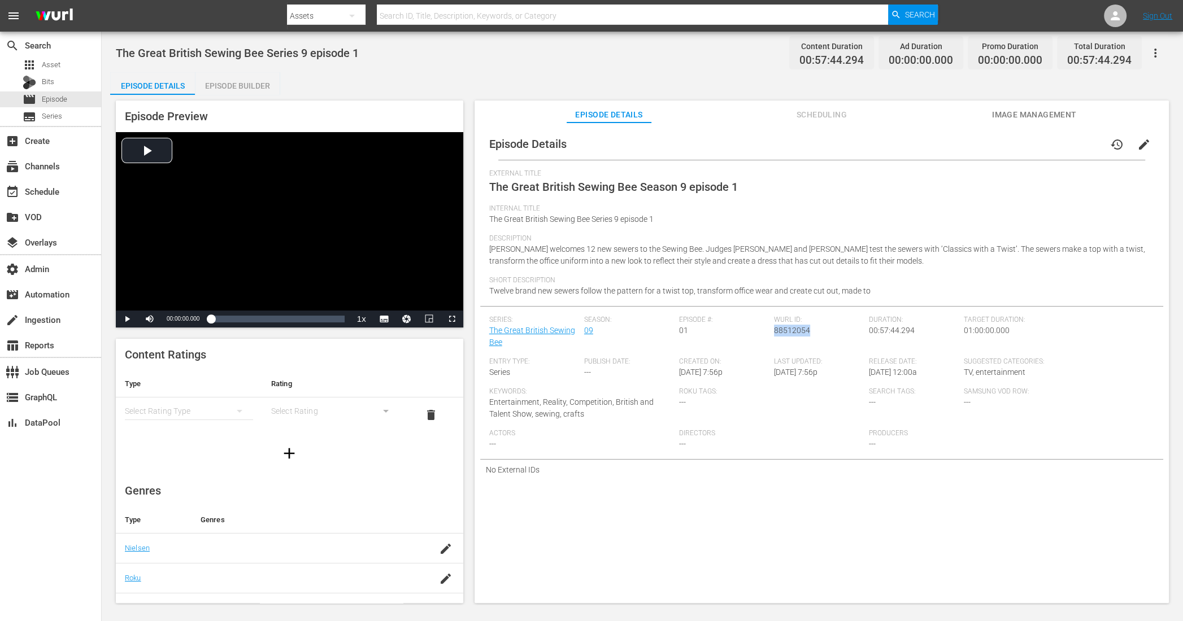
drag, startPoint x: 807, startPoint y: 334, endPoint x: 771, endPoint y: 336, distance: 35.6
click at [774, 336] on div "Wurl ID: 88512054" at bounding box center [821, 337] width 95 height 42
copy span "88512054"
click at [236, 85] on div "Episode Builder" at bounding box center [237, 85] width 85 height 27
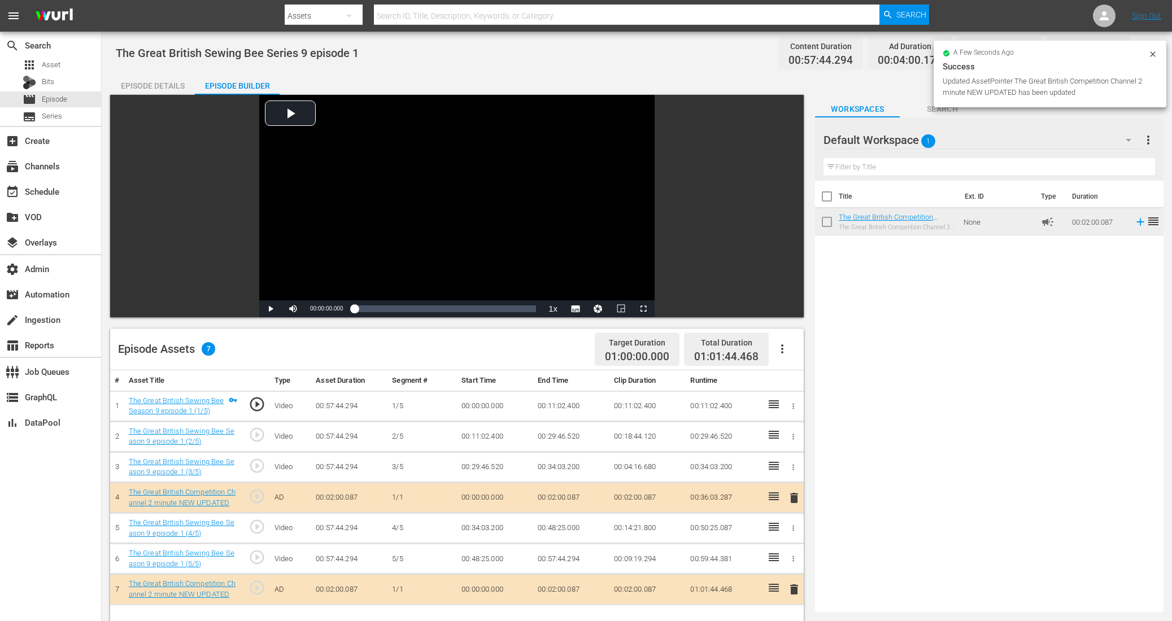
click at [776, 497] on td at bounding box center [773, 498] width 21 height 31
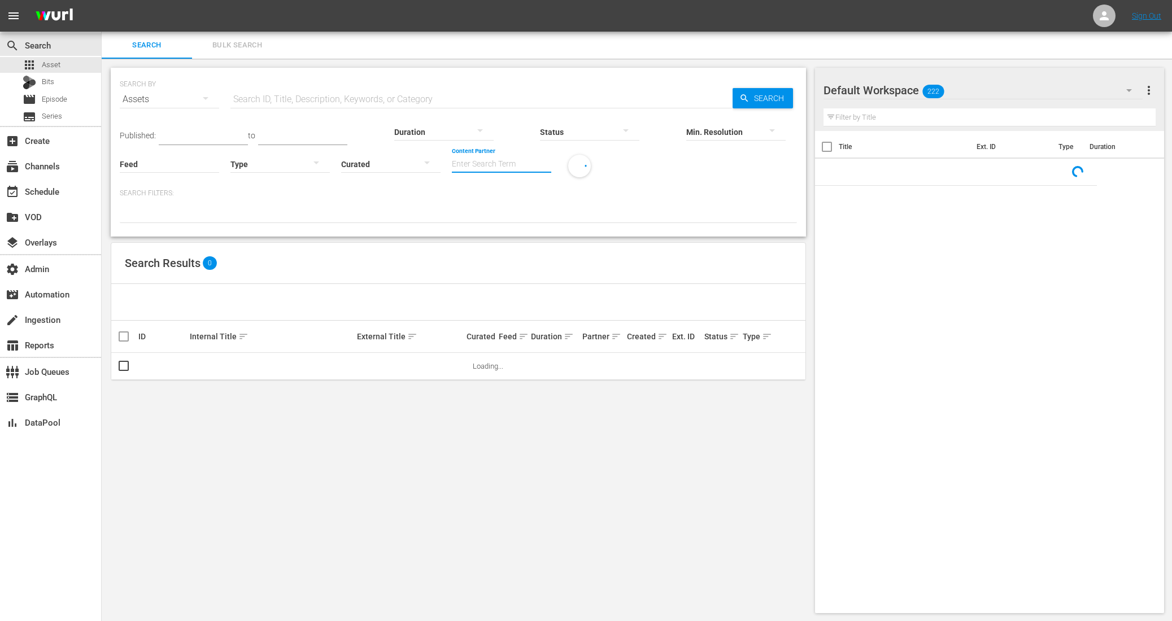
click at [452, 164] on input "Content Partner" at bounding box center [501, 165] width 99 height 41
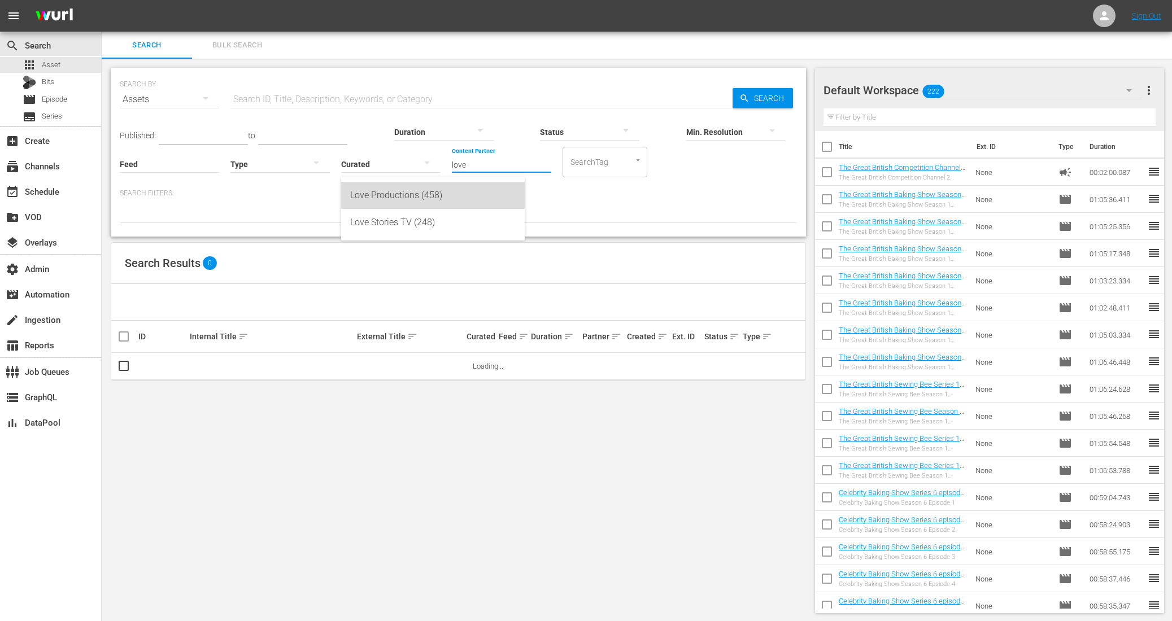
click at [399, 201] on div "Love Productions (458)" at bounding box center [433, 195] width 166 height 27
type input "Love Productions (458)"
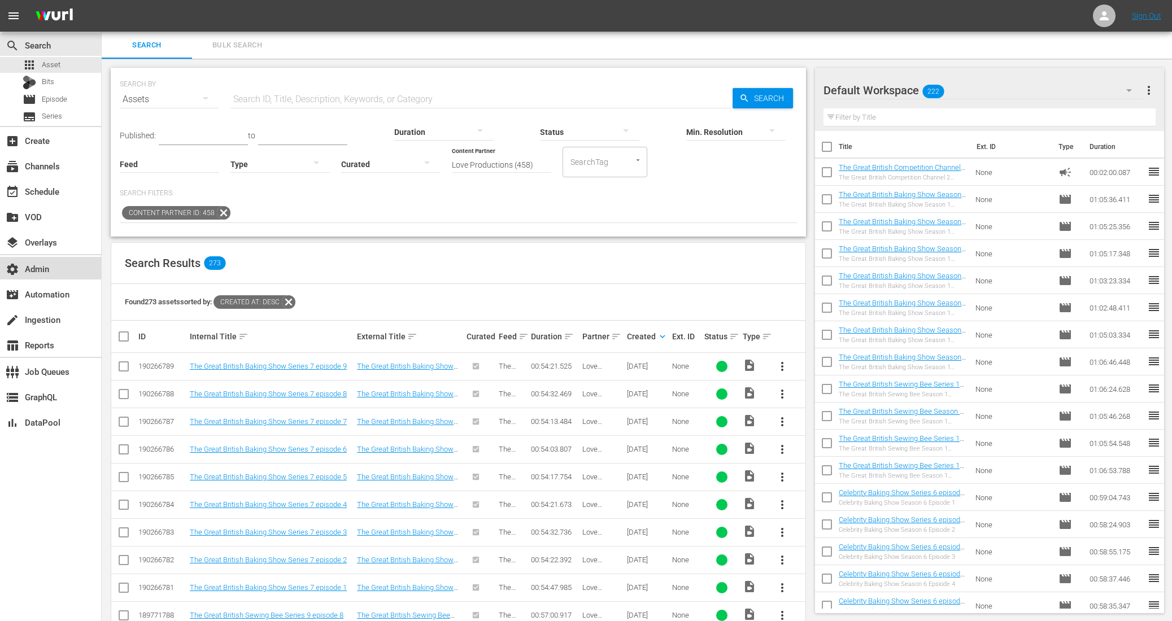
click at [61, 275] on div "settings Admin" at bounding box center [50, 268] width 101 height 23
